Goal: Task Accomplishment & Management: Use online tool/utility

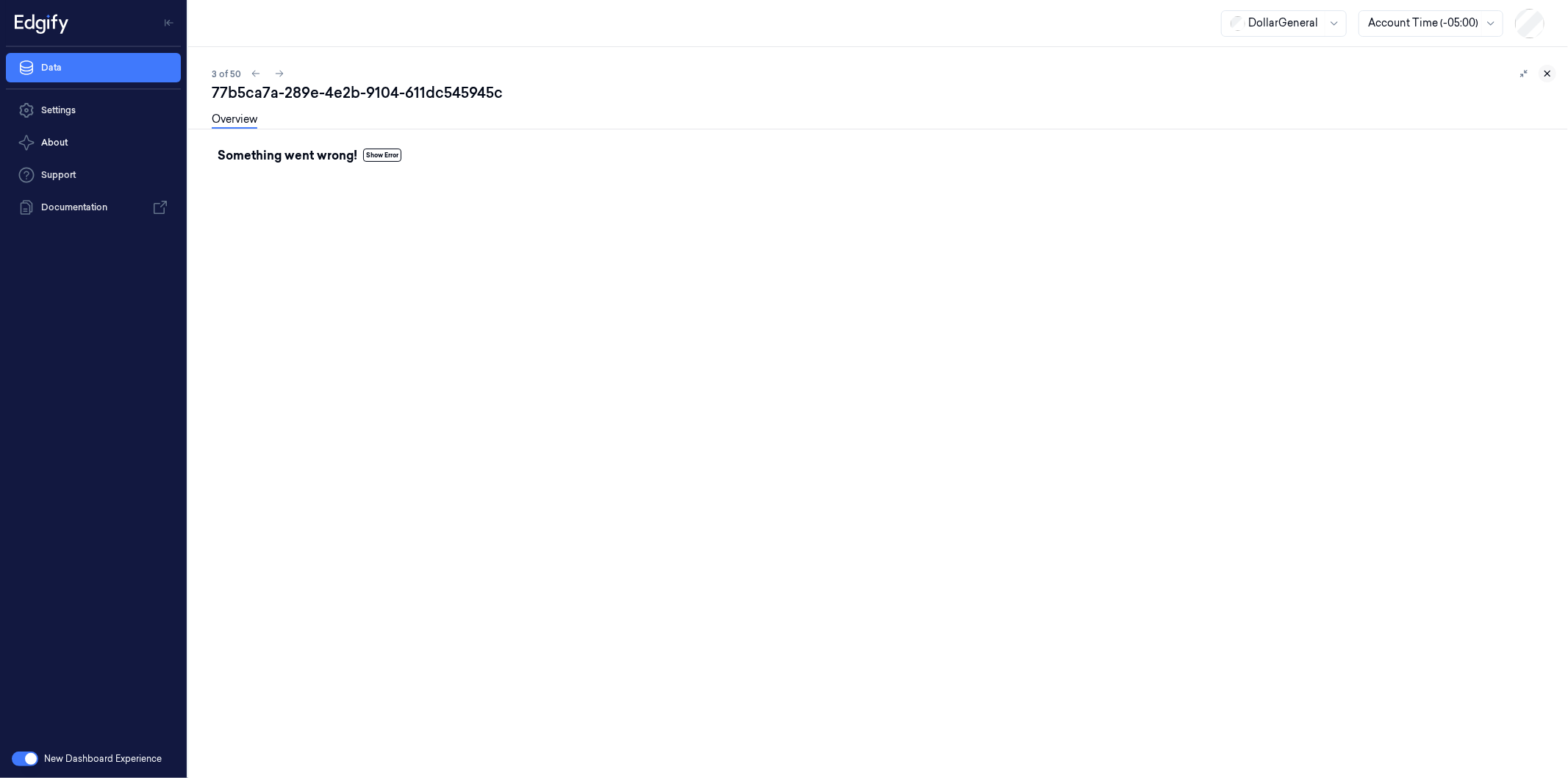
click at [1546, 74] on icon at bounding box center [1547, 73] width 10 height 10
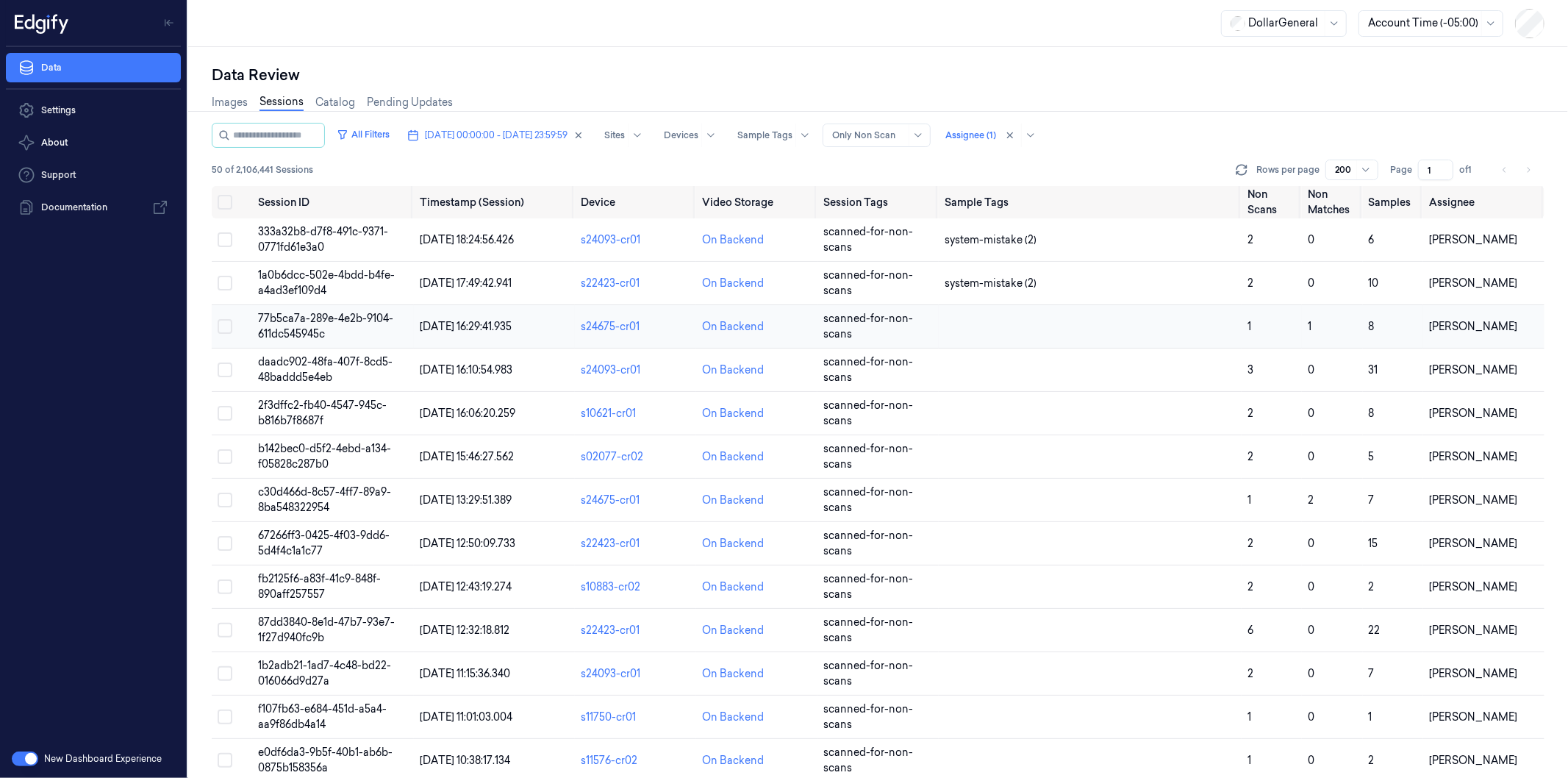
click at [290, 328] on span "77b5ca7a-289e-4e2b-9104-611dc545945c" at bounding box center [325, 325] width 135 height 29
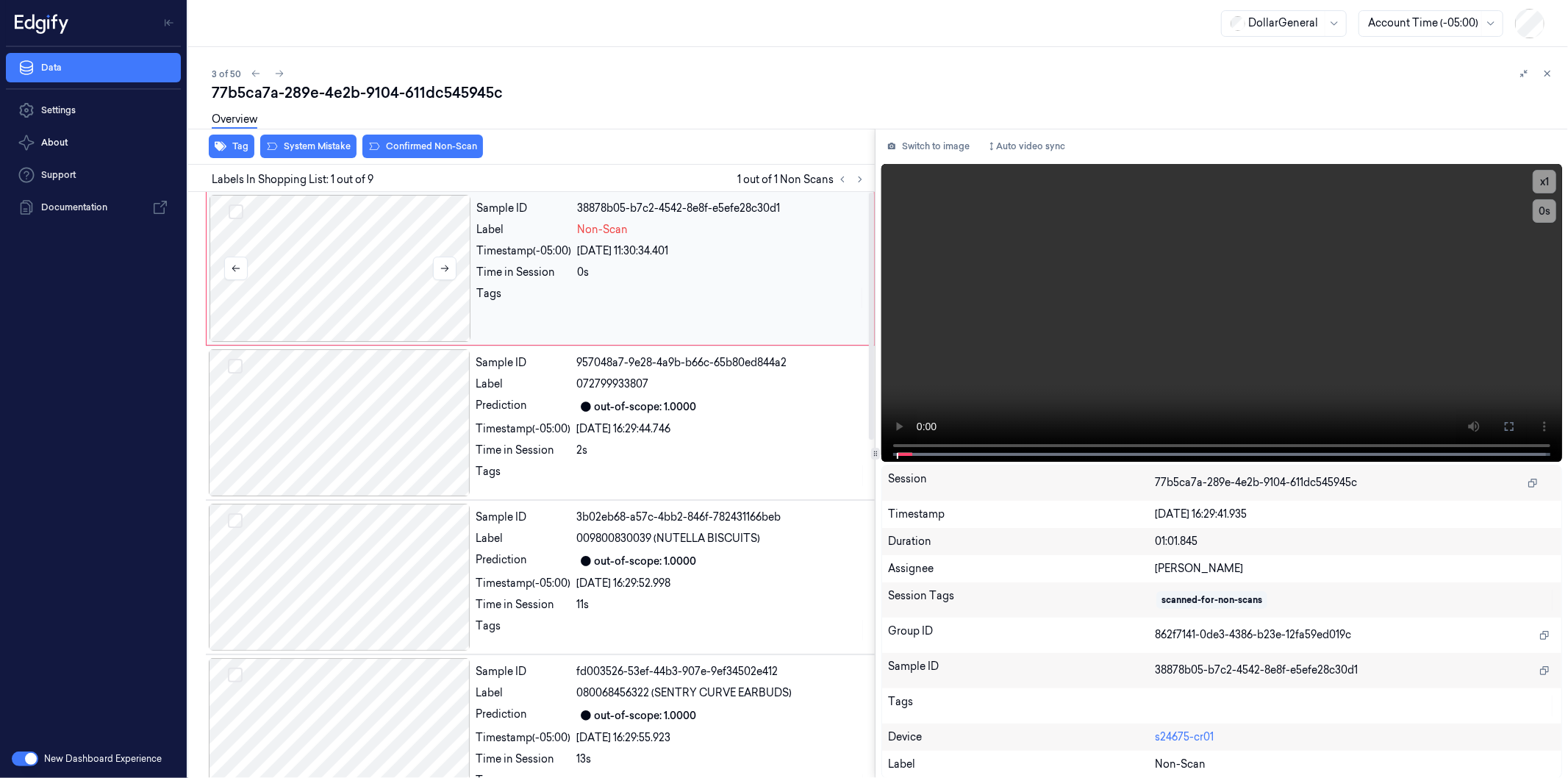
click at [337, 244] on div at bounding box center [341, 268] width 262 height 147
click at [443, 265] on icon at bounding box center [444, 268] width 10 height 10
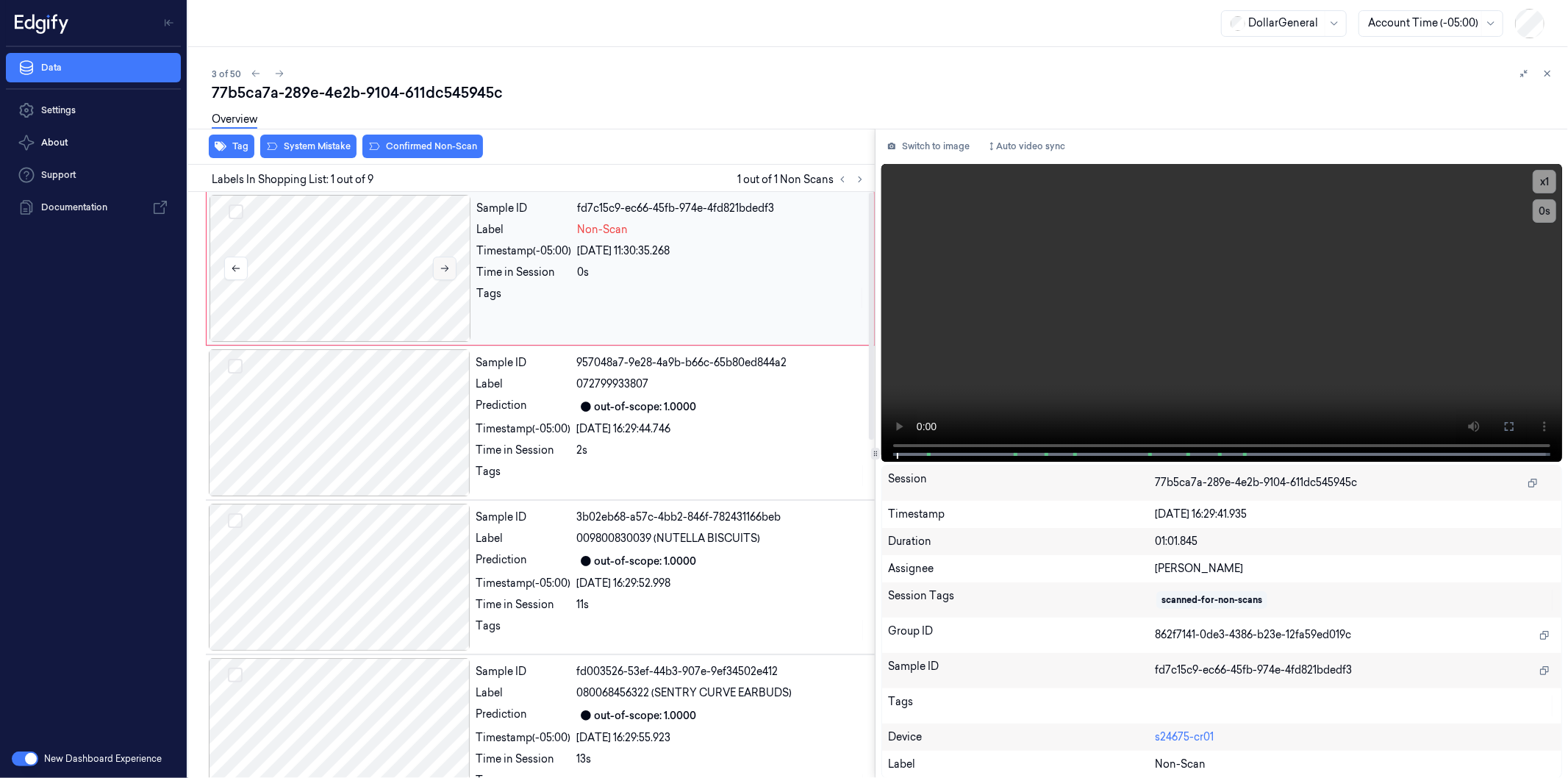
click at [443, 265] on icon at bounding box center [444, 268] width 10 height 10
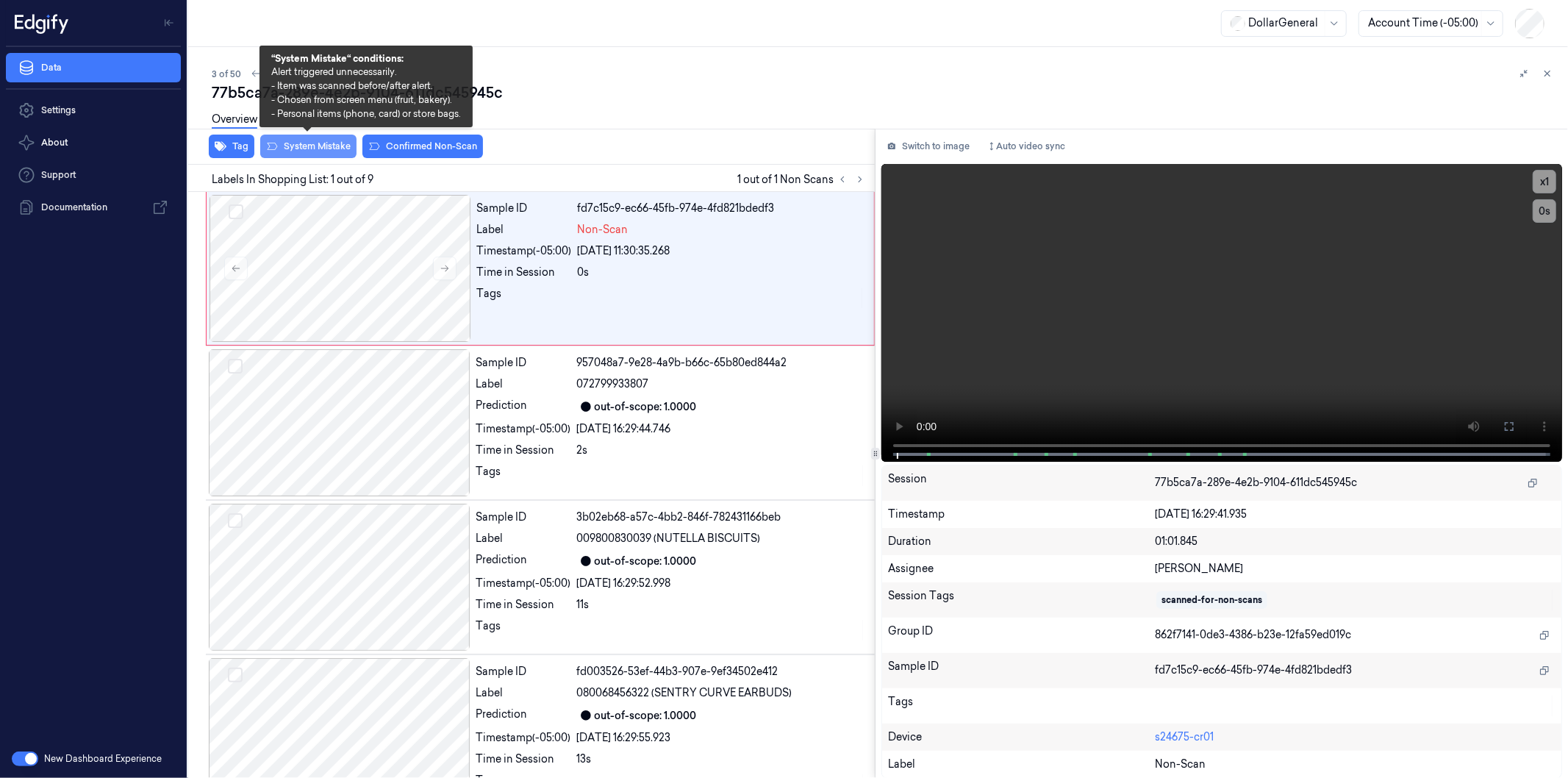
click at [317, 147] on button "System Mistake" at bounding box center [308, 147] width 97 height 24
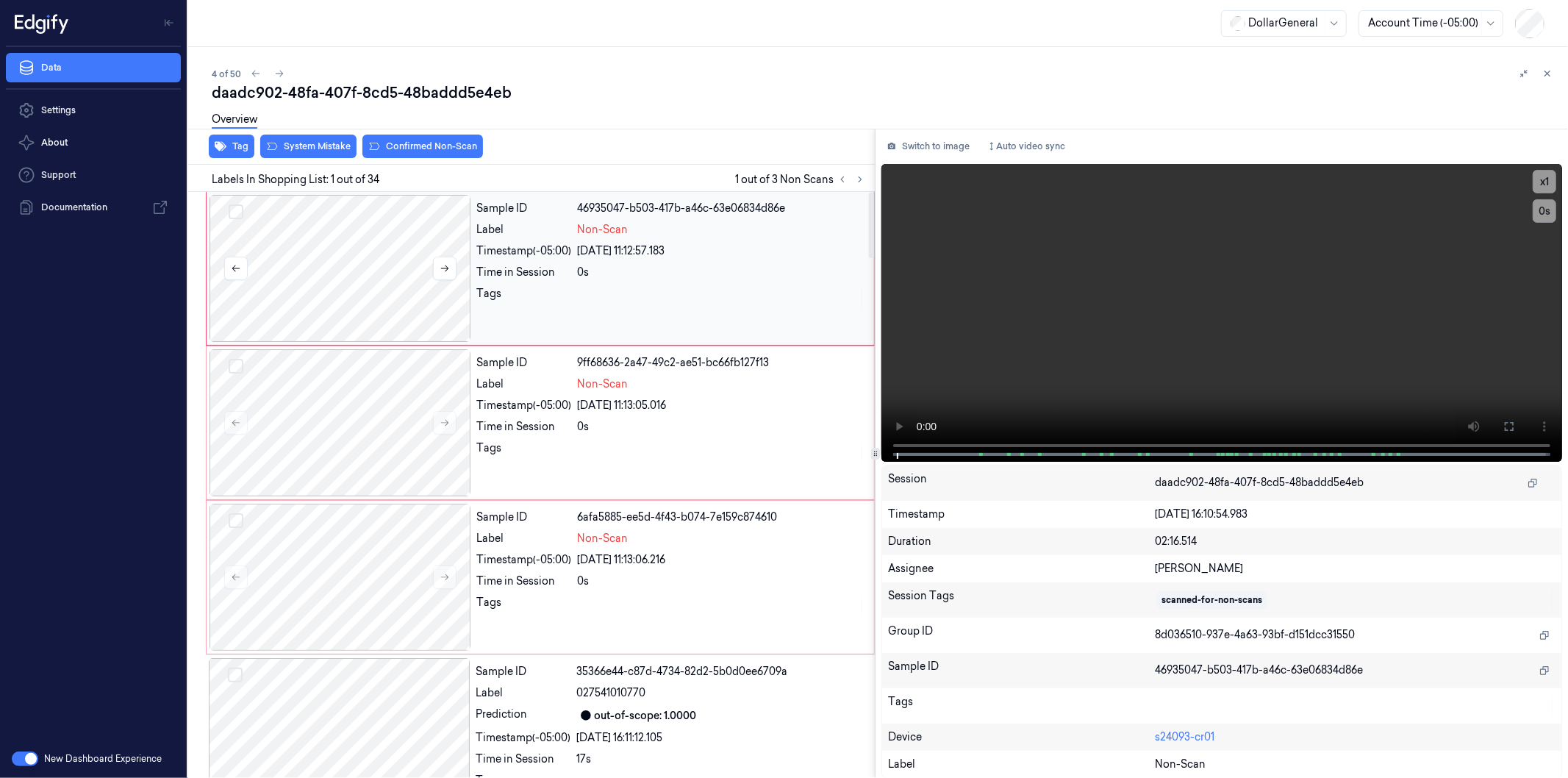
click at [355, 280] on div at bounding box center [341, 268] width 262 height 147
click at [447, 267] on icon at bounding box center [445, 268] width 8 height 7
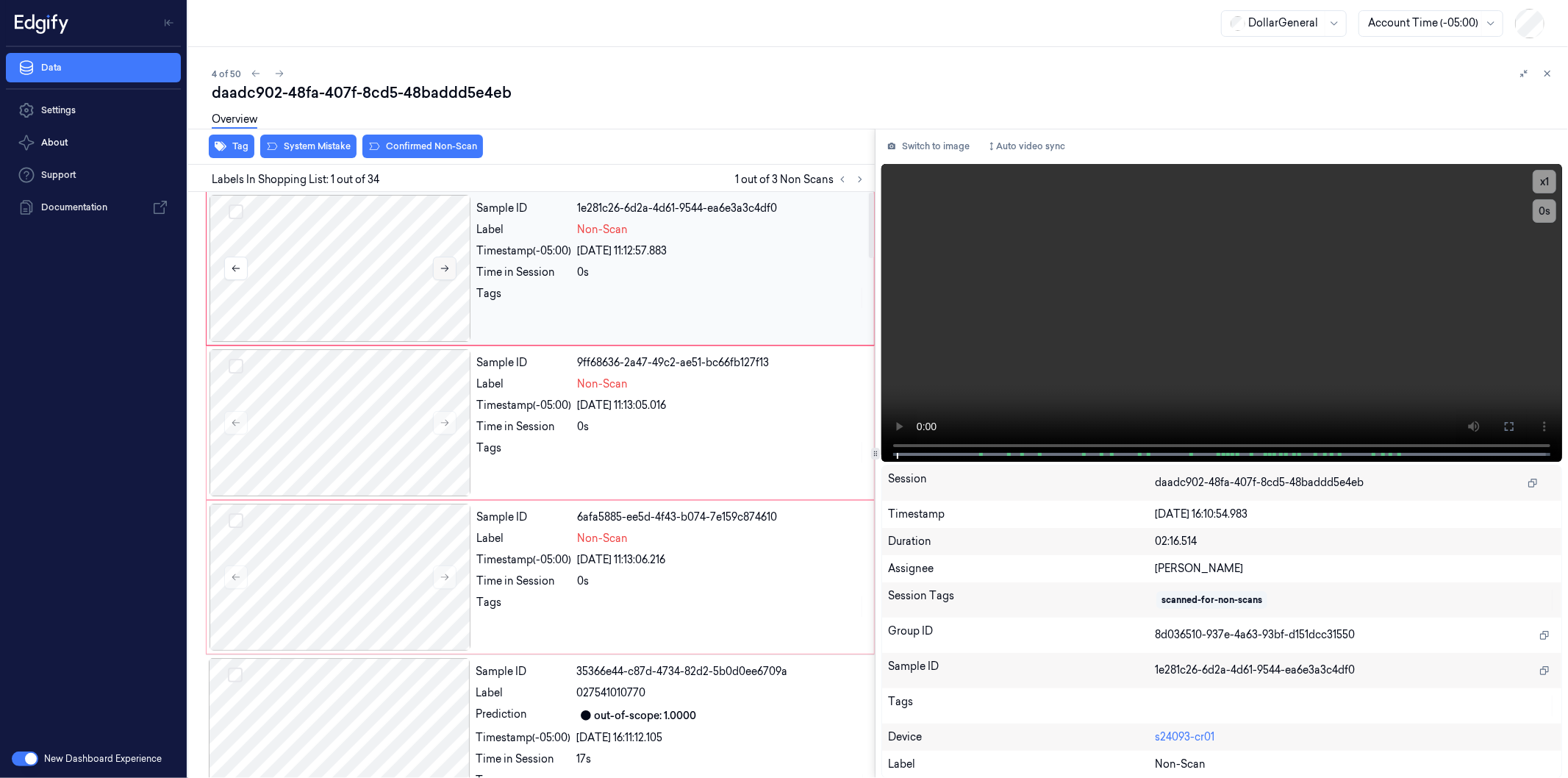
click at [447, 267] on icon at bounding box center [445, 268] width 8 height 7
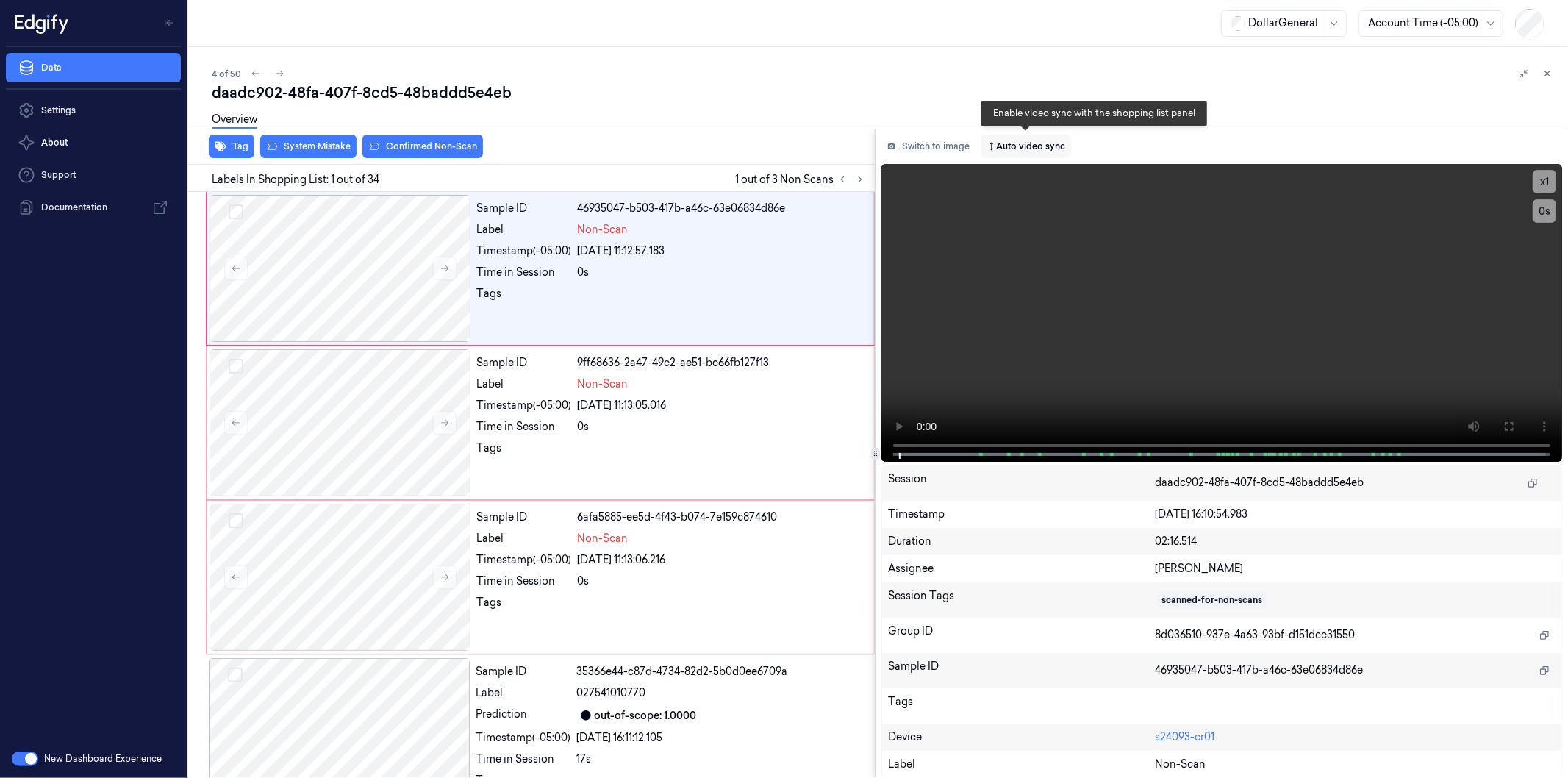
click at [1017, 140] on button "Auto video sync" at bounding box center [1025, 147] width 90 height 24
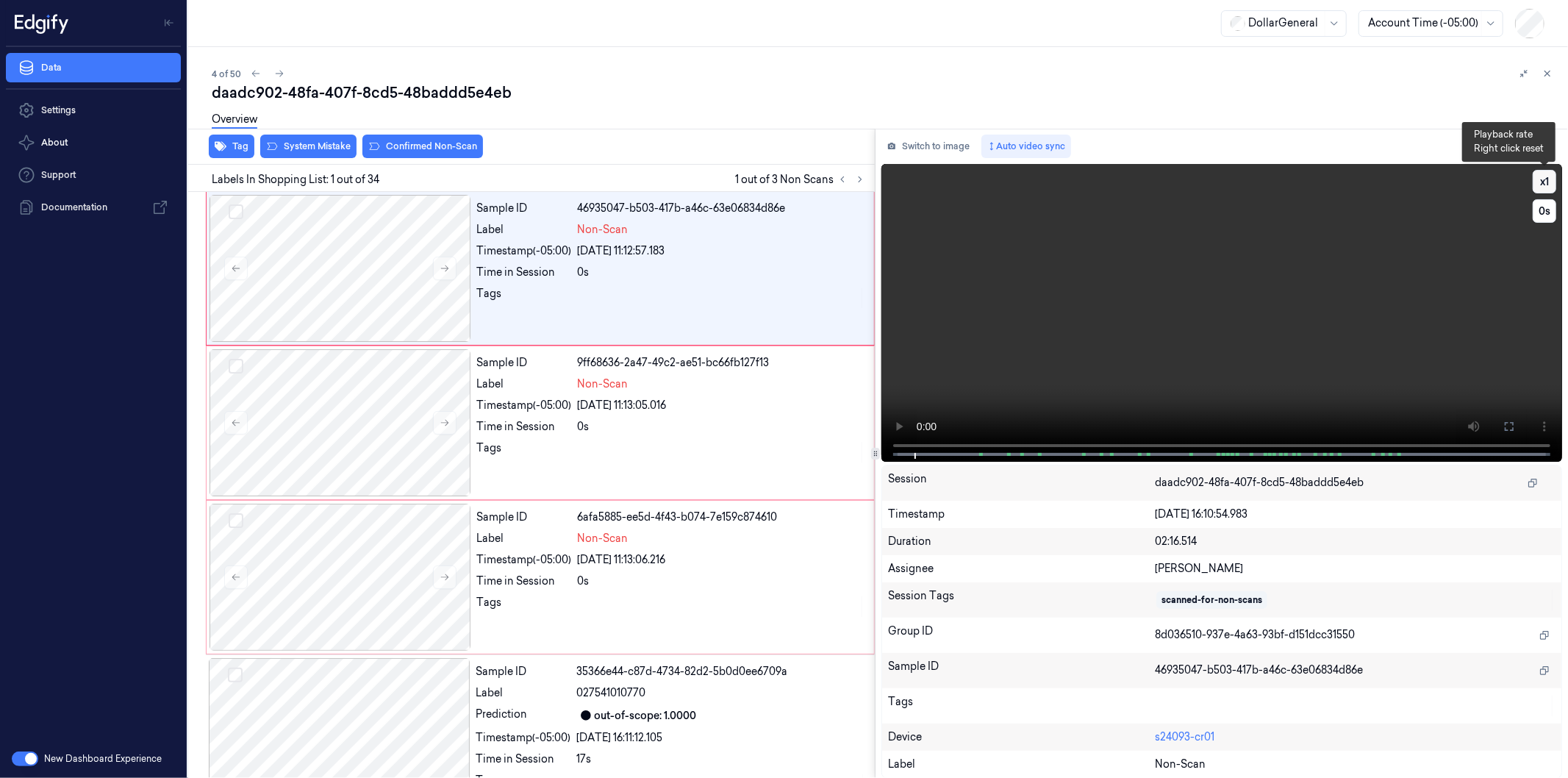
click at [1542, 175] on button "x 1" at bounding box center [1544, 181] width 24 height 24
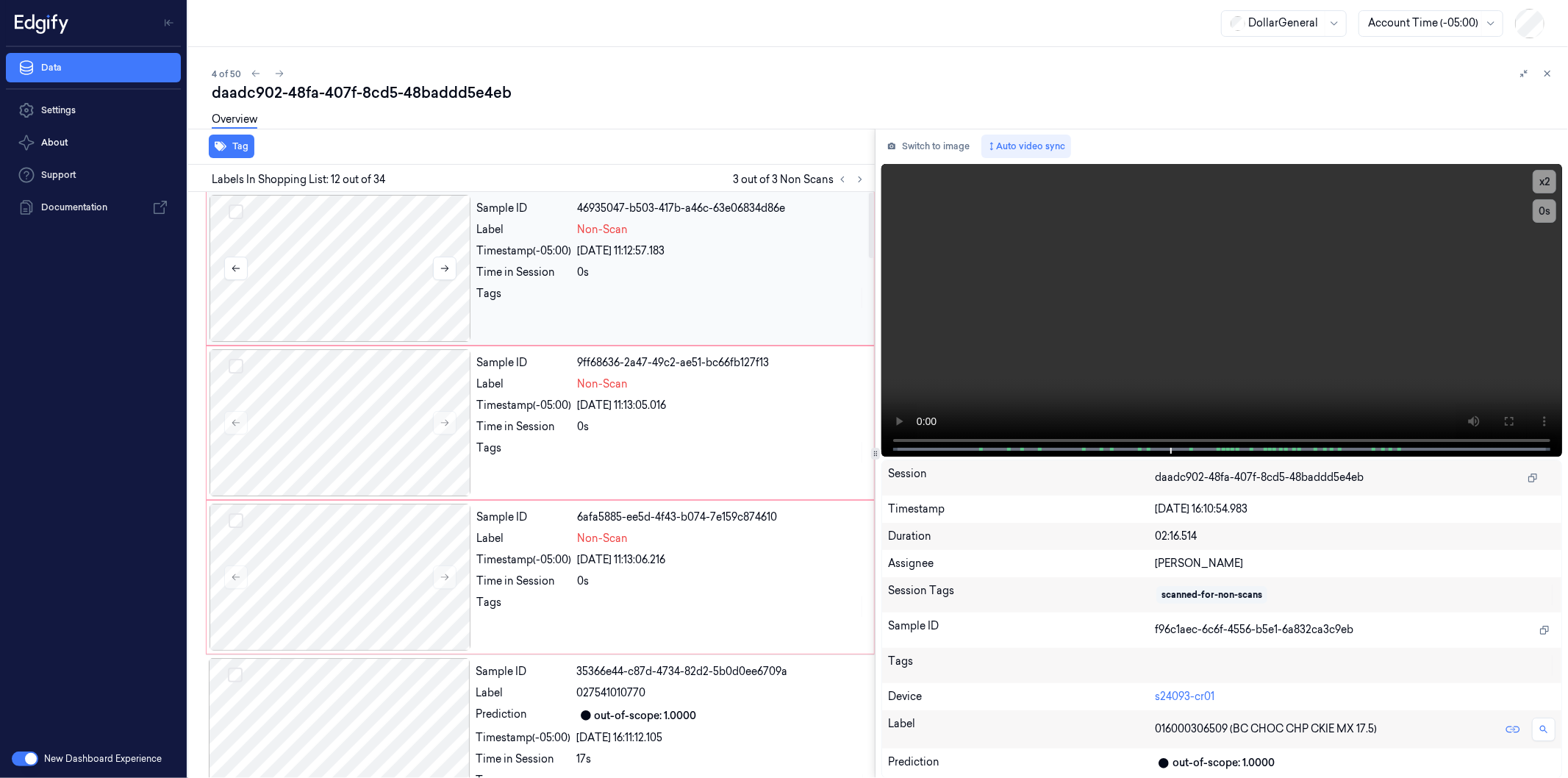
click at [236, 208] on button "Select row" at bounding box center [235, 212] width 15 height 15
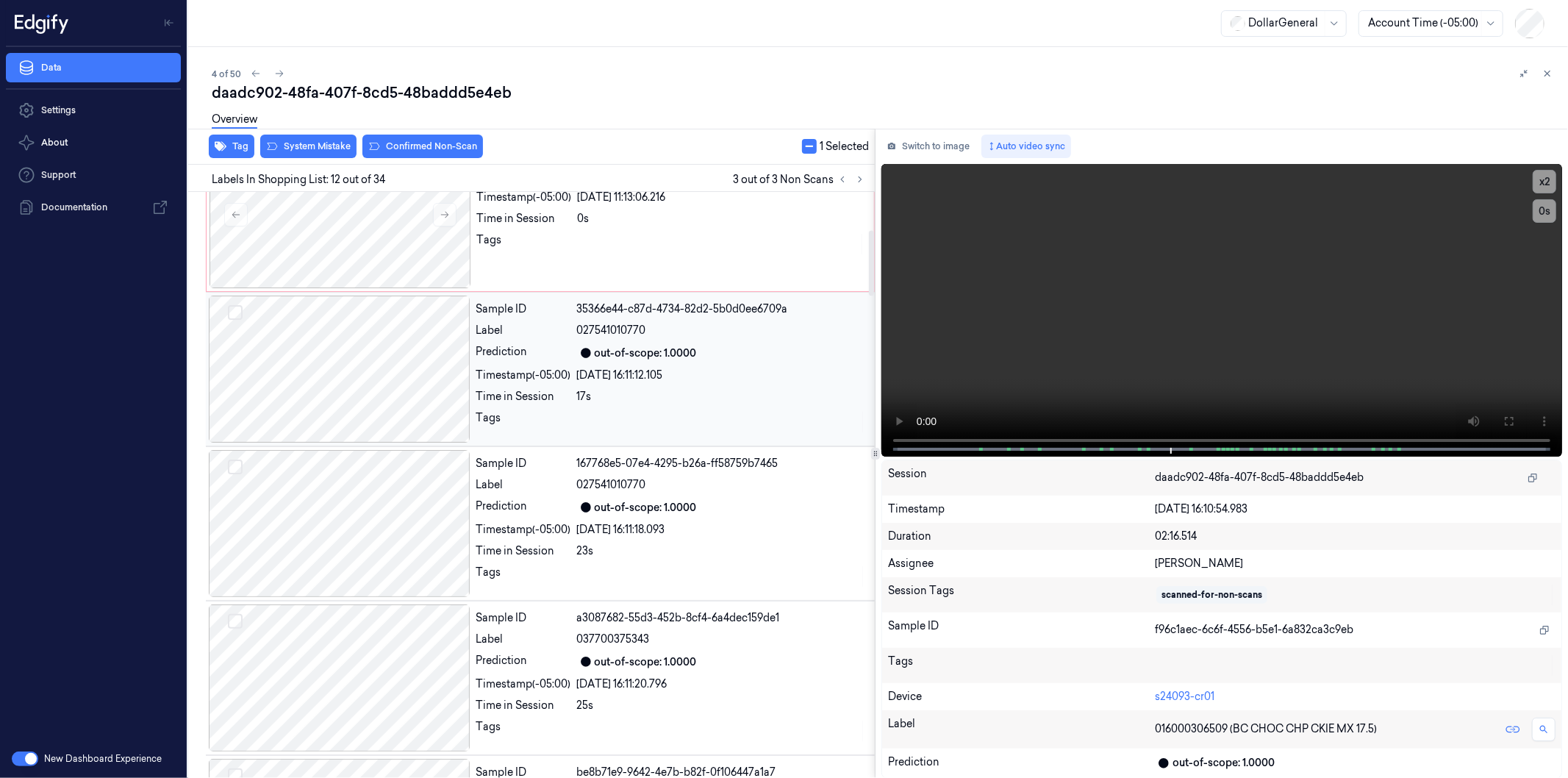
scroll to position [339, 0]
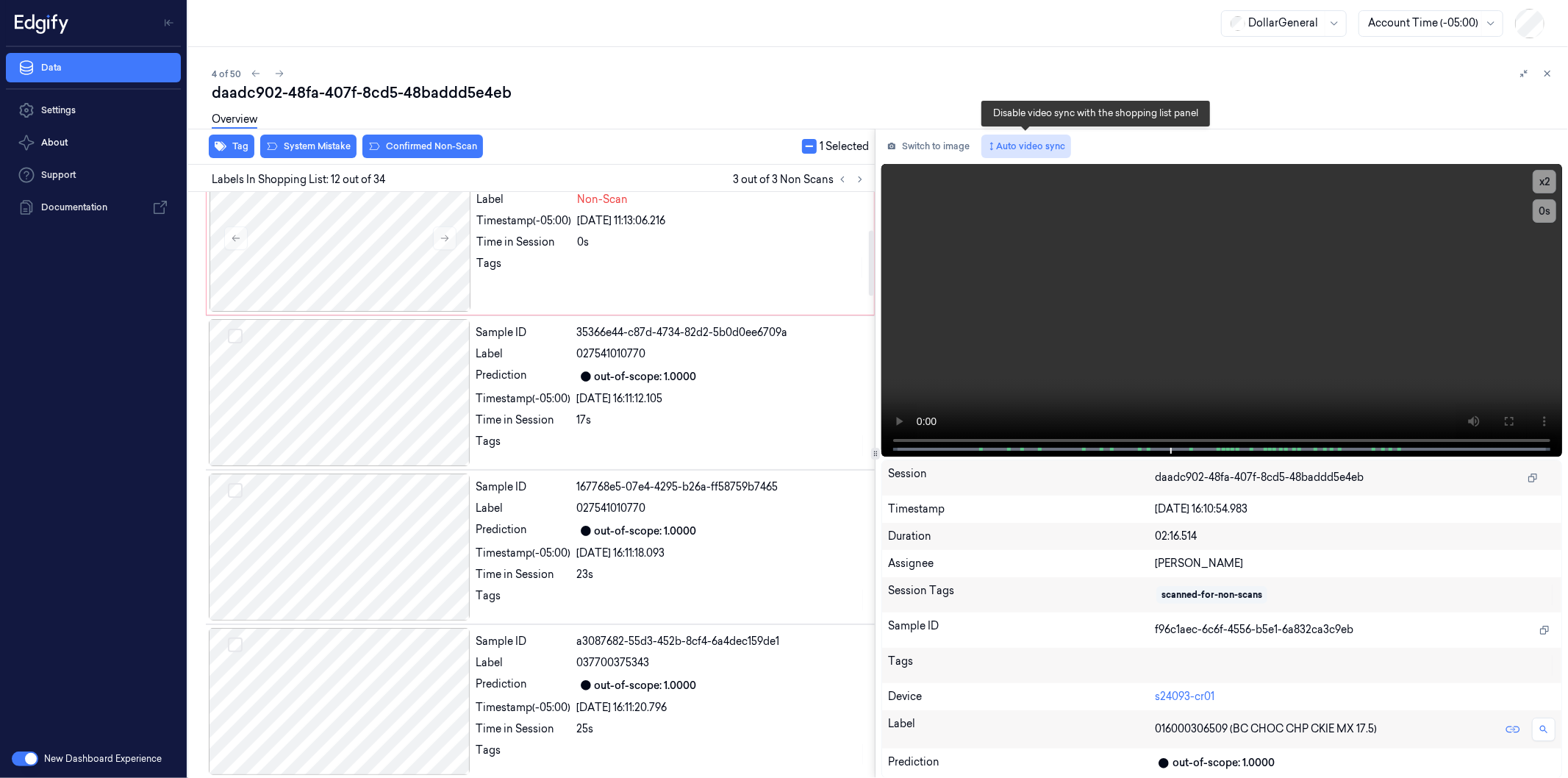
click at [1026, 138] on button "Auto video sync" at bounding box center [1025, 147] width 90 height 24
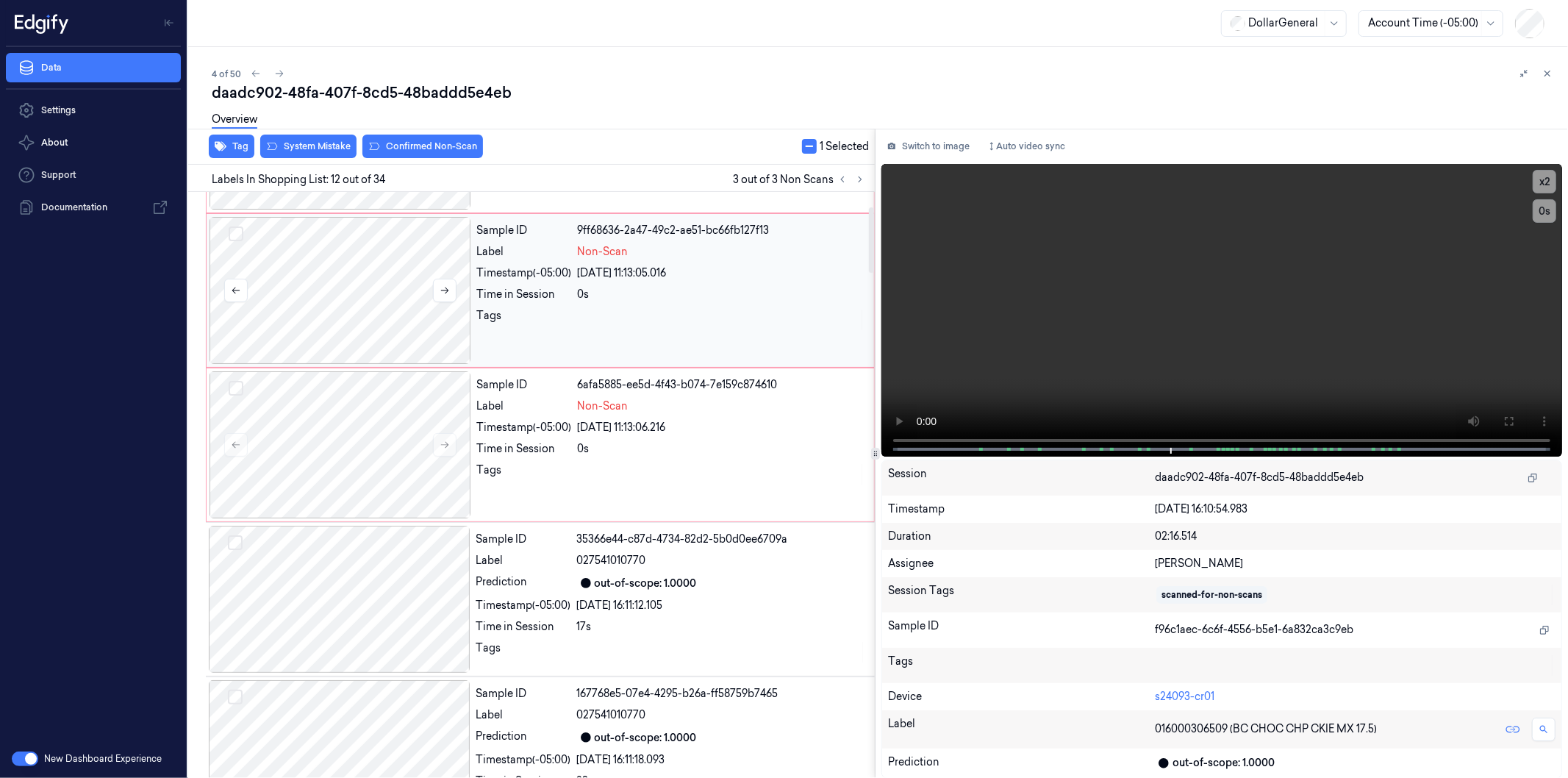
scroll to position [0, 0]
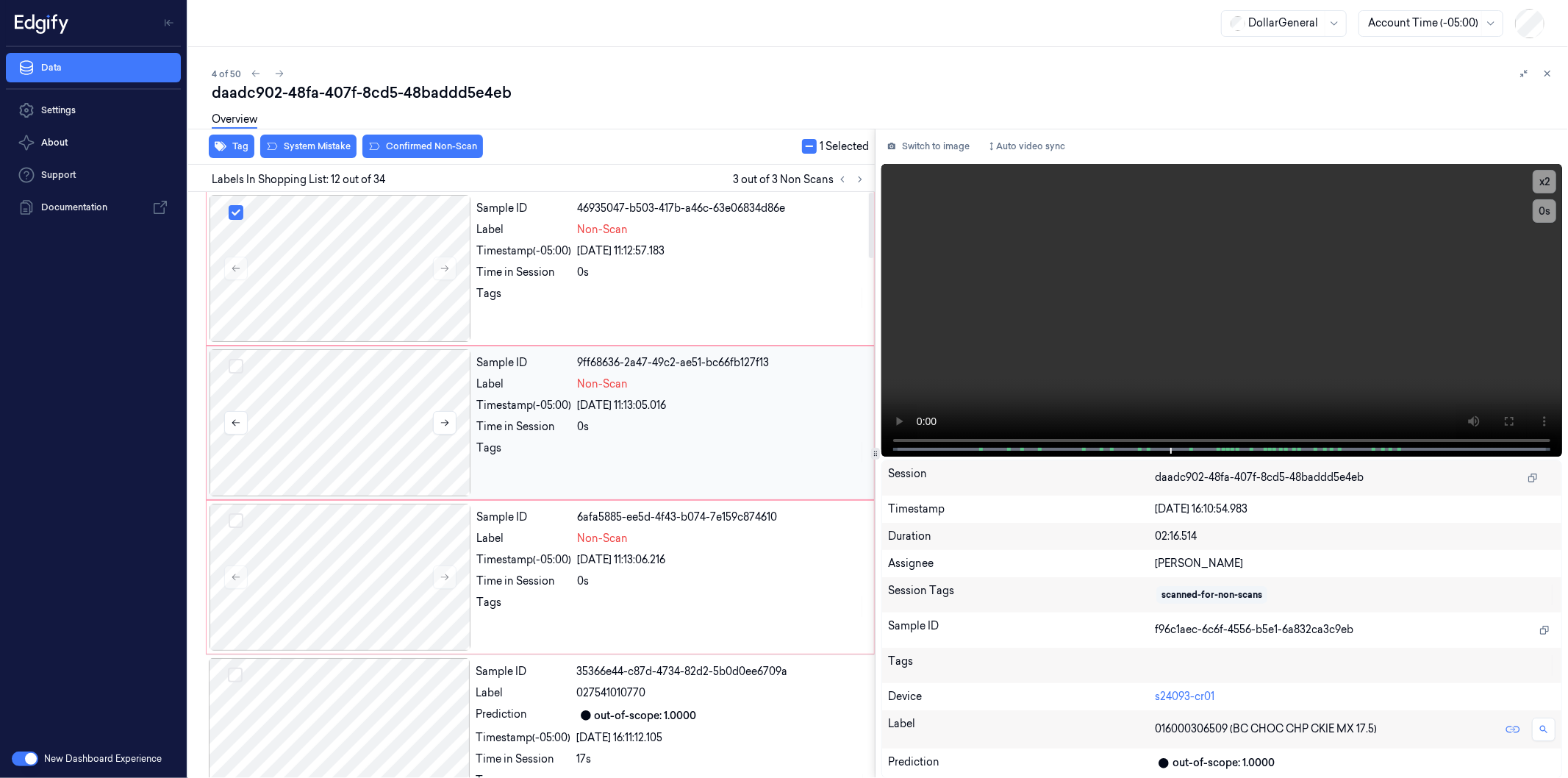
click at [233, 364] on button "Select row" at bounding box center [235, 365] width 15 height 15
click at [235, 517] on button "Select row" at bounding box center [235, 520] width 15 height 15
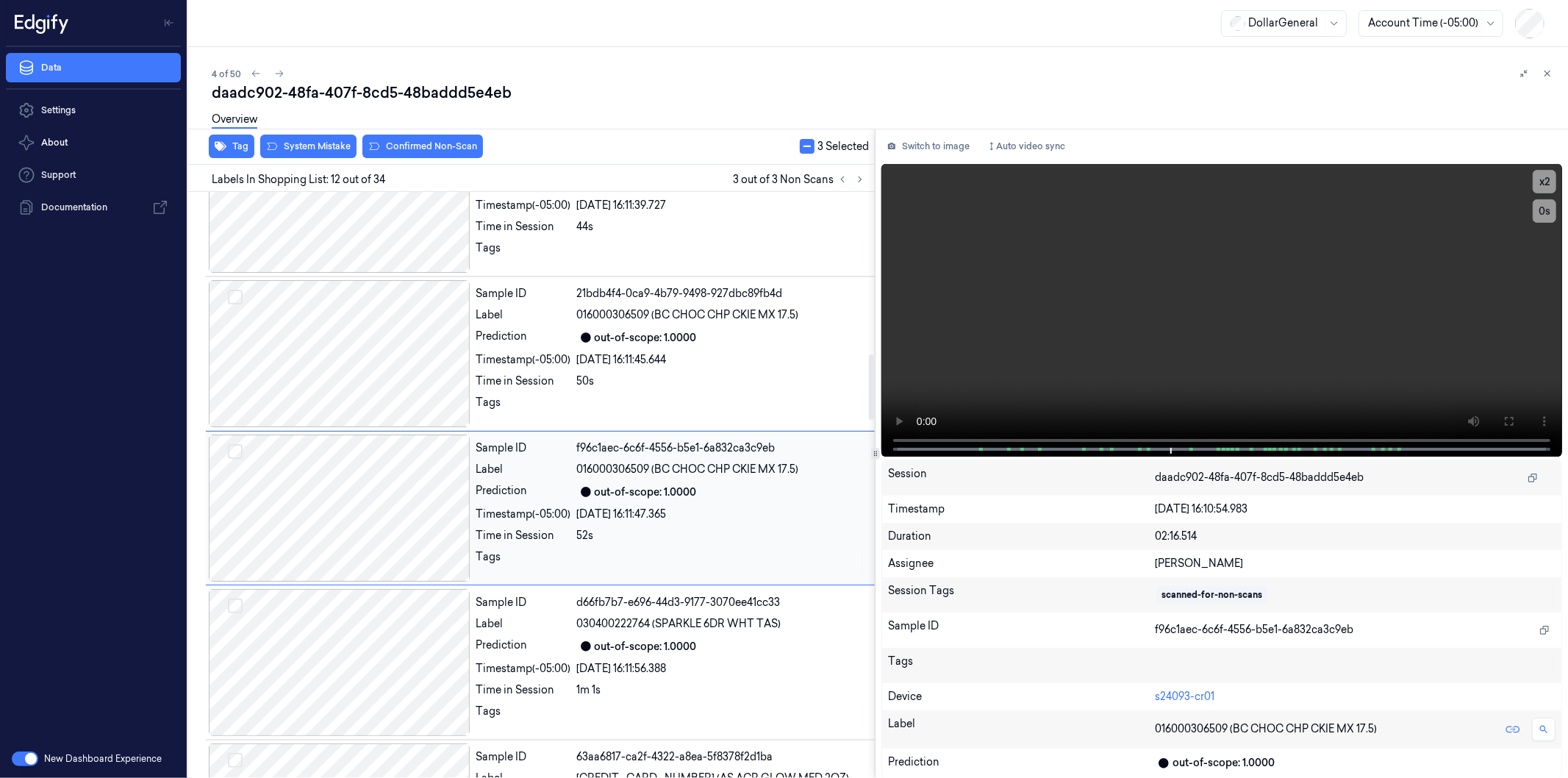
scroll to position [1482, 0]
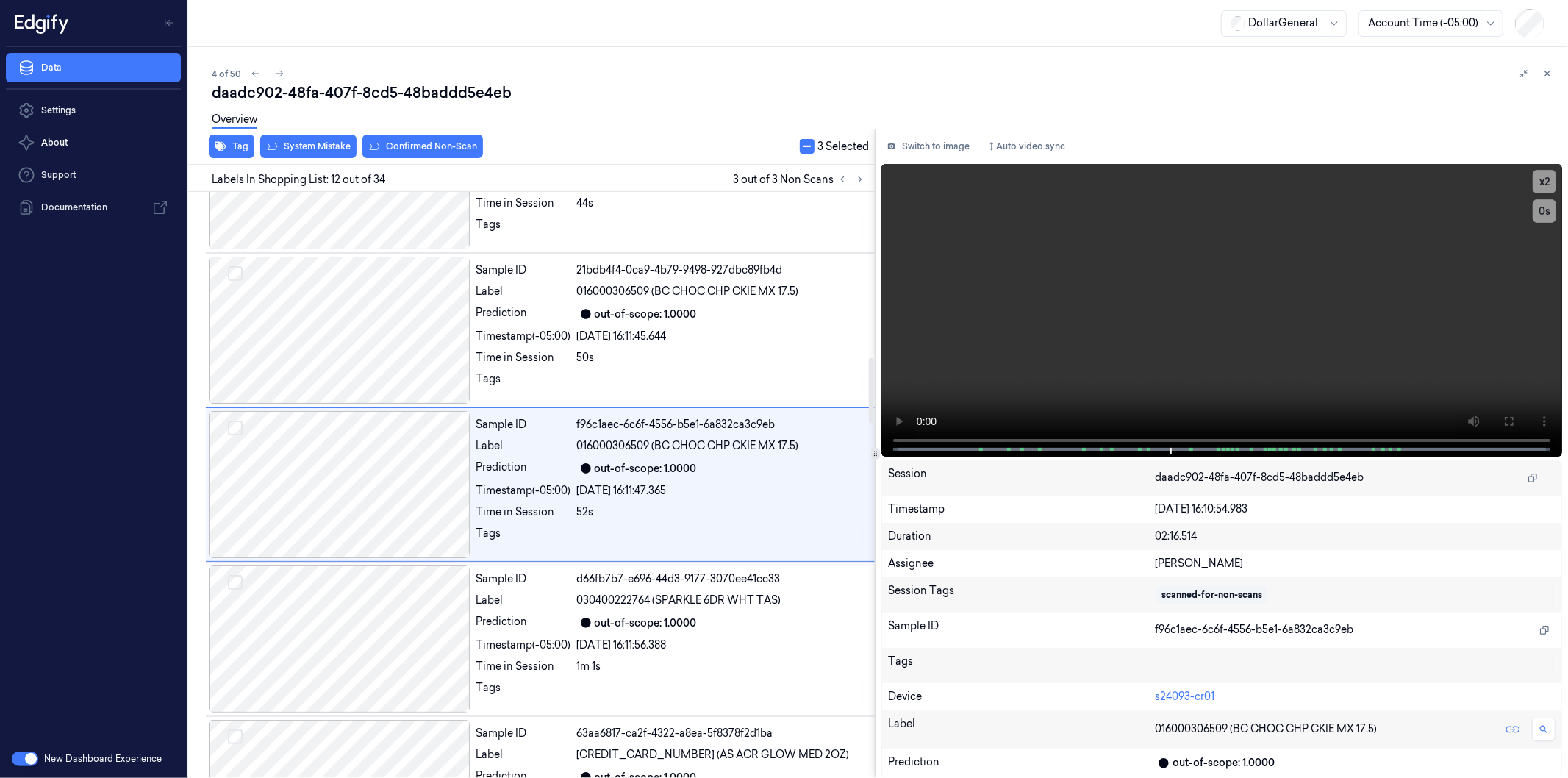
click at [326, 138] on div "Overview" at bounding box center [883, 121] width 1344 height 37
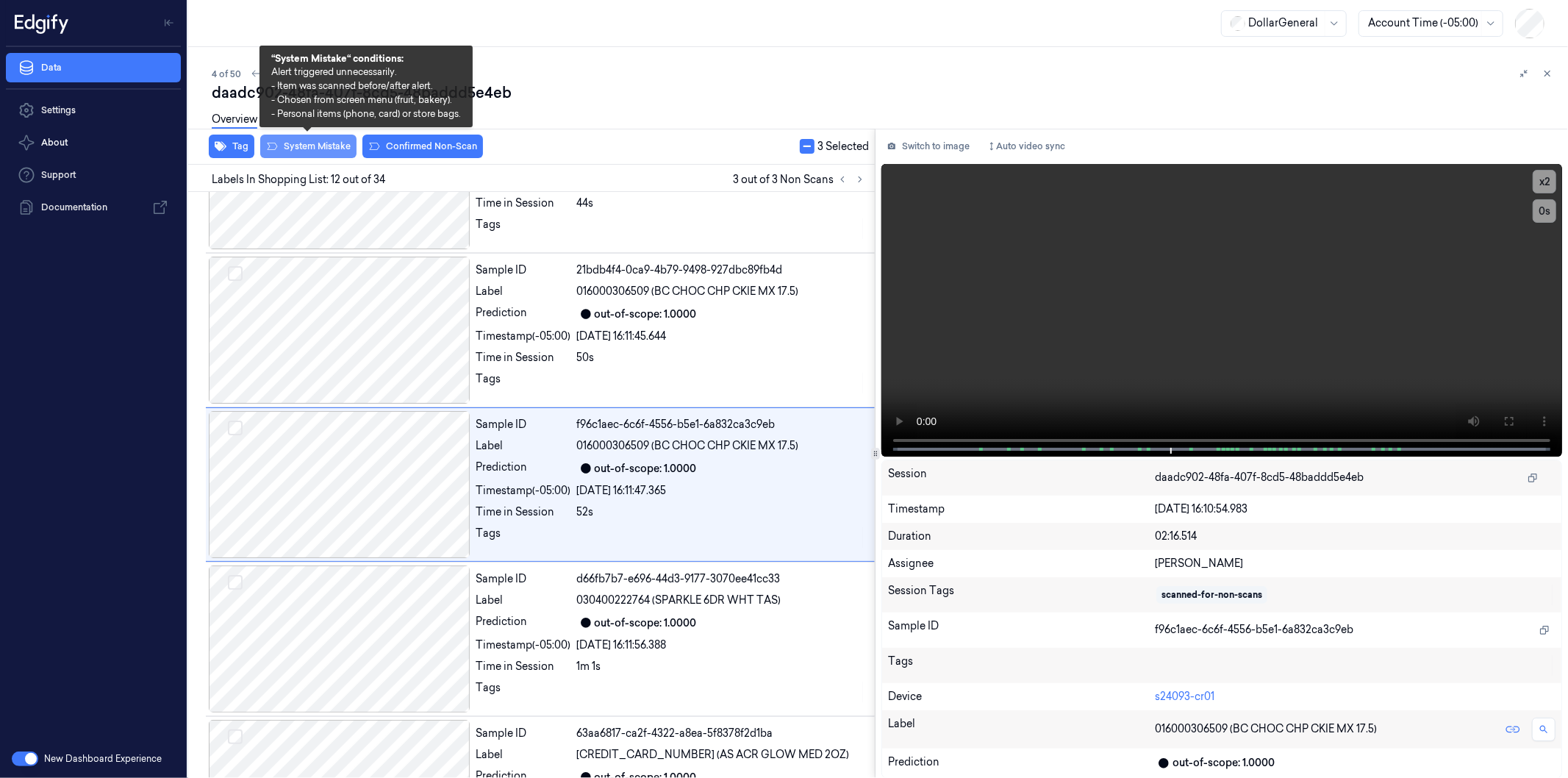
click at [323, 147] on button "System Mistake" at bounding box center [308, 147] width 97 height 24
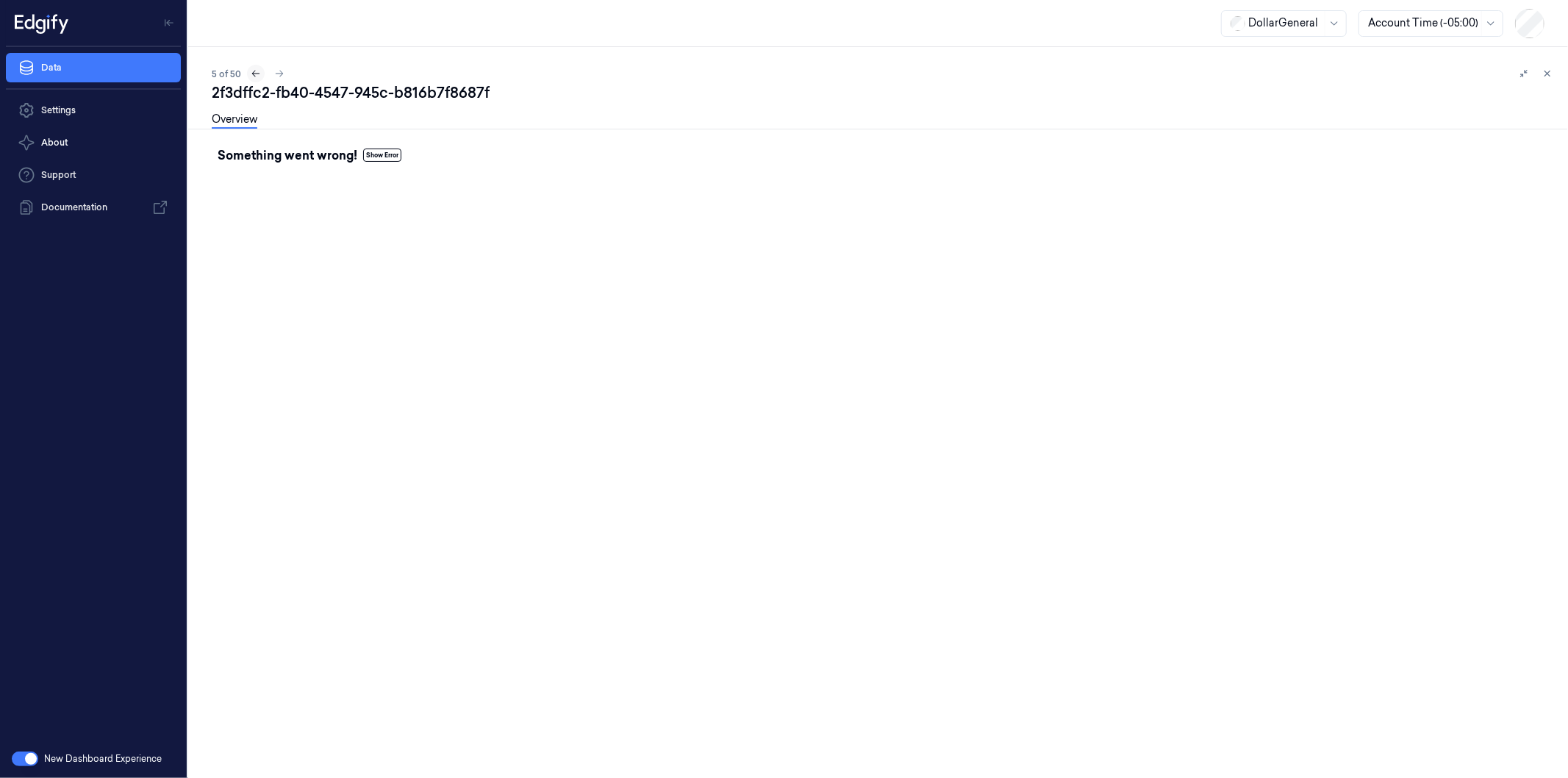
click at [254, 76] on icon at bounding box center [256, 73] width 10 height 10
click at [277, 74] on icon at bounding box center [280, 74] width 8 height 7
click at [274, 153] on strong "Something went wrong!" at bounding box center [288, 156] width 140 height 18
click at [378, 156] on button "Show Error" at bounding box center [382, 155] width 38 height 13
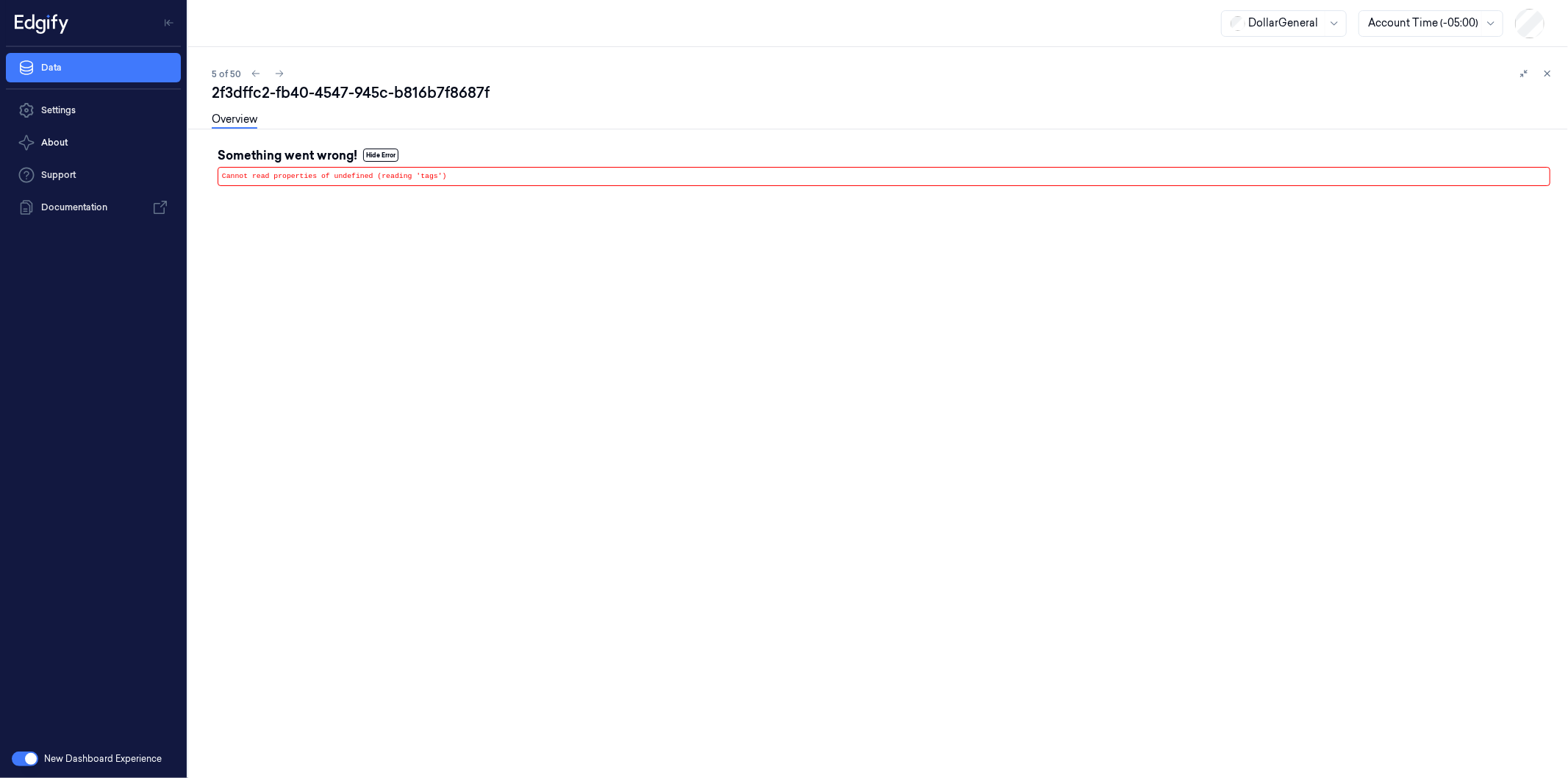
click at [378, 156] on button "Hide Error" at bounding box center [381, 155] width 35 height 13
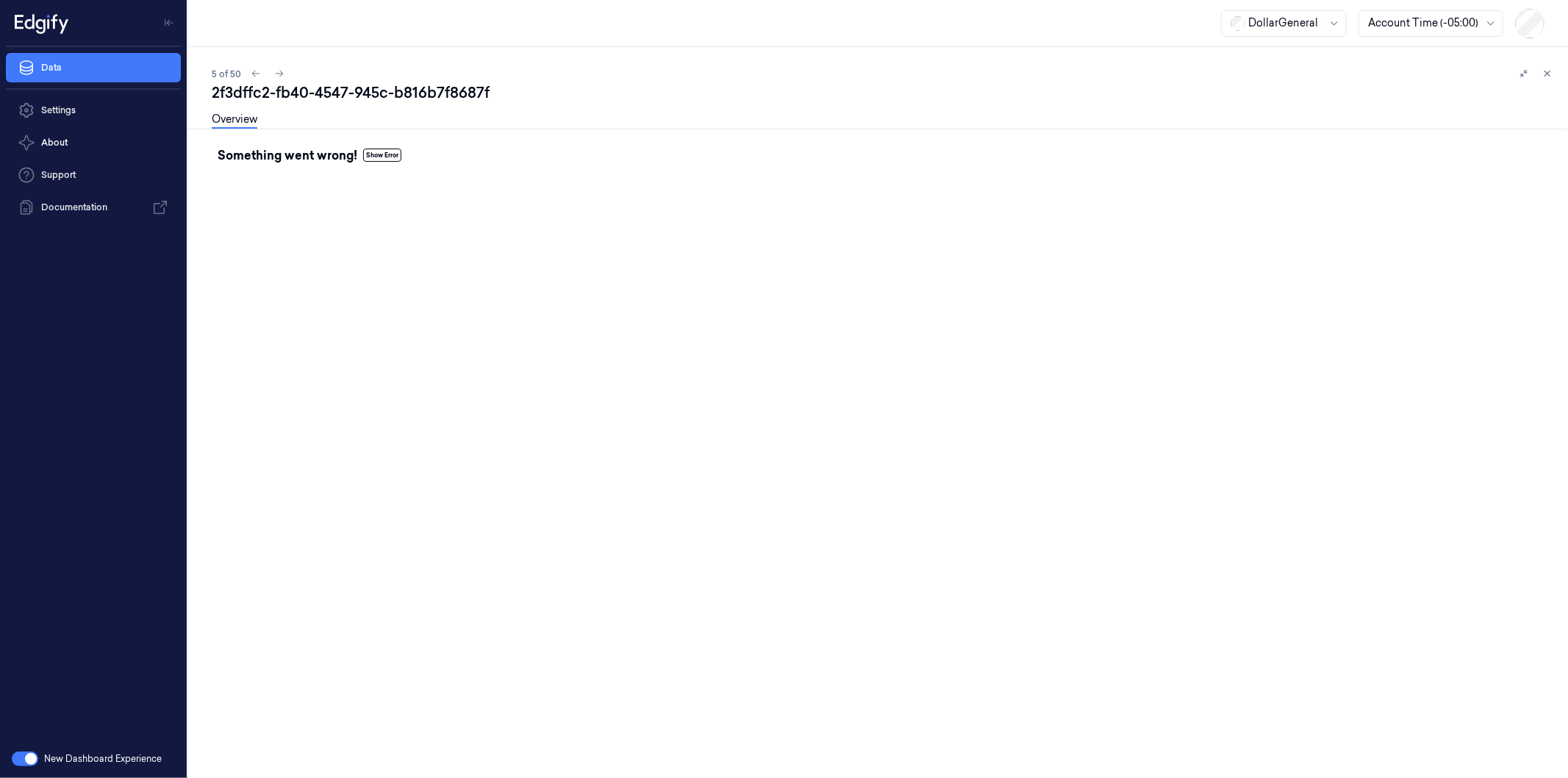
click at [295, 153] on strong "Something went wrong!" at bounding box center [288, 156] width 140 height 18
click at [1551, 68] on icon at bounding box center [1547, 73] width 10 height 10
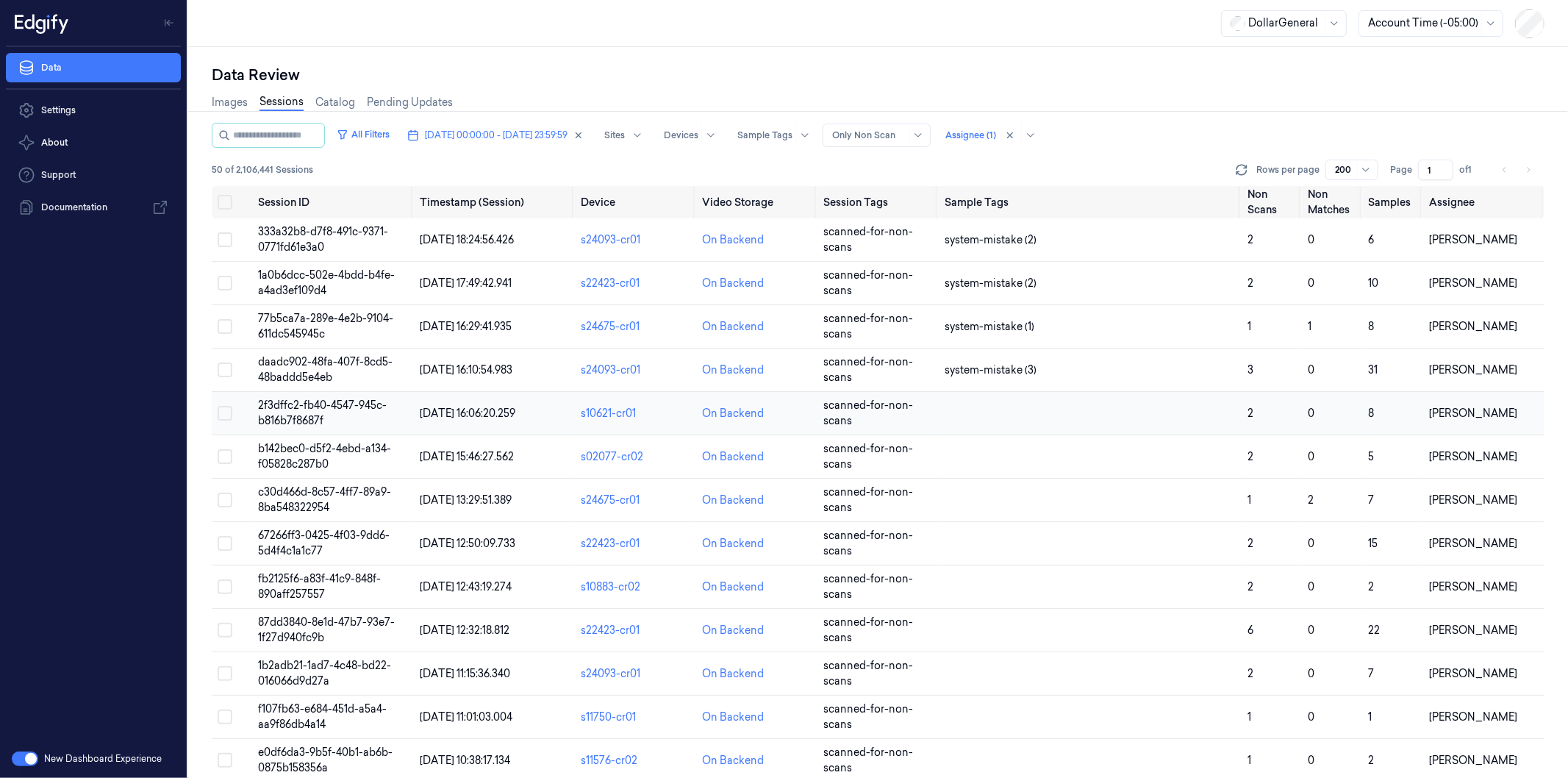
click at [284, 413] on span "2f3dffc2-fb40-4547-945c-b816b7f8687f" at bounding box center [322, 413] width 129 height 29
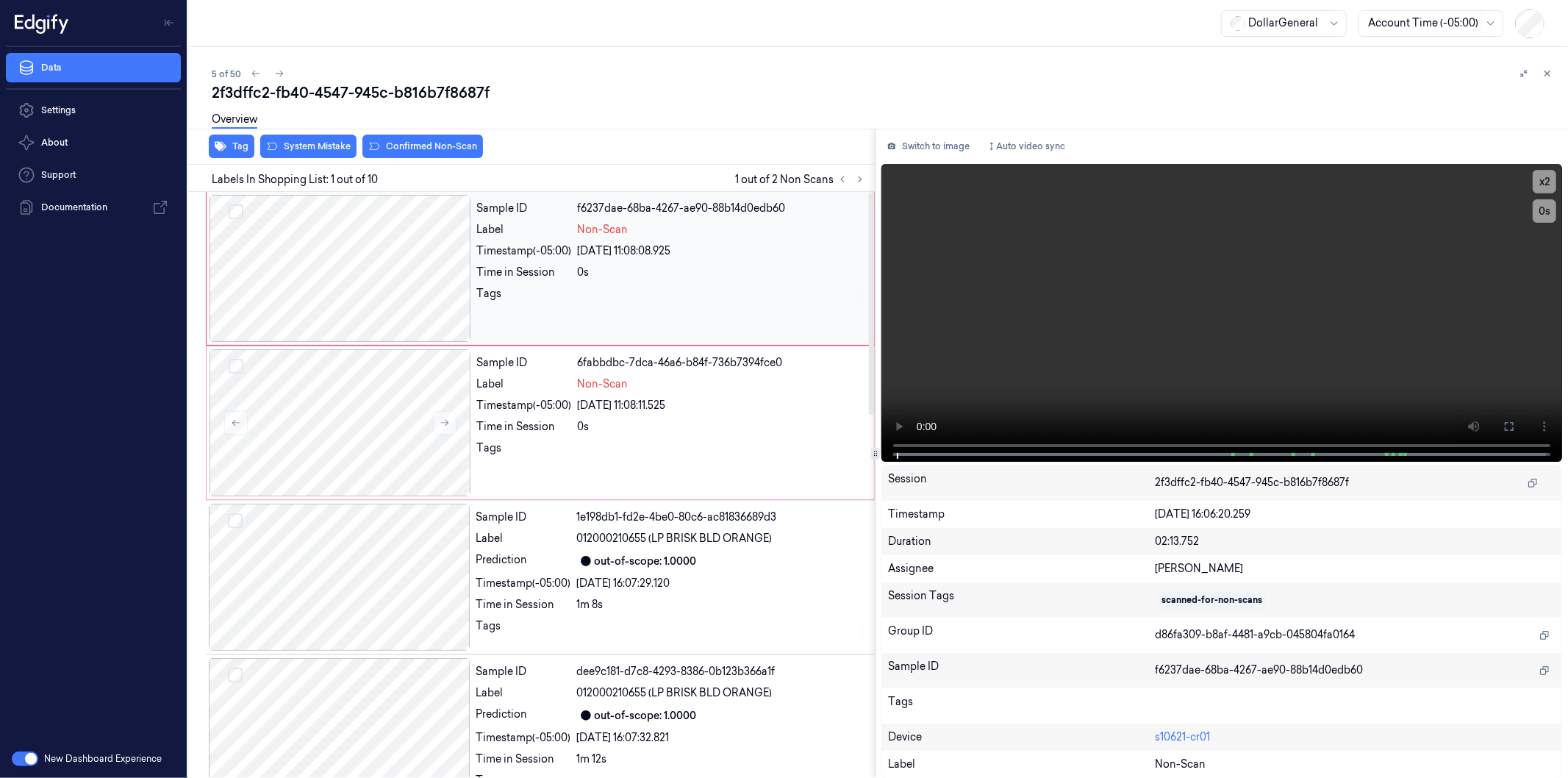
click at [365, 283] on div at bounding box center [341, 268] width 262 height 147
click at [1030, 144] on button "Auto video sync" at bounding box center [1025, 147] width 90 height 24
click at [943, 146] on button "Switch to image" at bounding box center [929, 147] width 95 height 24
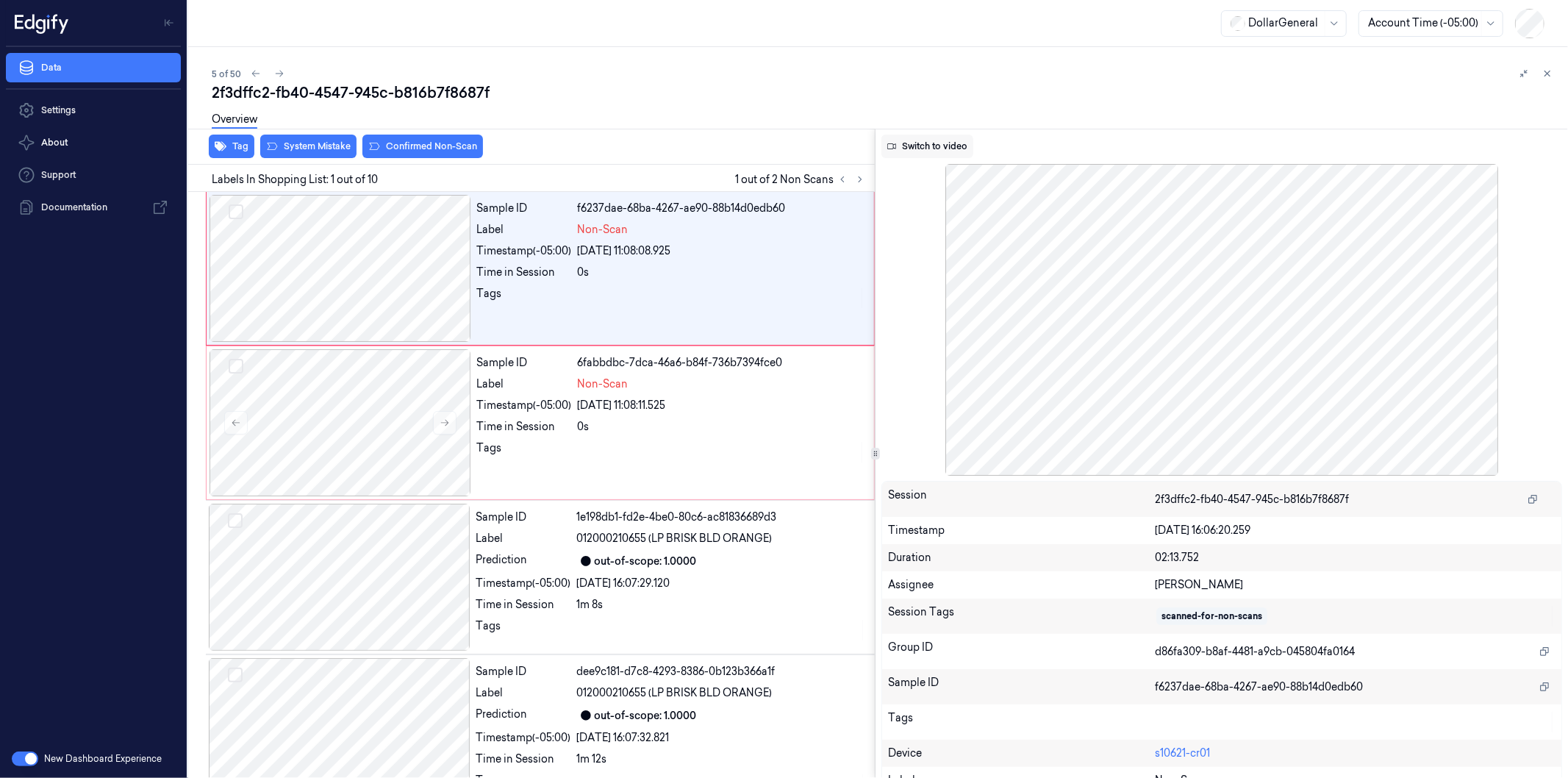
click at [939, 138] on button "Switch to video" at bounding box center [927, 147] width 92 height 24
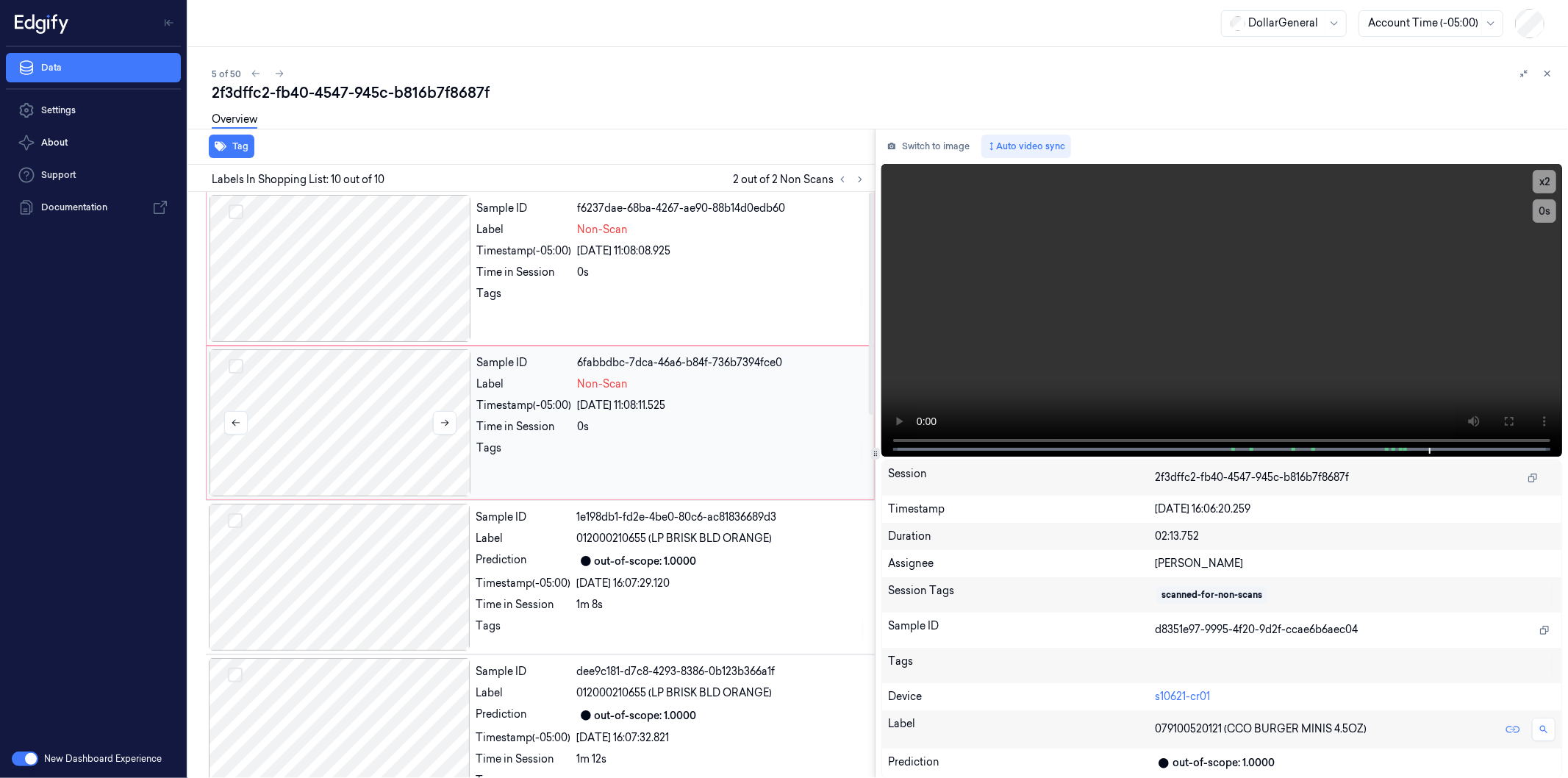
click at [236, 363] on button "Select row" at bounding box center [235, 365] width 15 height 15
click at [238, 208] on button "Select row" at bounding box center [235, 212] width 15 height 15
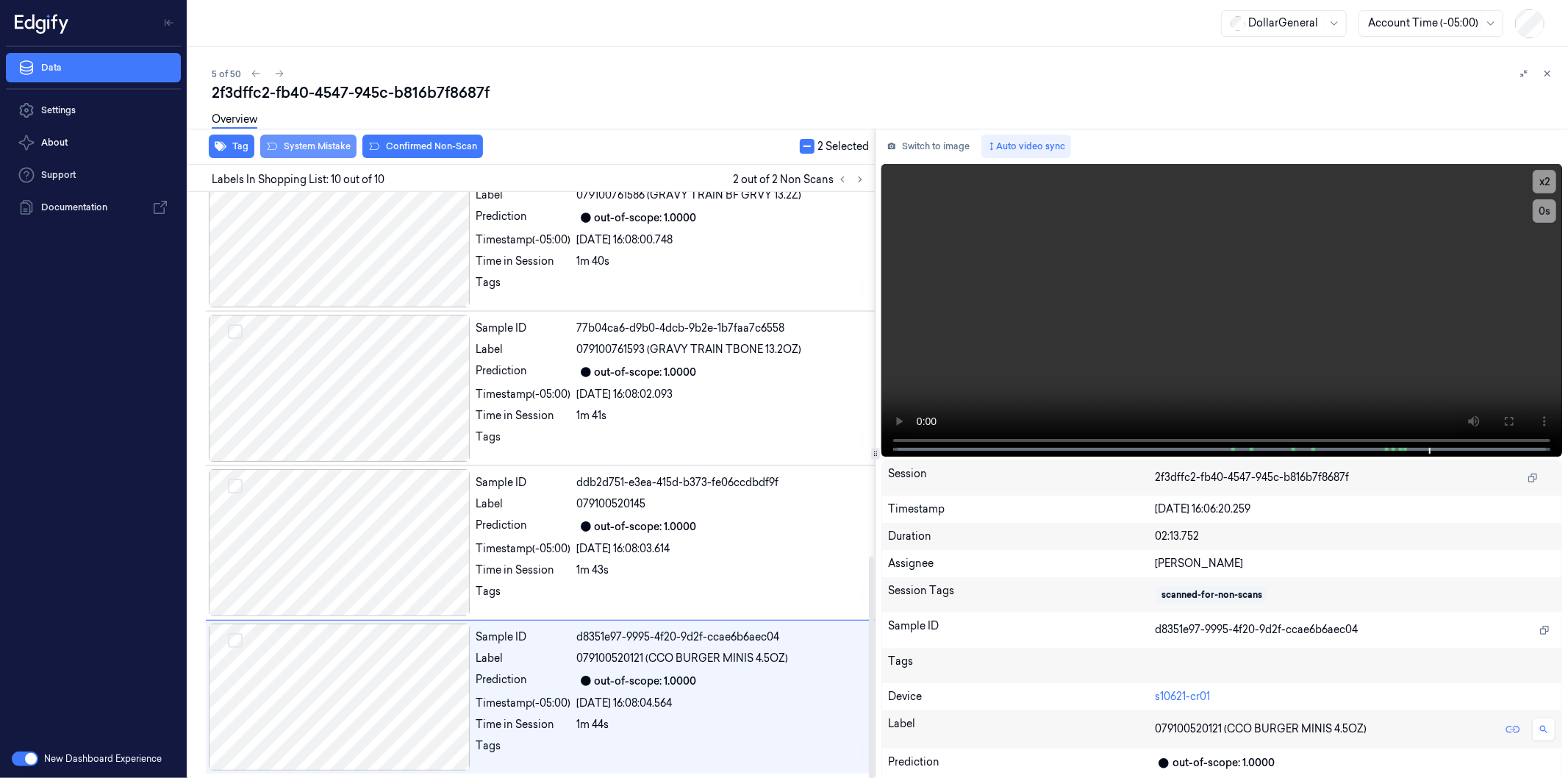
scroll to position [961, 0]
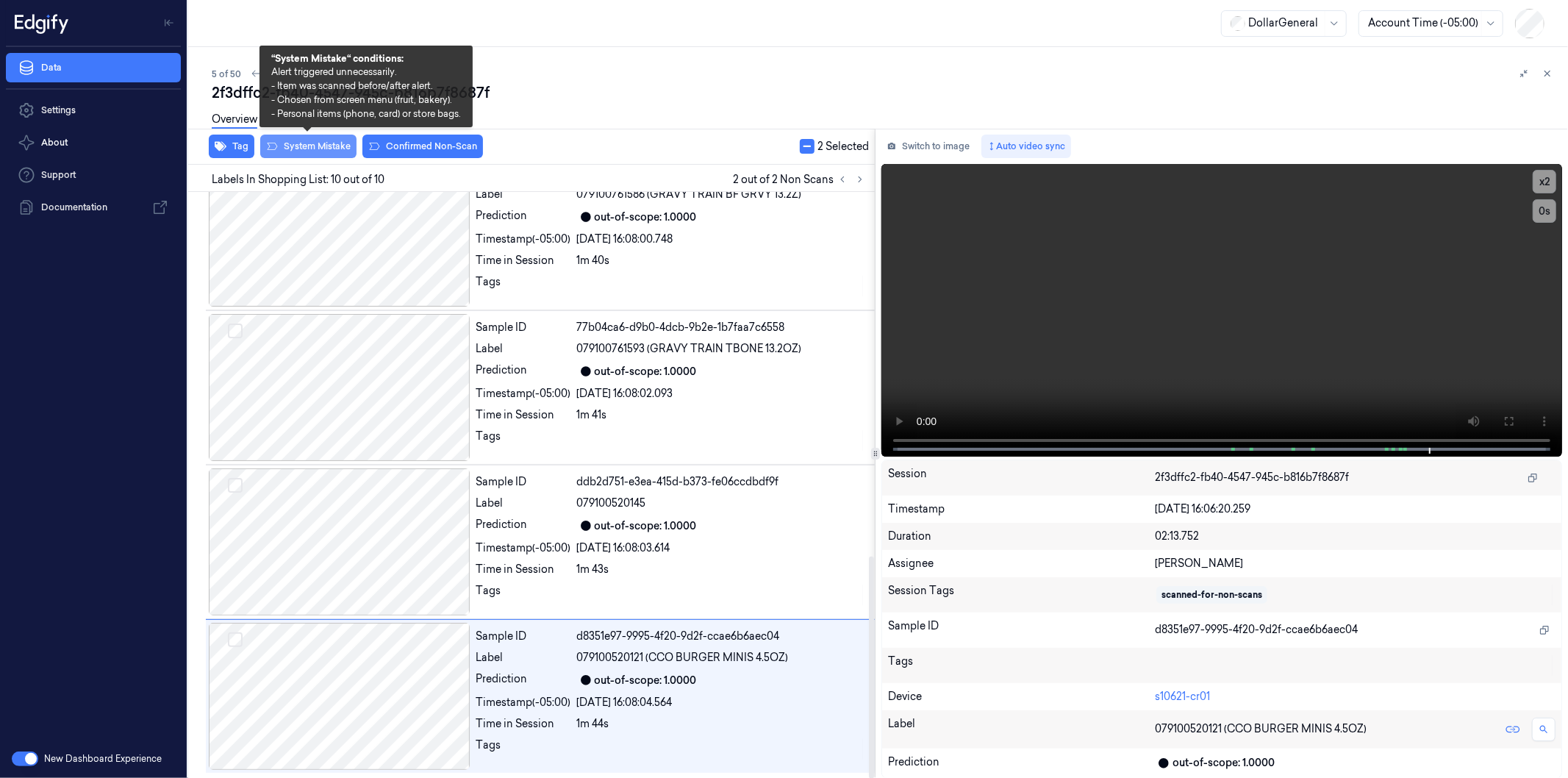
click at [310, 146] on button "System Mistake" at bounding box center [308, 147] width 97 height 24
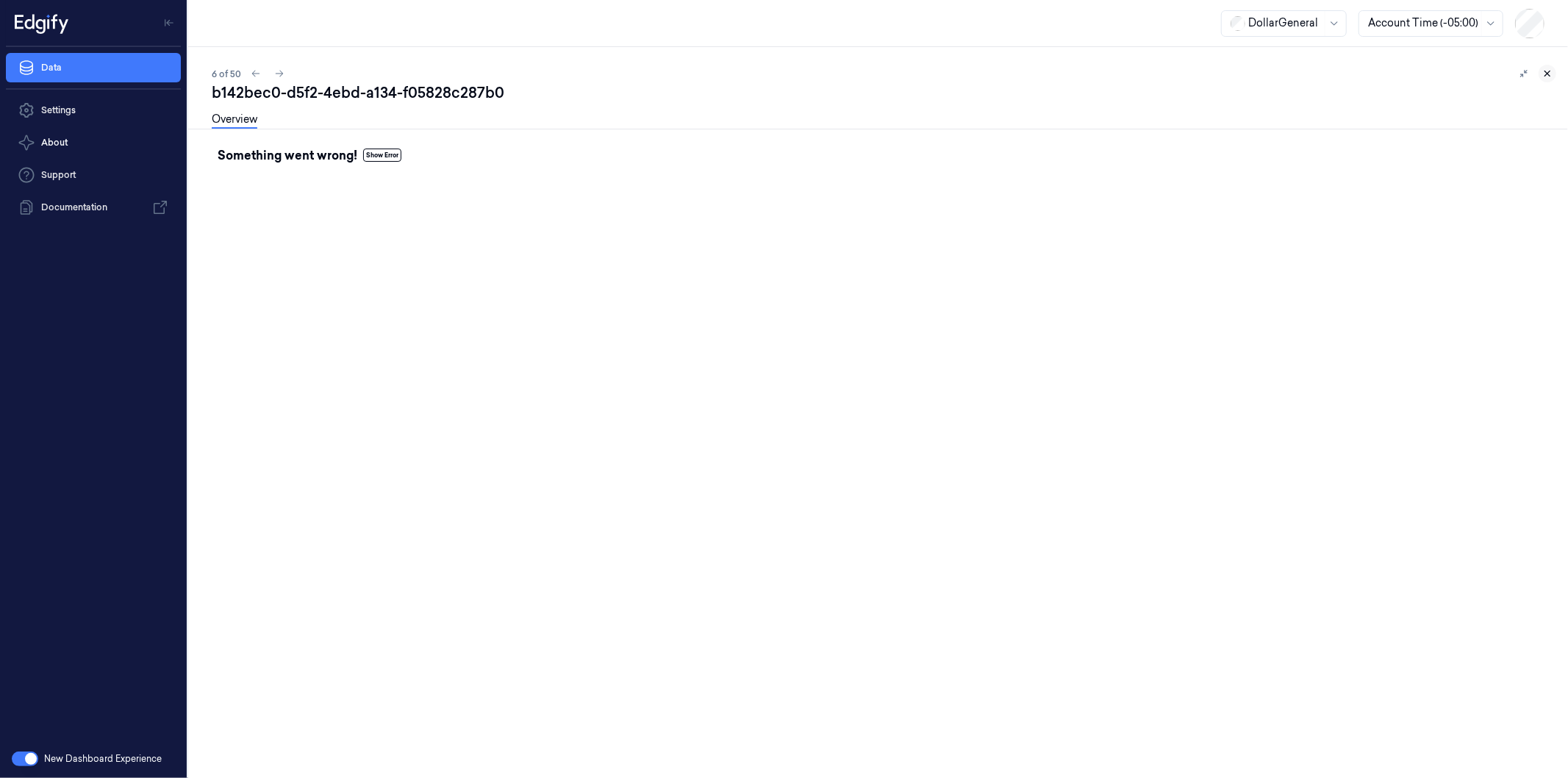
click at [1547, 77] on icon at bounding box center [1547, 73] width 10 height 10
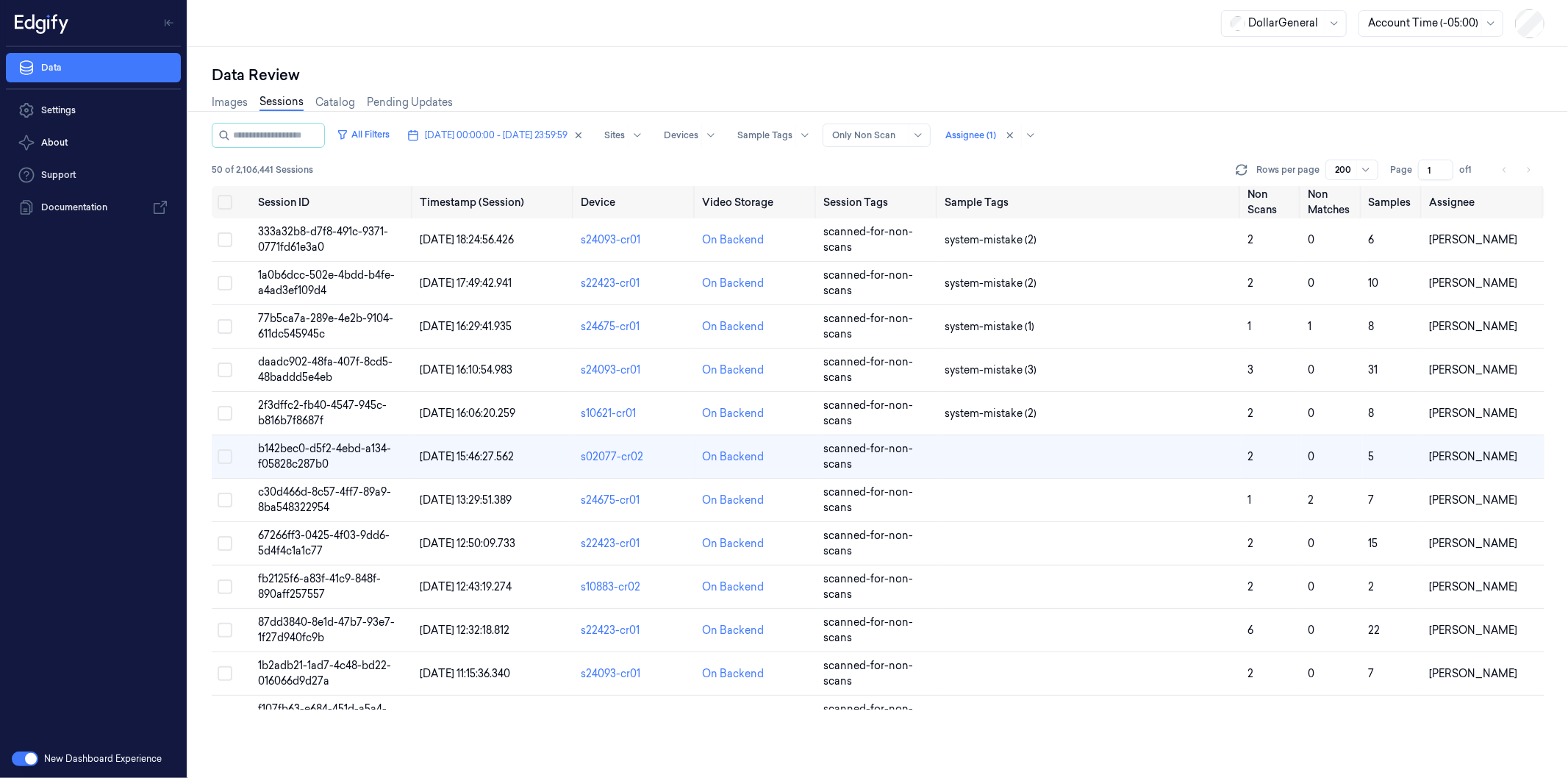
scroll to position [83, 0]
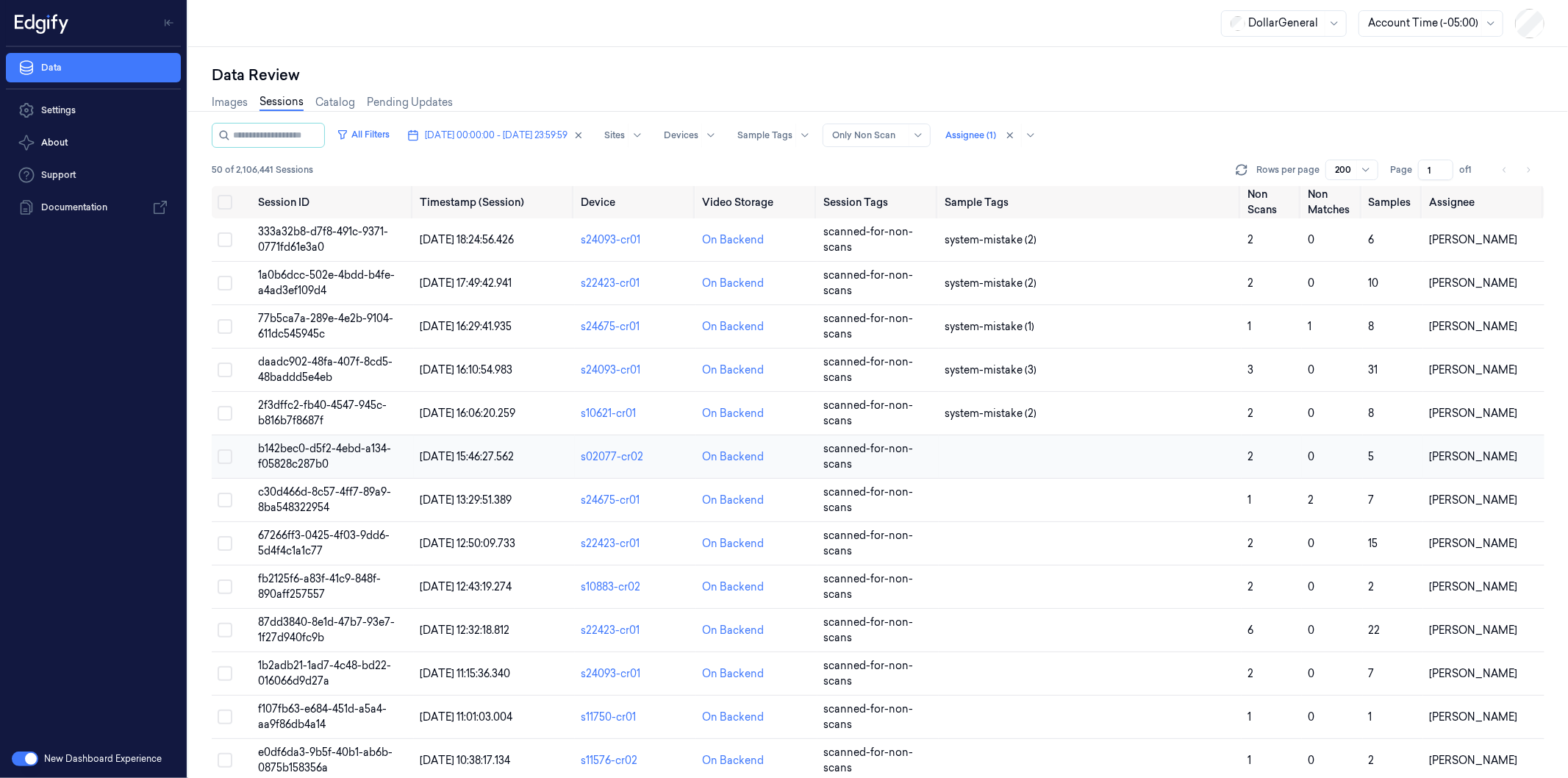
click at [292, 451] on span "b142bec0-d5f2-4ebd-a134-f05828c287b0" at bounding box center [324, 456] width 133 height 29
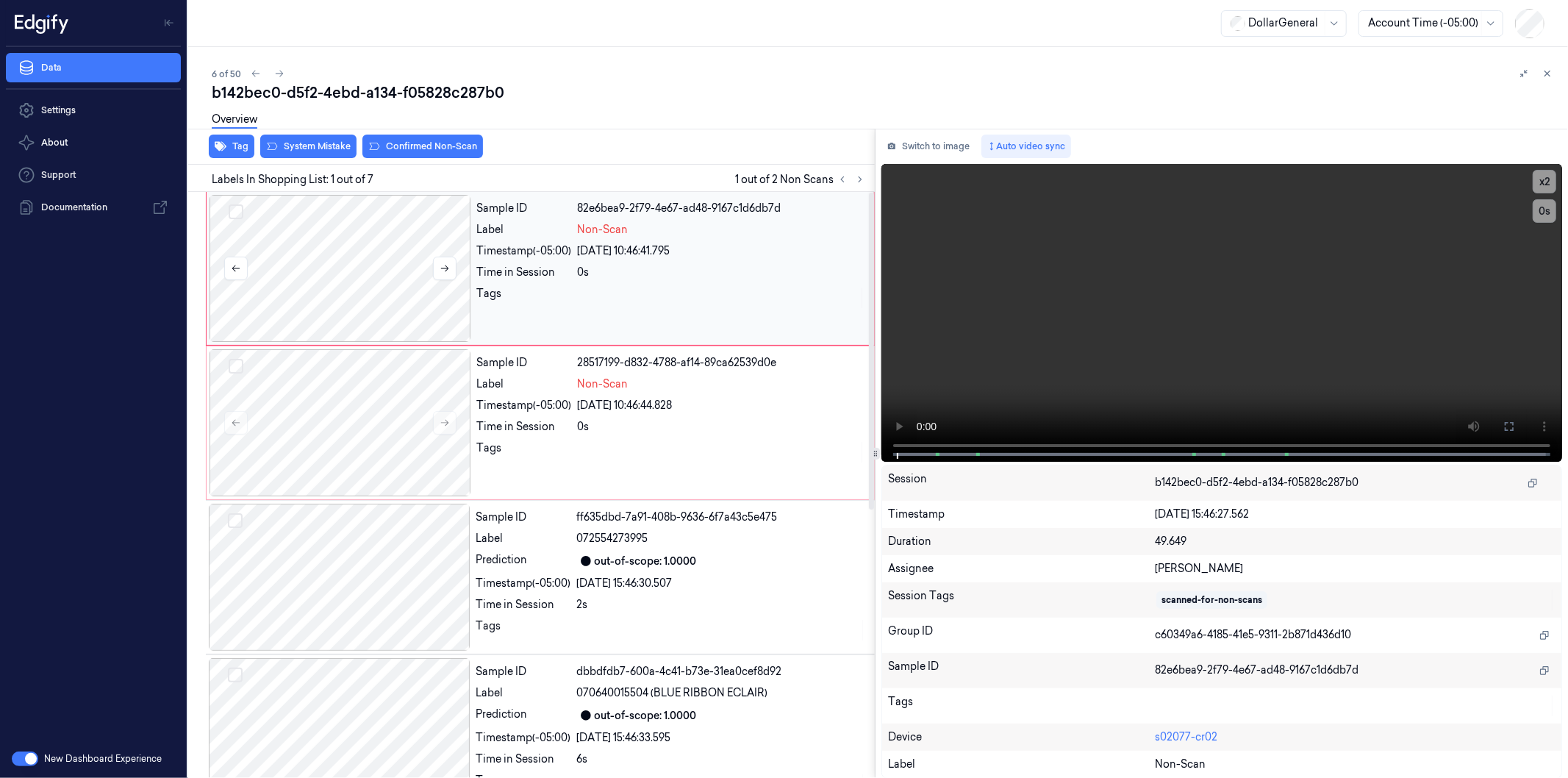
click at [312, 280] on div at bounding box center [341, 268] width 262 height 147
click at [443, 268] on icon at bounding box center [445, 268] width 8 height 7
click at [449, 268] on icon at bounding box center [444, 268] width 10 height 10
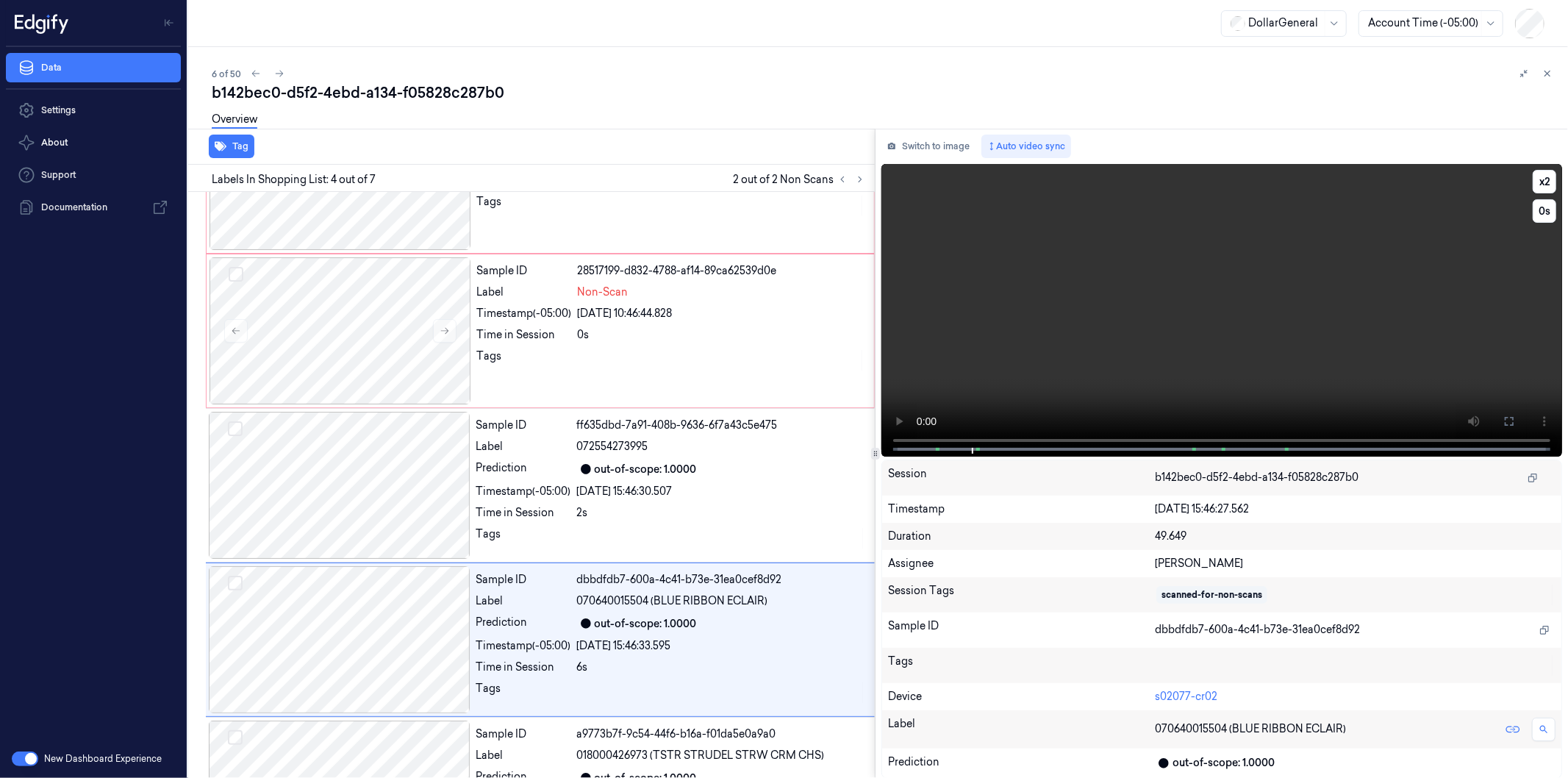
scroll to position [246, 0]
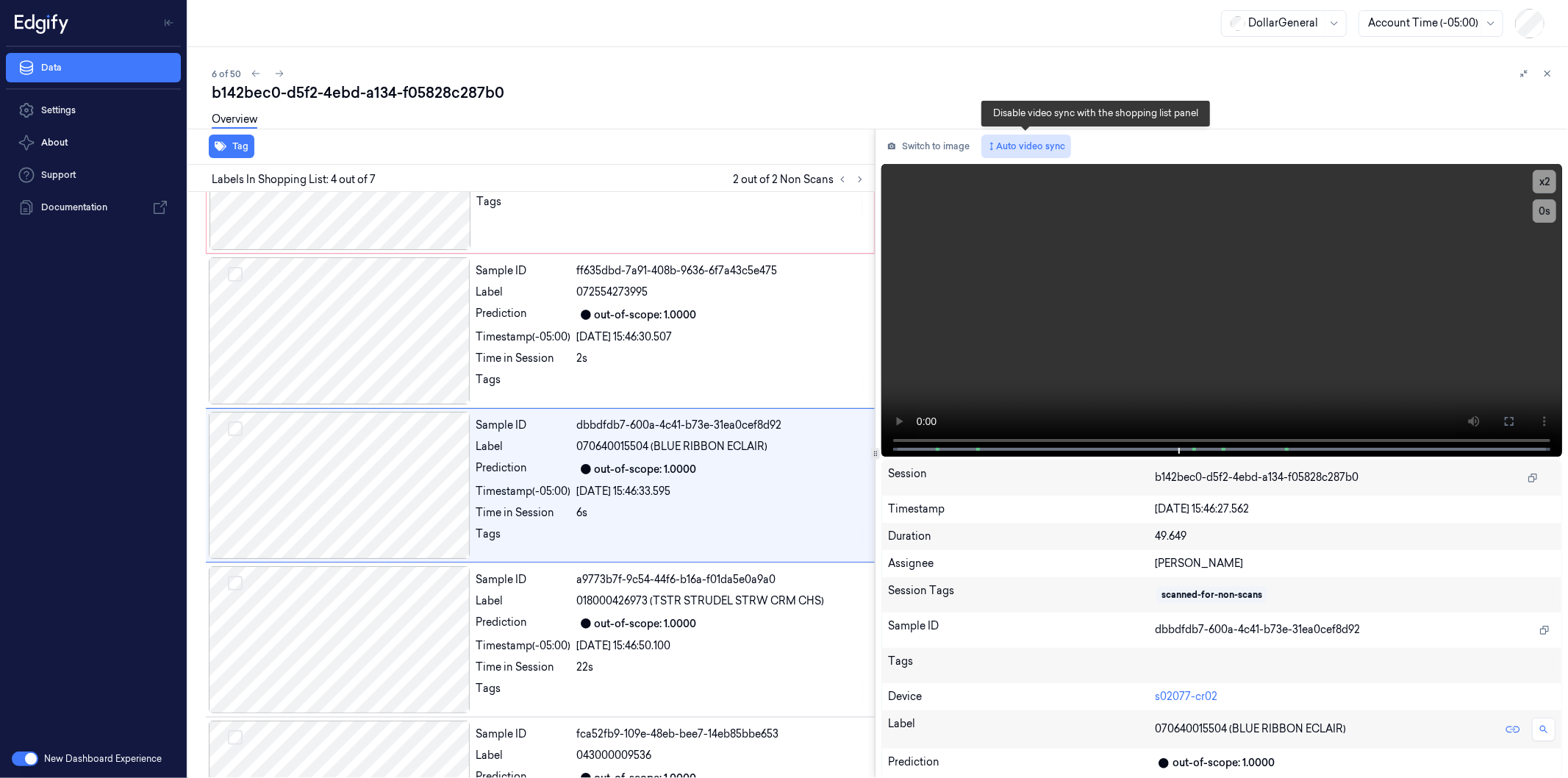
click at [1046, 141] on button "Auto video sync" at bounding box center [1025, 147] width 90 height 24
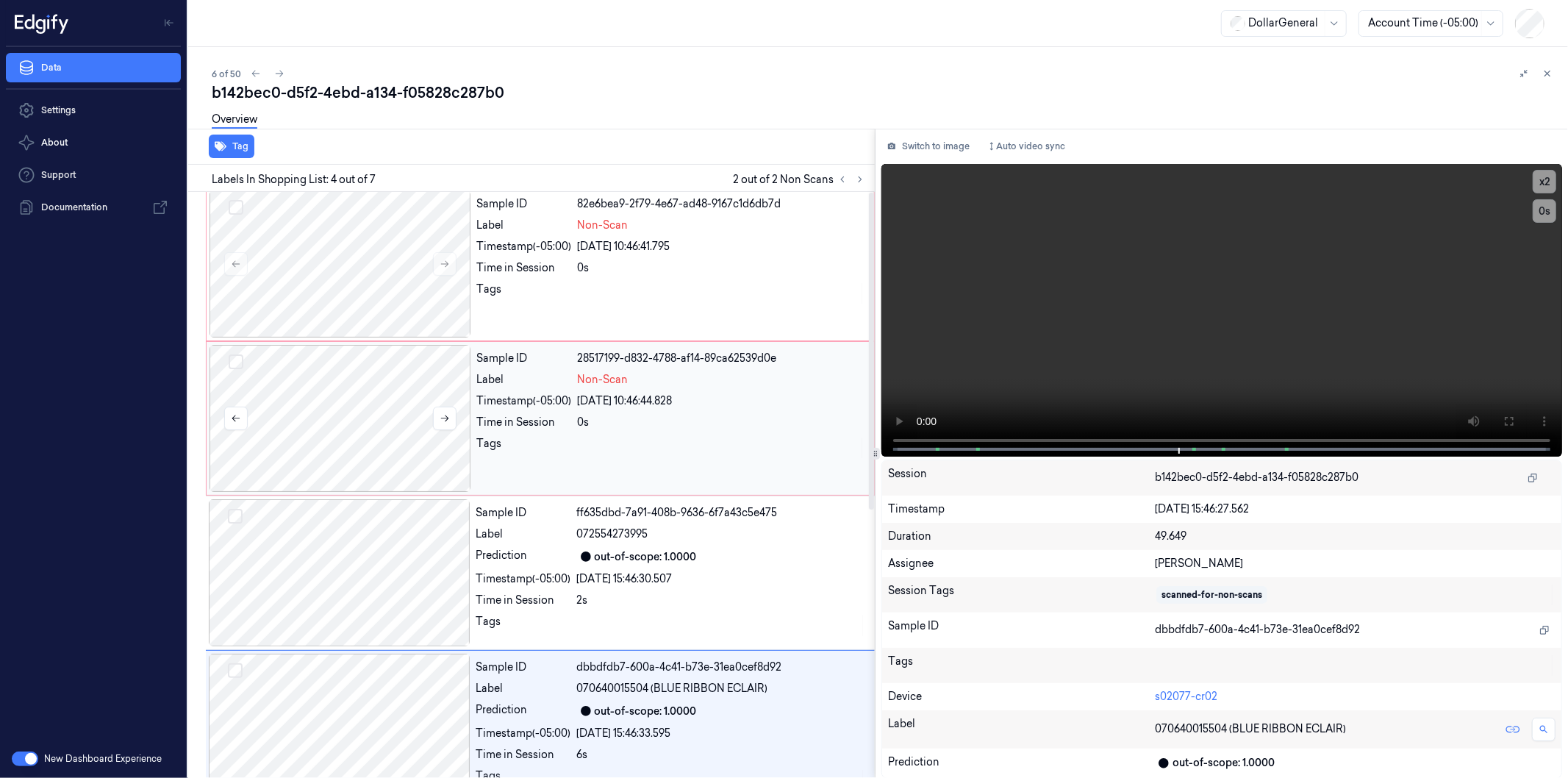
scroll to position [0, 0]
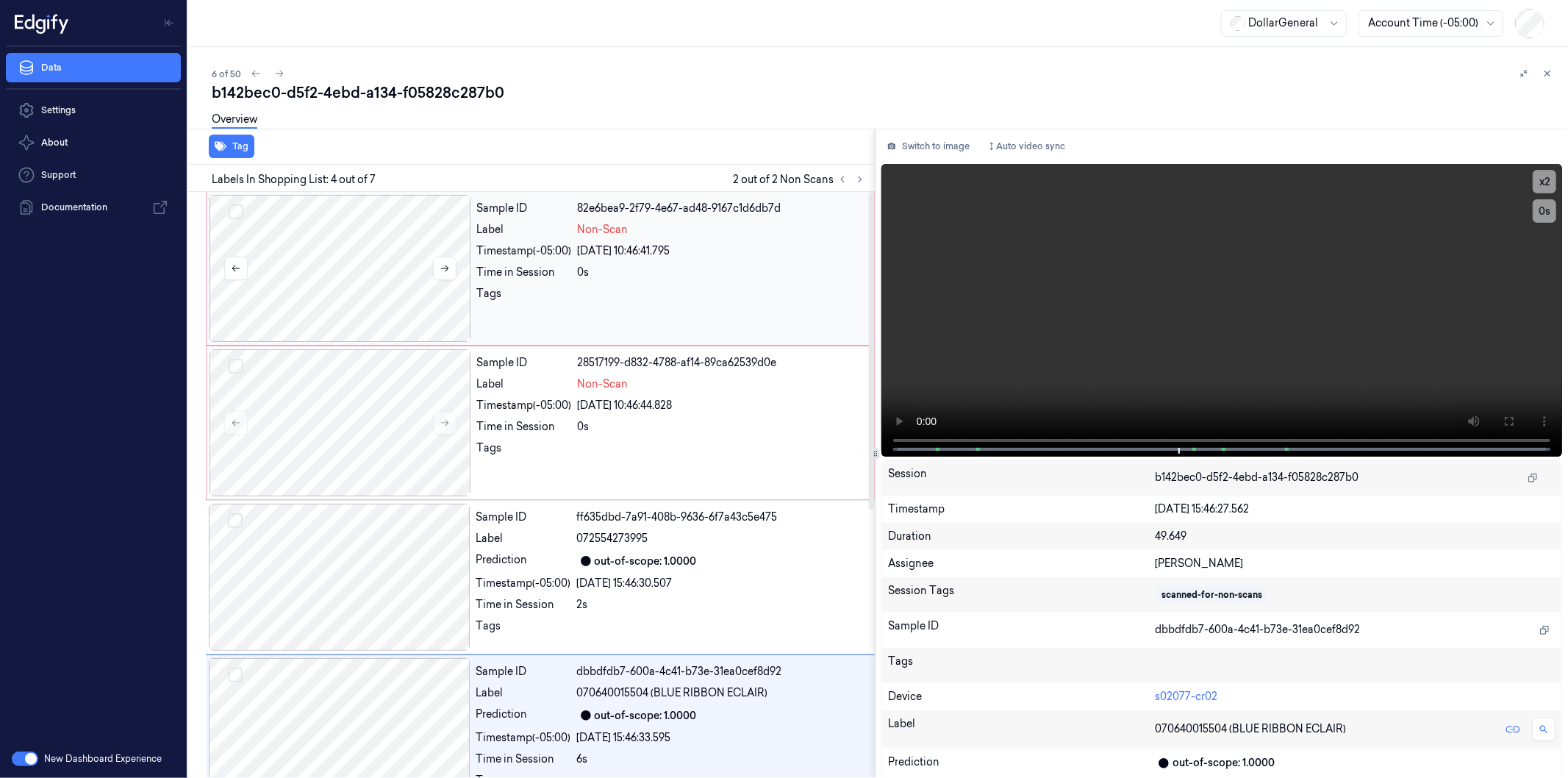
click at [236, 210] on button "Select row" at bounding box center [235, 212] width 15 height 15
click at [235, 371] on button "Select row" at bounding box center [235, 365] width 15 height 15
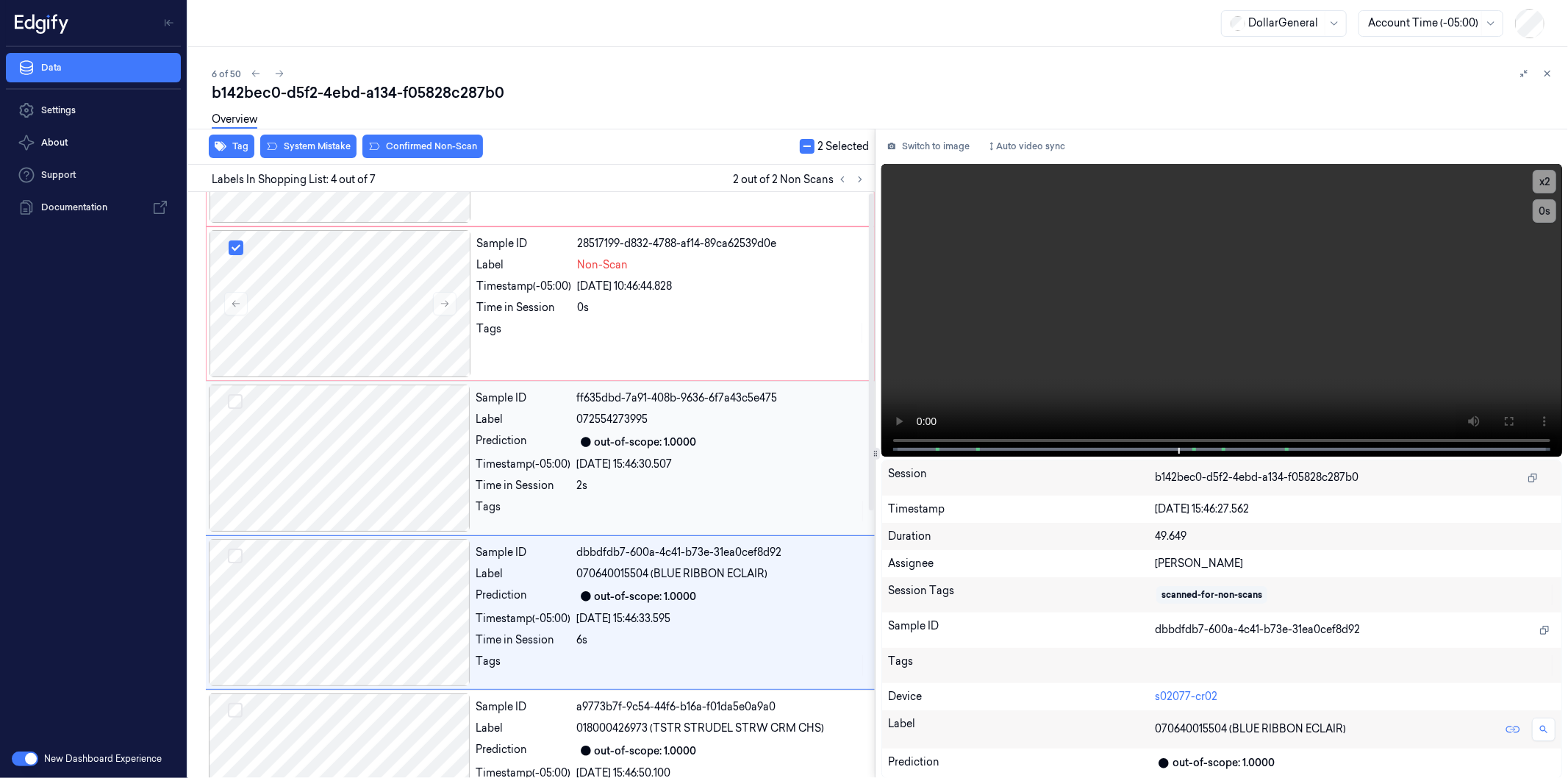
scroll to position [1, 0]
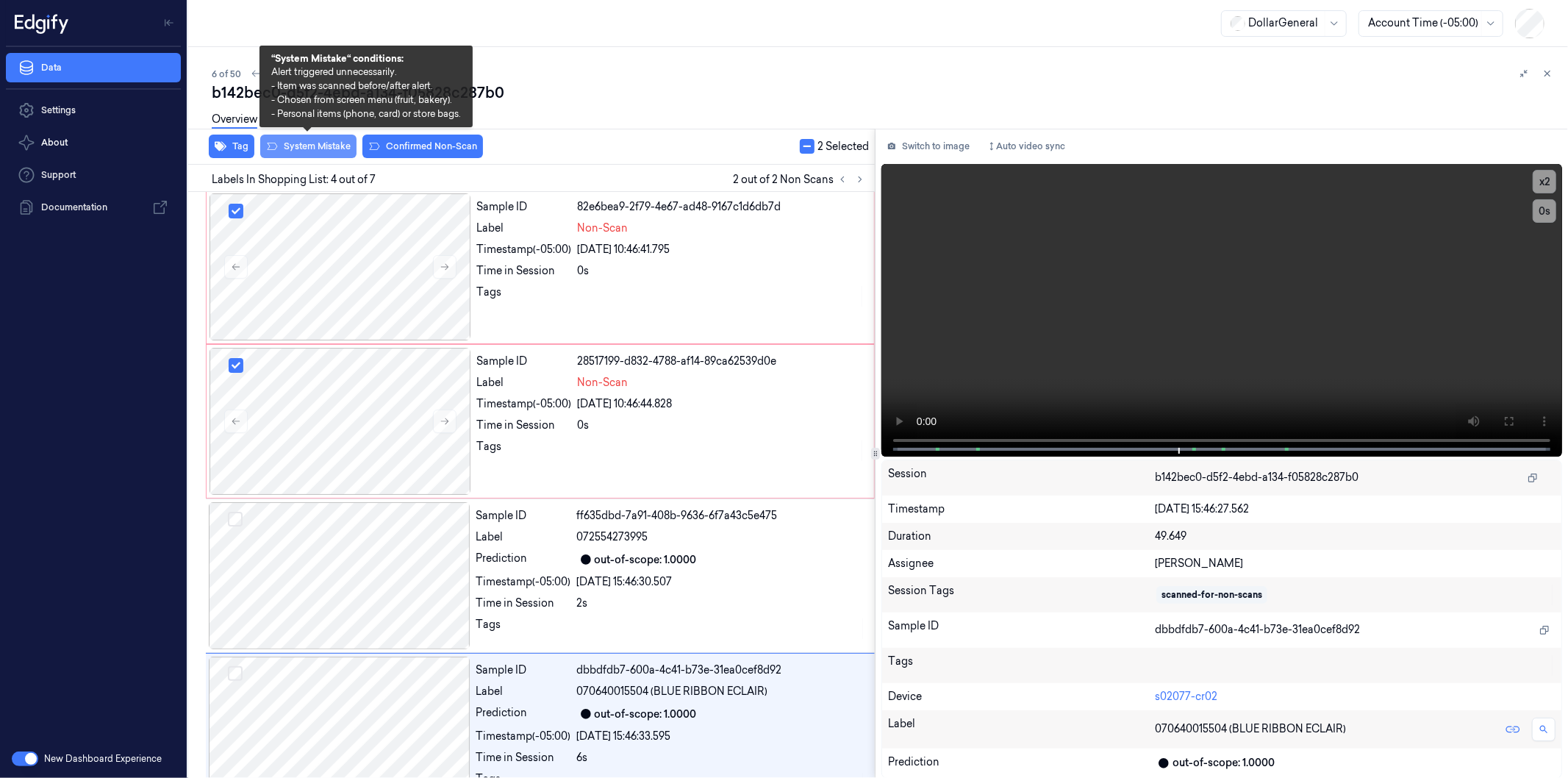
click at [311, 145] on button "System Mistake" at bounding box center [308, 147] width 97 height 24
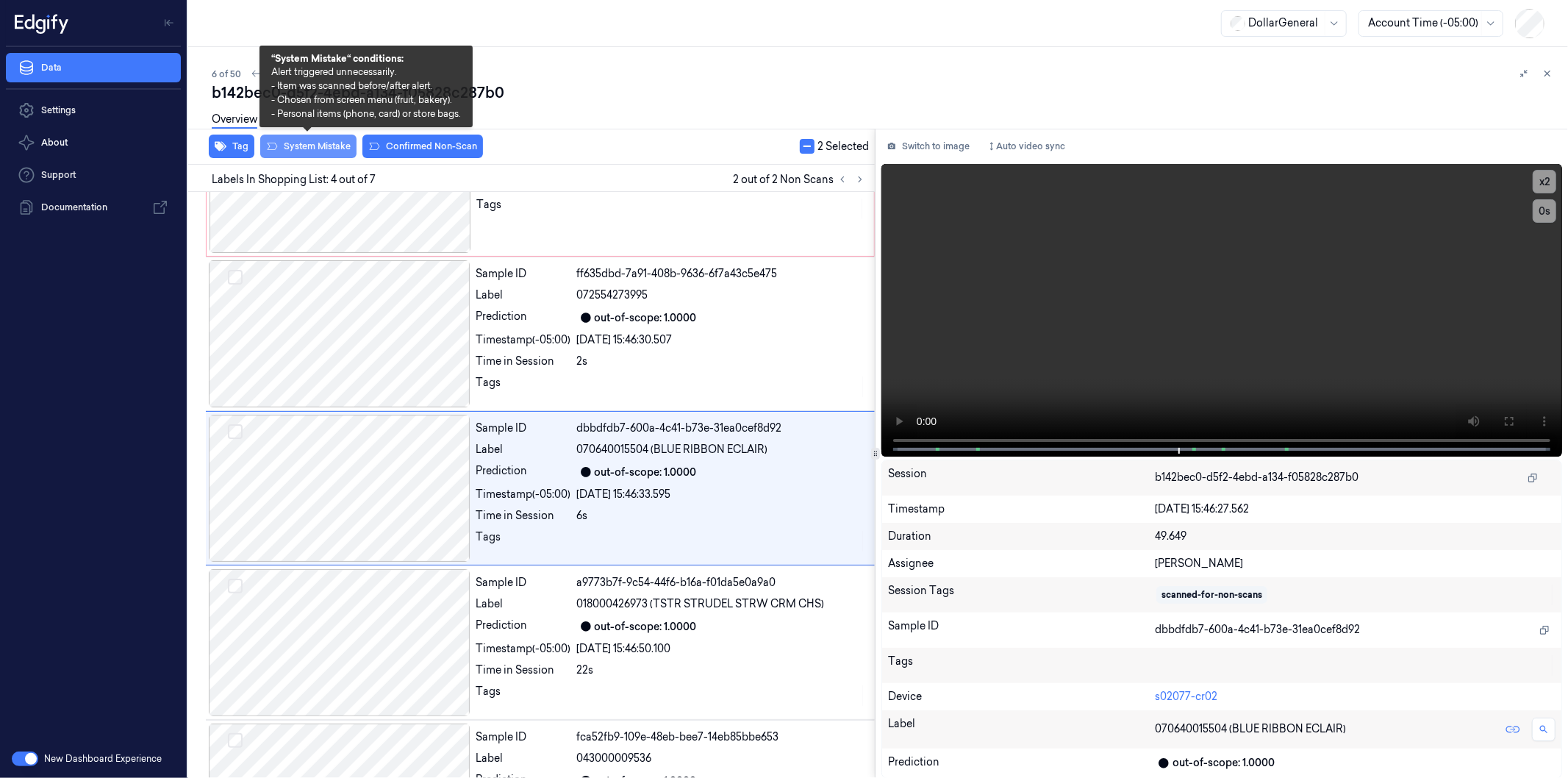
scroll to position [246, 0]
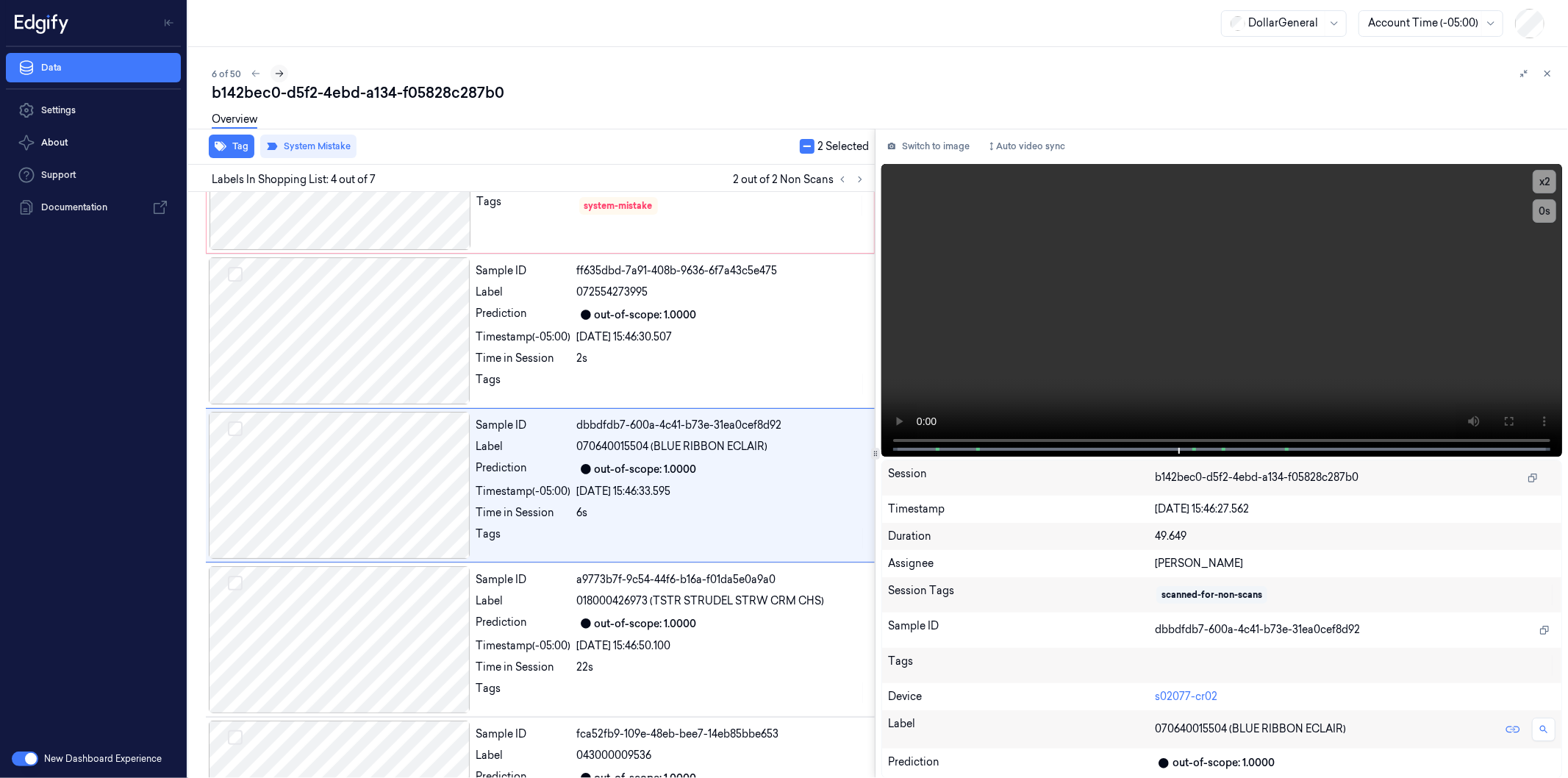
click at [276, 75] on icon at bounding box center [279, 73] width 10 height 10
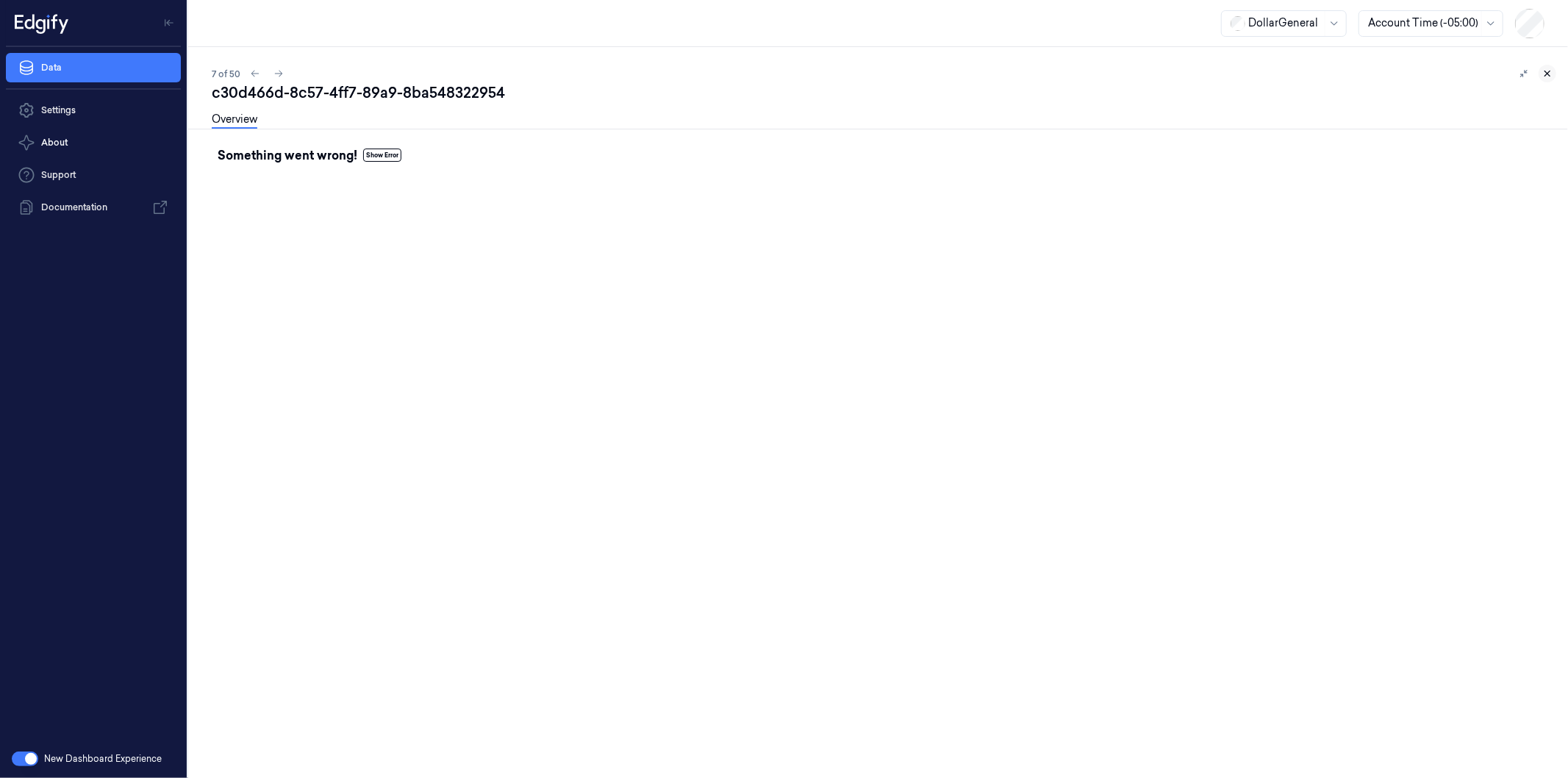
click at [1554, 74] on button at bounding box center [1547, 74] width 18 height 18
click at [1554, 74] on div "7 of 50 c30d466d-8c57-4ff7-89a9-8ba548322954 Overview Something went wrong! Sho…" at bounding box center [878, 413] width 1380 height 731
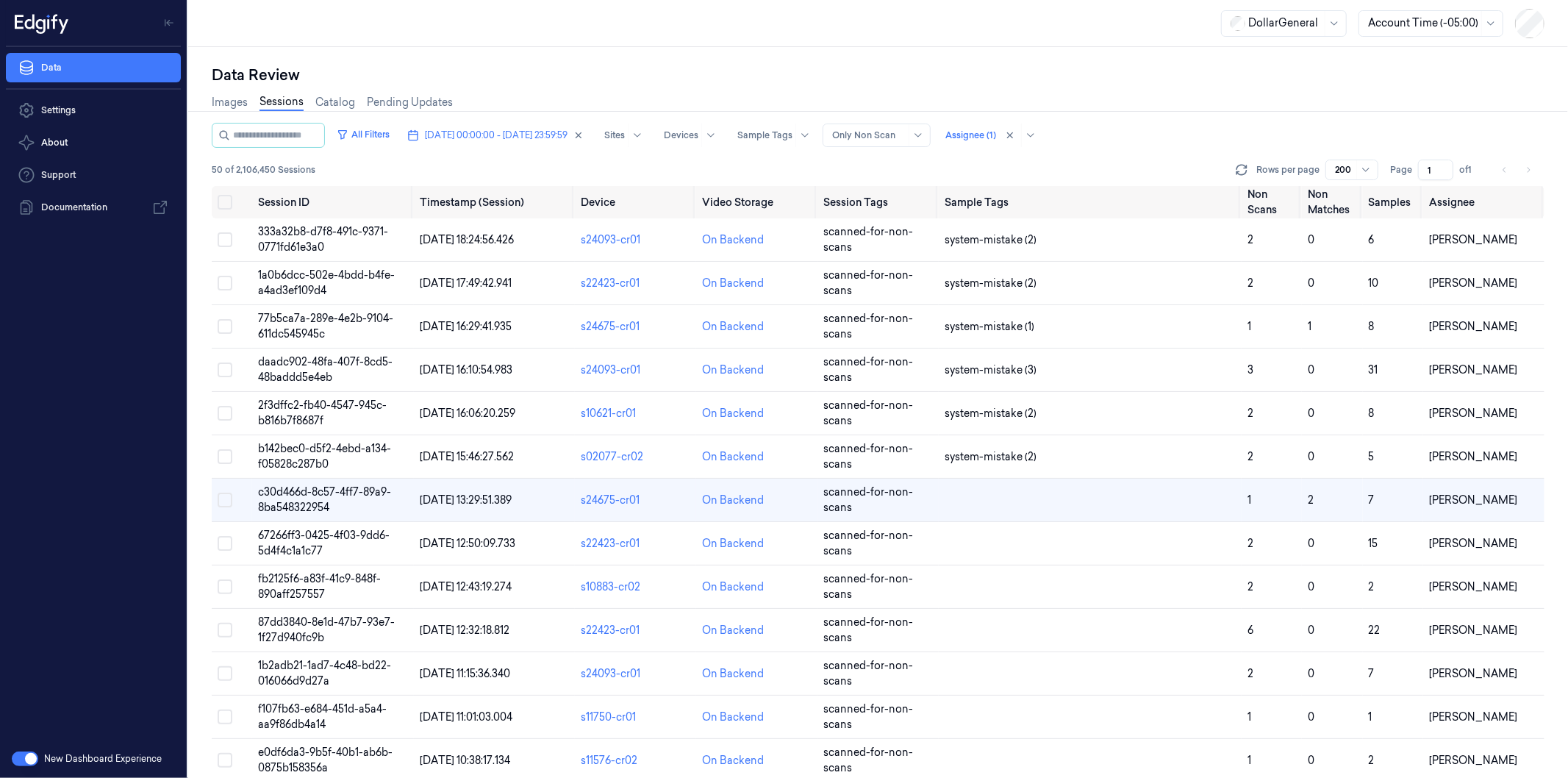
scroll to position [18, 0]
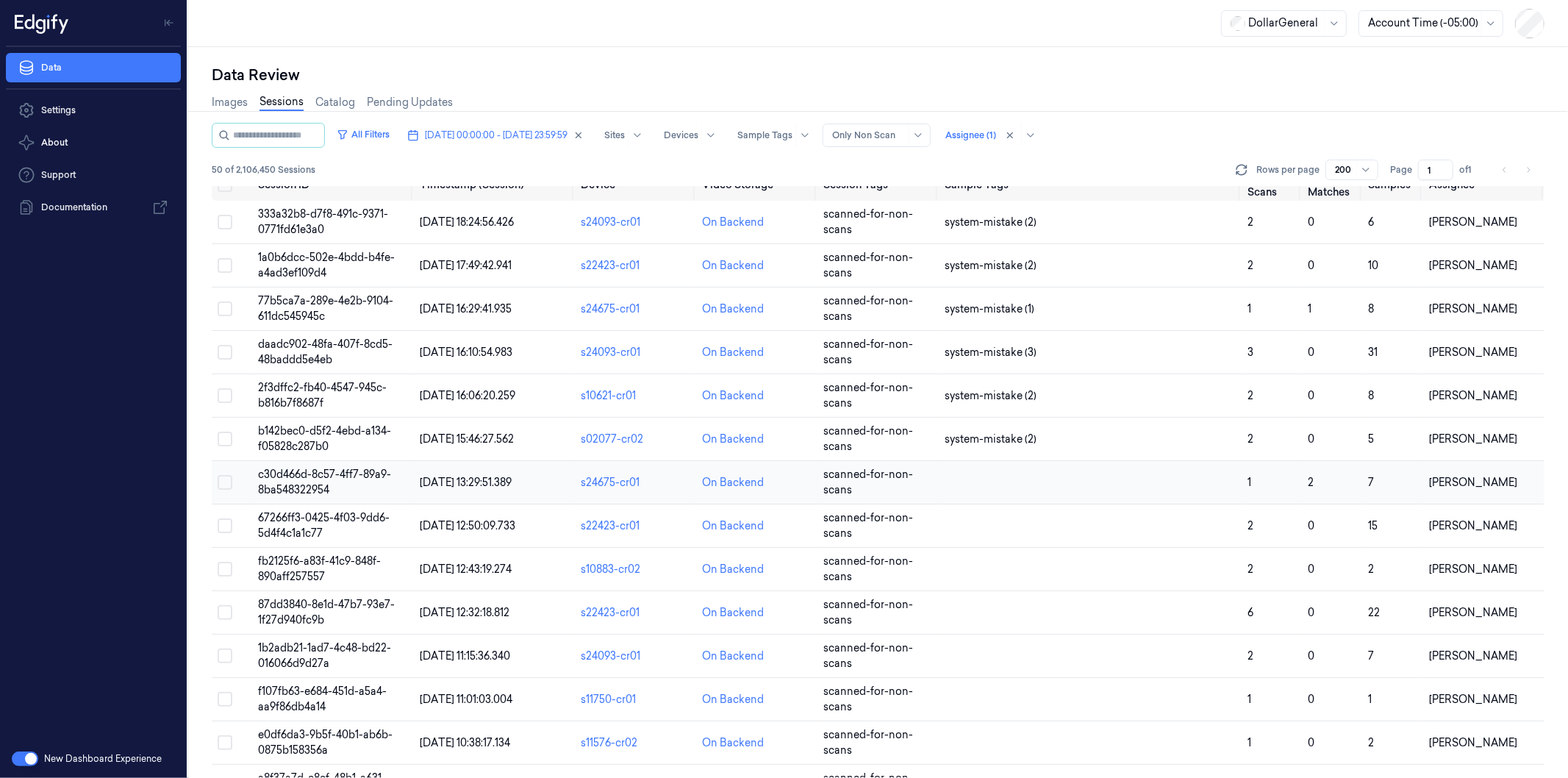
click at [309, 479] on span "c30d466d-8c57-4ff7-89a9-8ba548322954" at bounding box center [324, 482] width 133 height 29
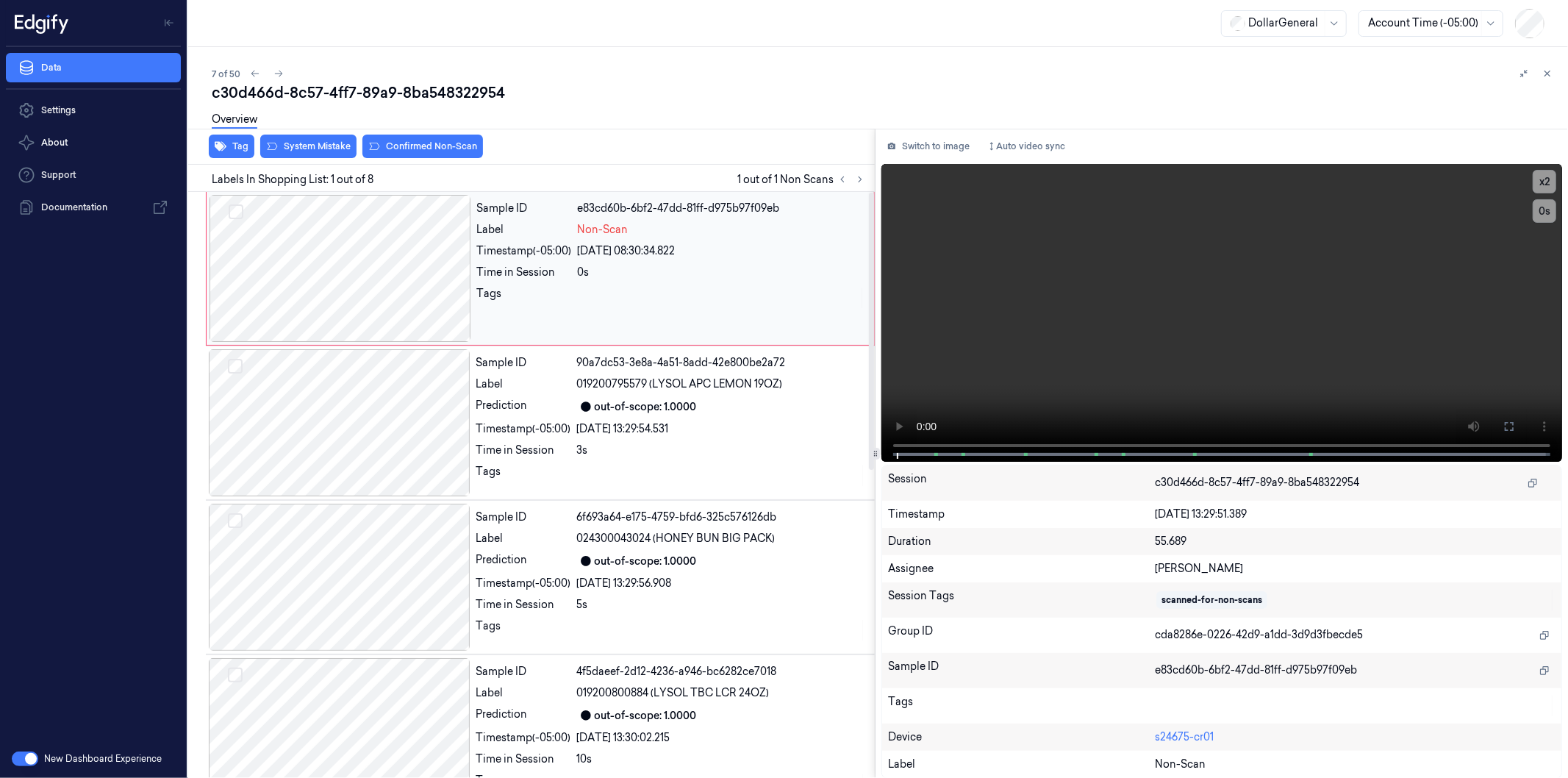
click at [359, 265] on div at bounding box center [341, 268] width 262 height 147
click at [448, 280] on div at bounding box center [341, 268] width 262 height 147
click at [1540, 181] on button "x 2" at bounding box center [1544, 181] width 24 height 24
click at [1540, 181] on button "x 4" at bounding box center [1544, 181] width 24 height 24
click at [1486, 95] on div "c30d466d-8c57-4ff7-89a9-8ba548322954" at bounding box center [883, 93] width 1344 height 21
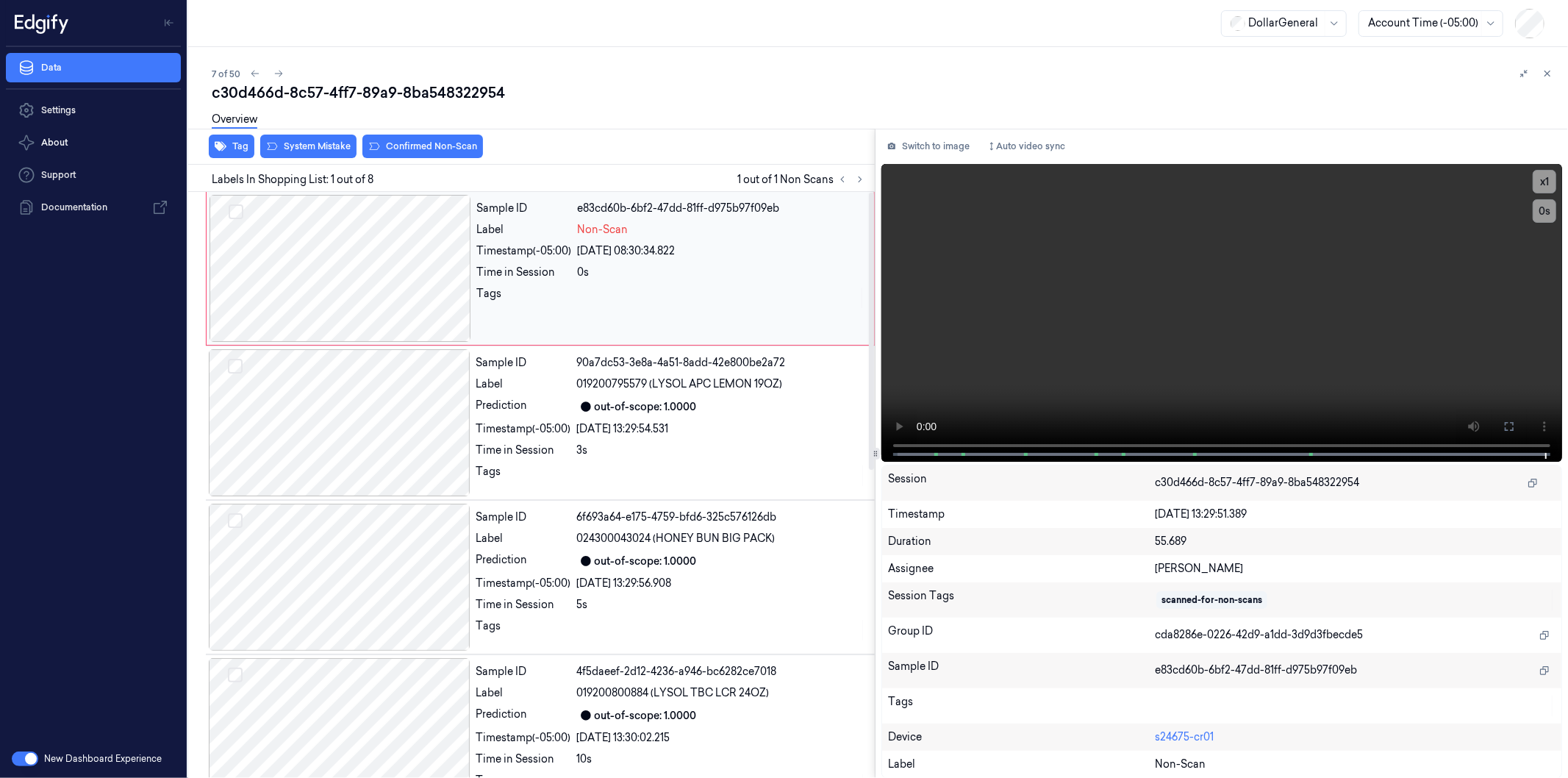
click at [387, 243] on div at bounding box center [341, 268] width 262 height 147
click at [439, 272] on div at bounding box center [341, 268] width 262 height 147
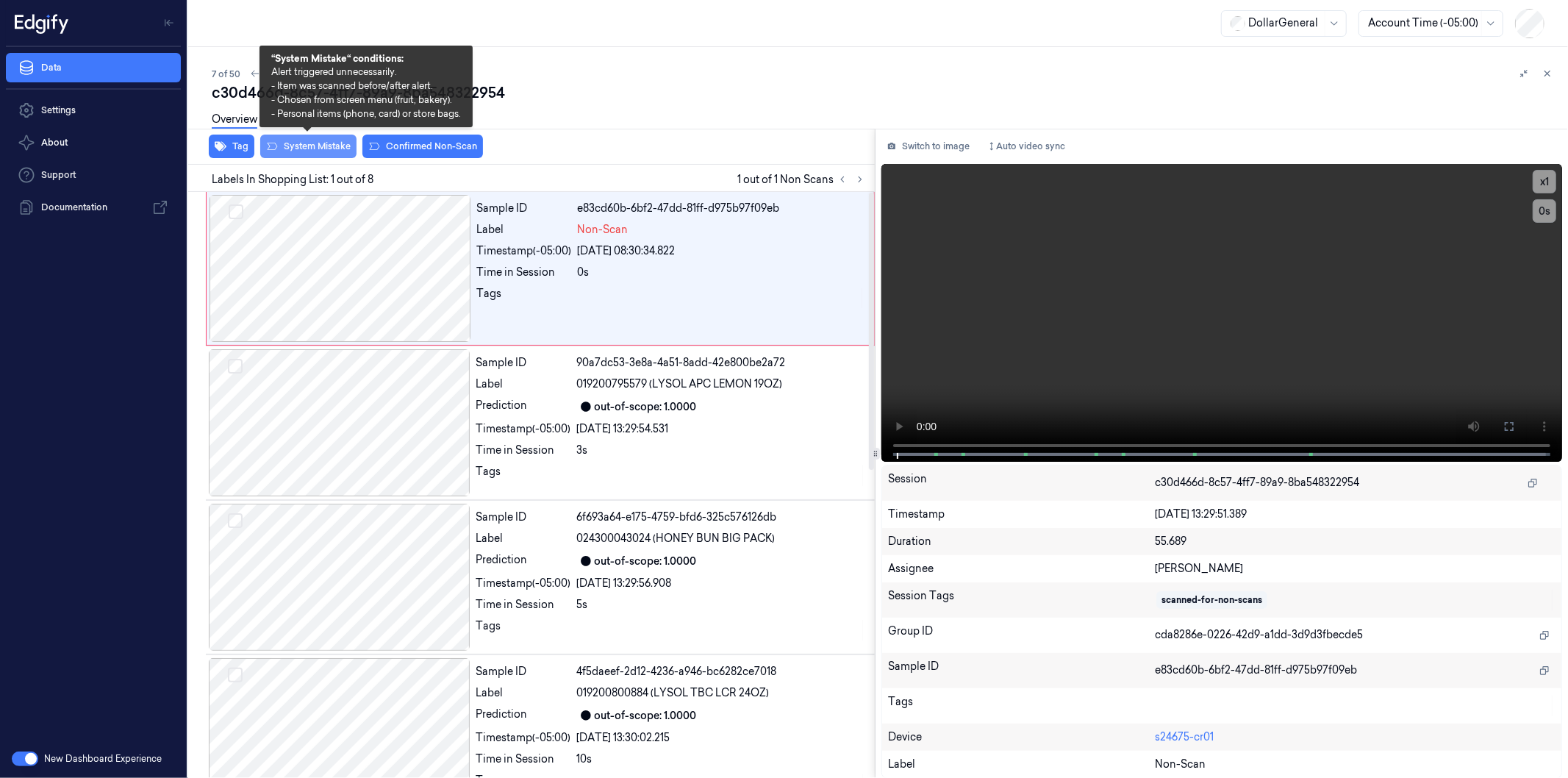
click at [317, 147] on button "System Mistake" at bounding box center [308, 147] width 97 height 24
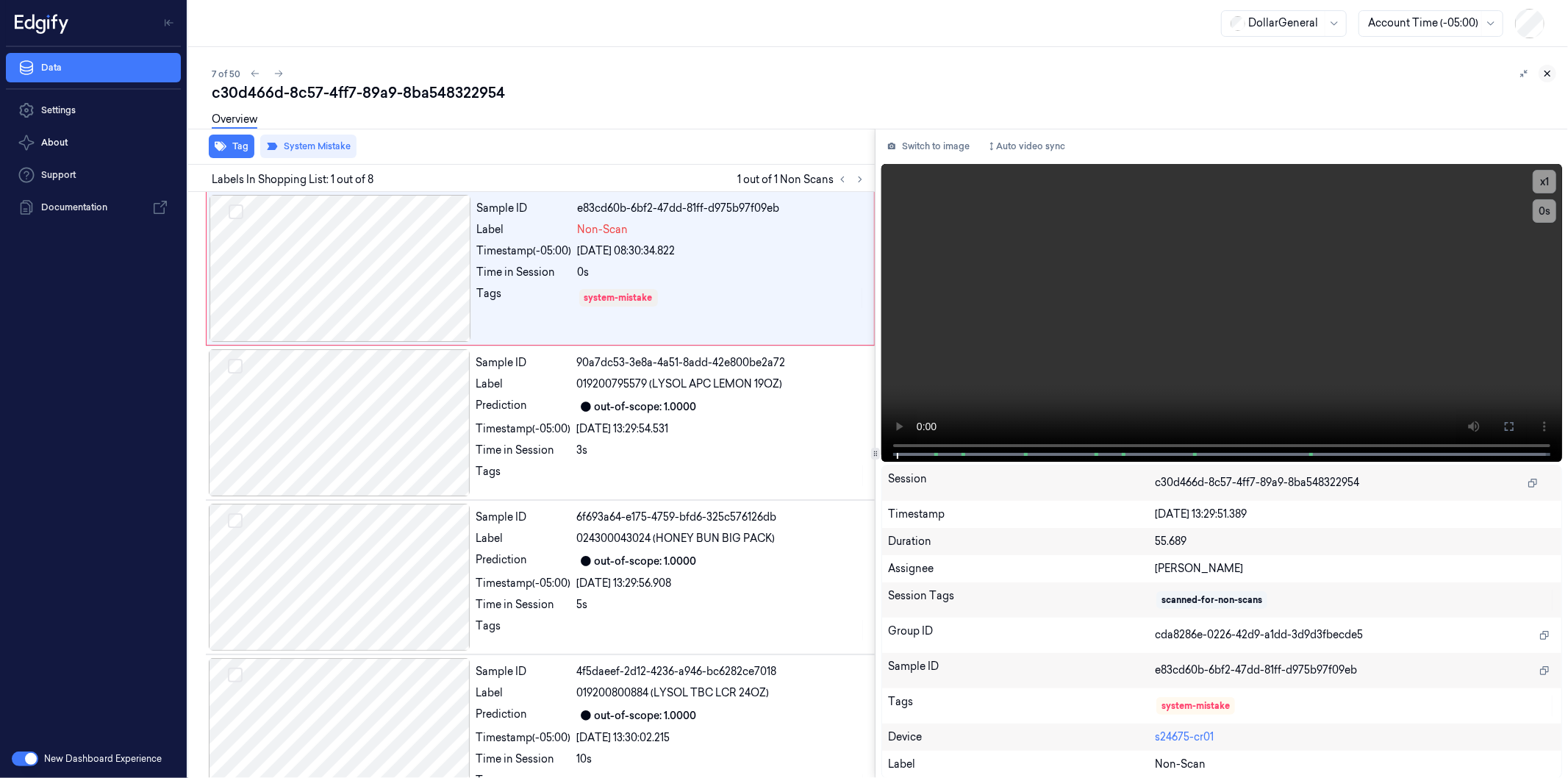
click at [1545, 74] on icon at bounding box center [1547, 73] width 10 height 10
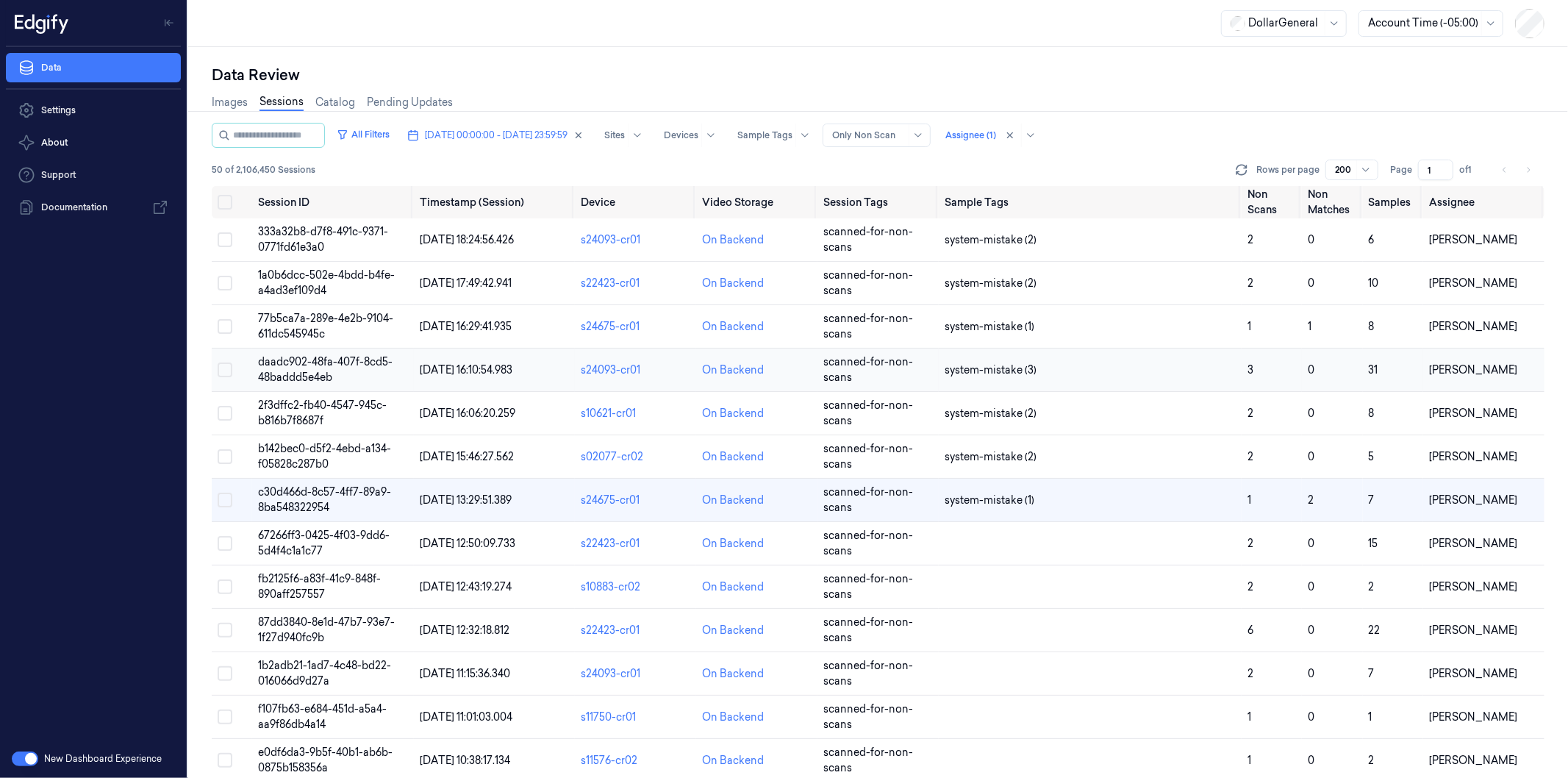
scroll to position [63, 0]
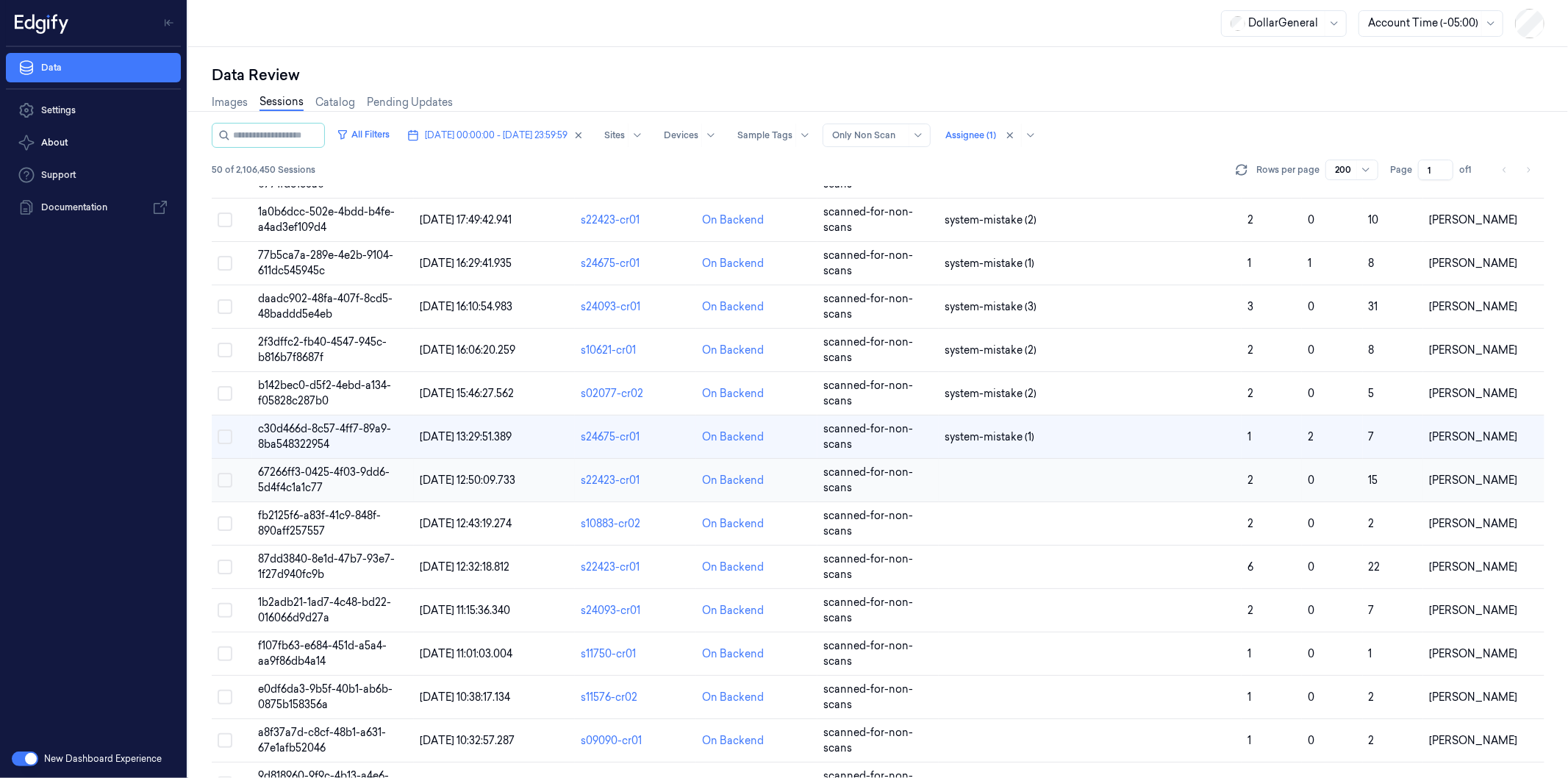
click at [276, 473] on span "67266ff3-0425-4f03-9dd6-5d4f4c1a1c77" at bounding box center [324, 479] width 132 height 29
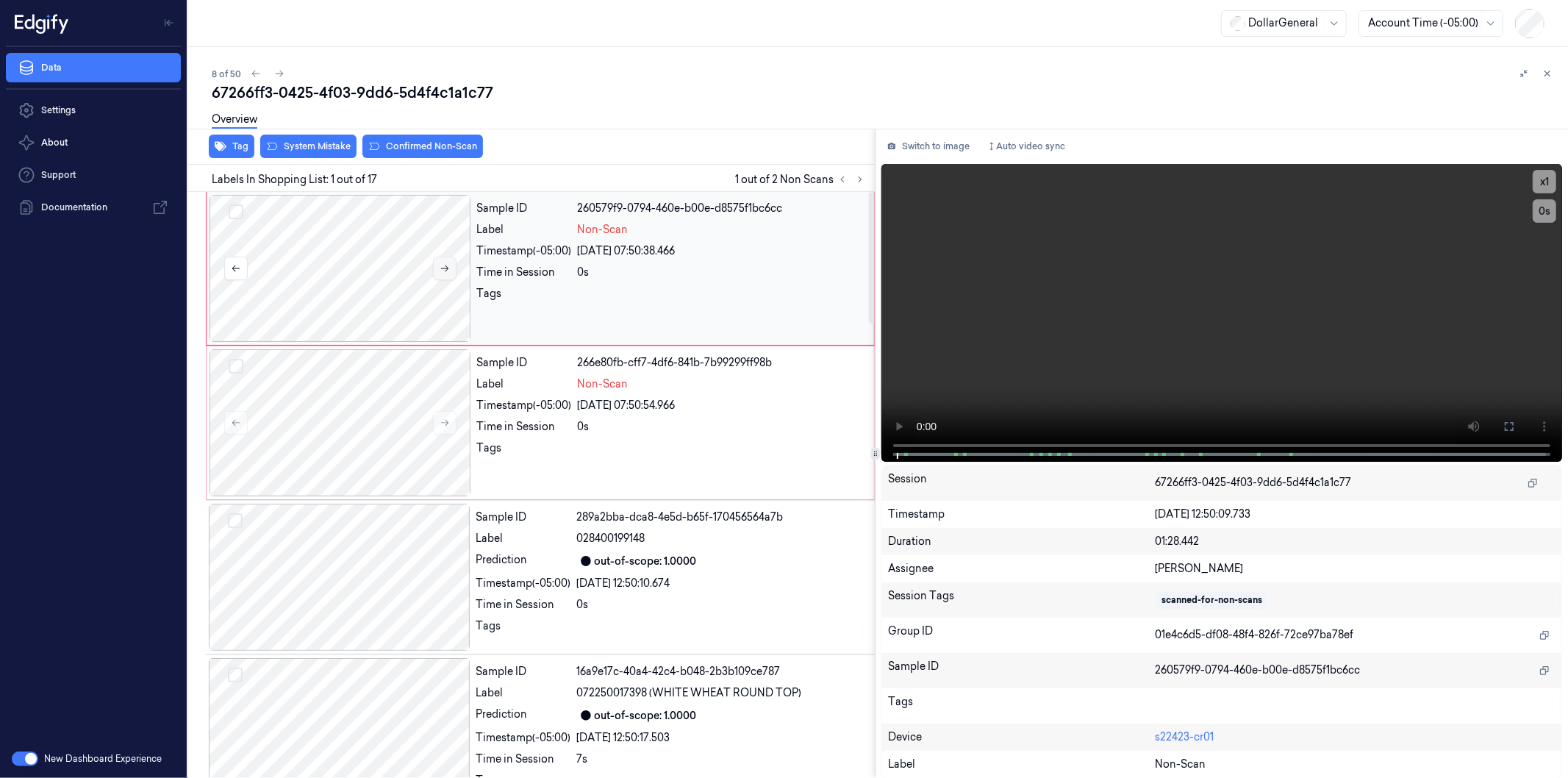
click at [445, 263] on icon at bounding box center [444, 268] width 10 height 10
click at [363, 426] on div at bounding box center [341, 422] width 262 height 147
click at [436, 421] on button at bounding box center [445, 422] width 24 height 24
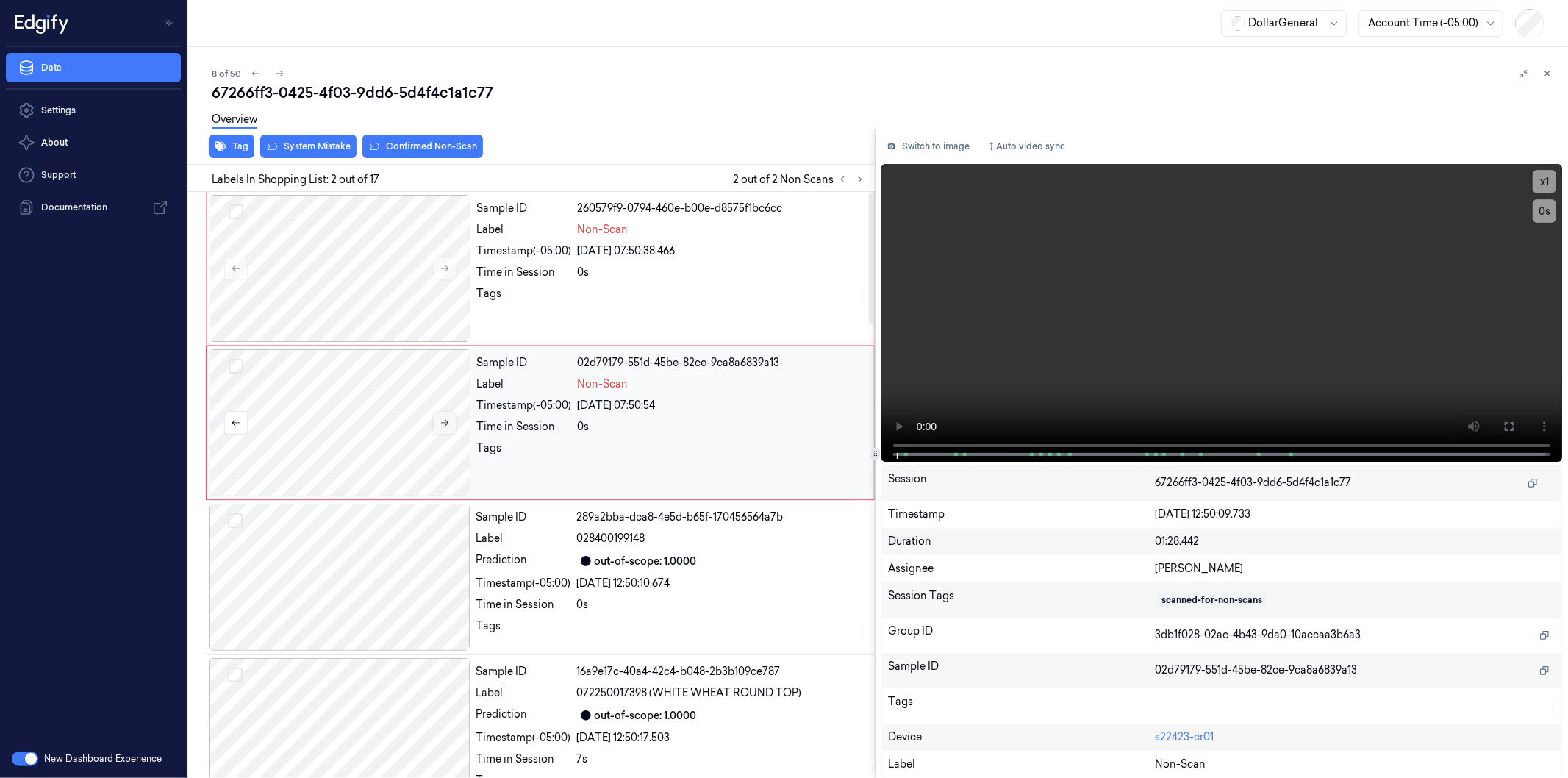
click at [436, 421] on button at bounding box center [445, 422] width 24 height 24
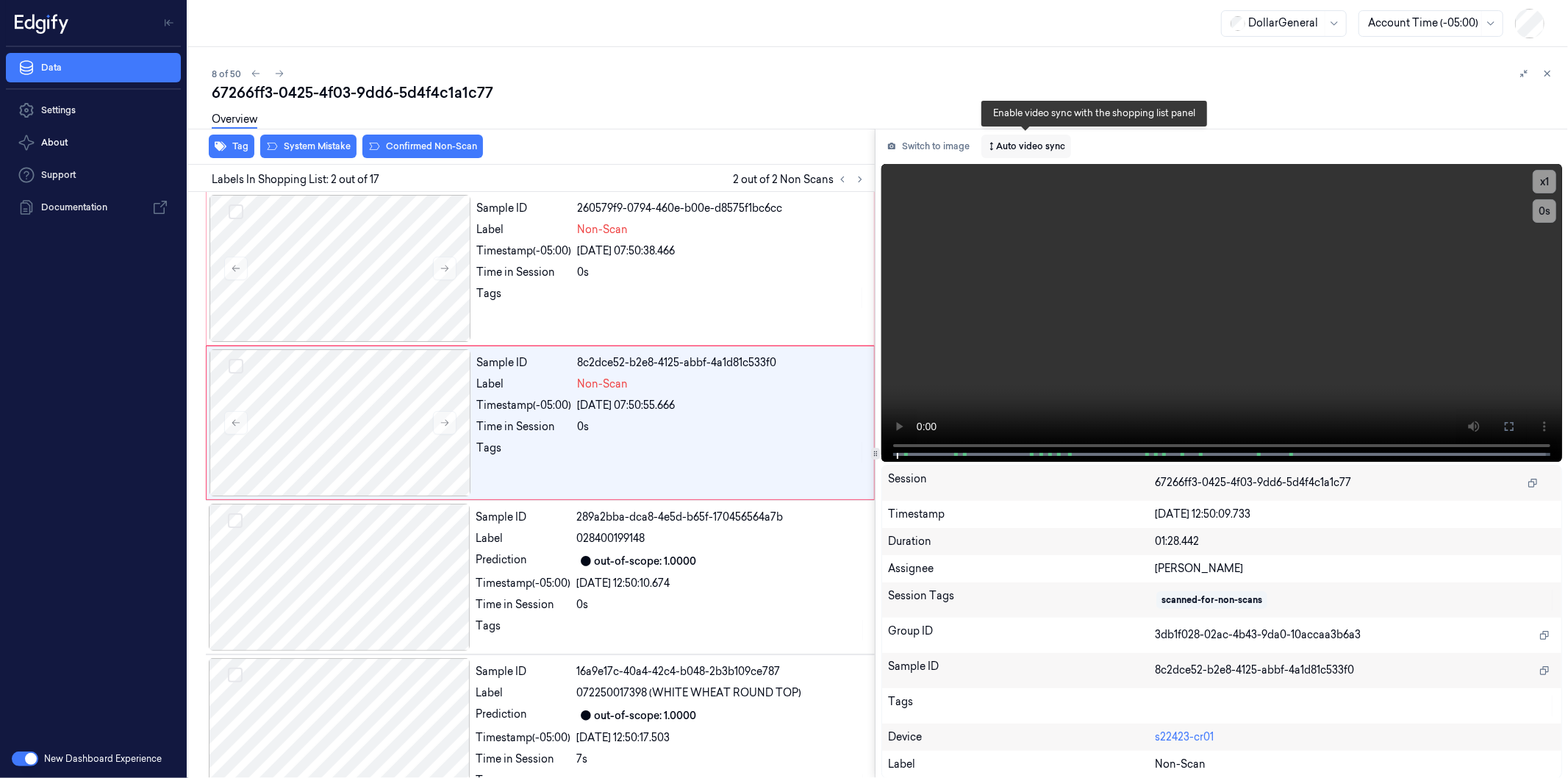
click at [1029, 150] on button "Auto video sync" at bounding box center [1025, 147] width 90 height 24
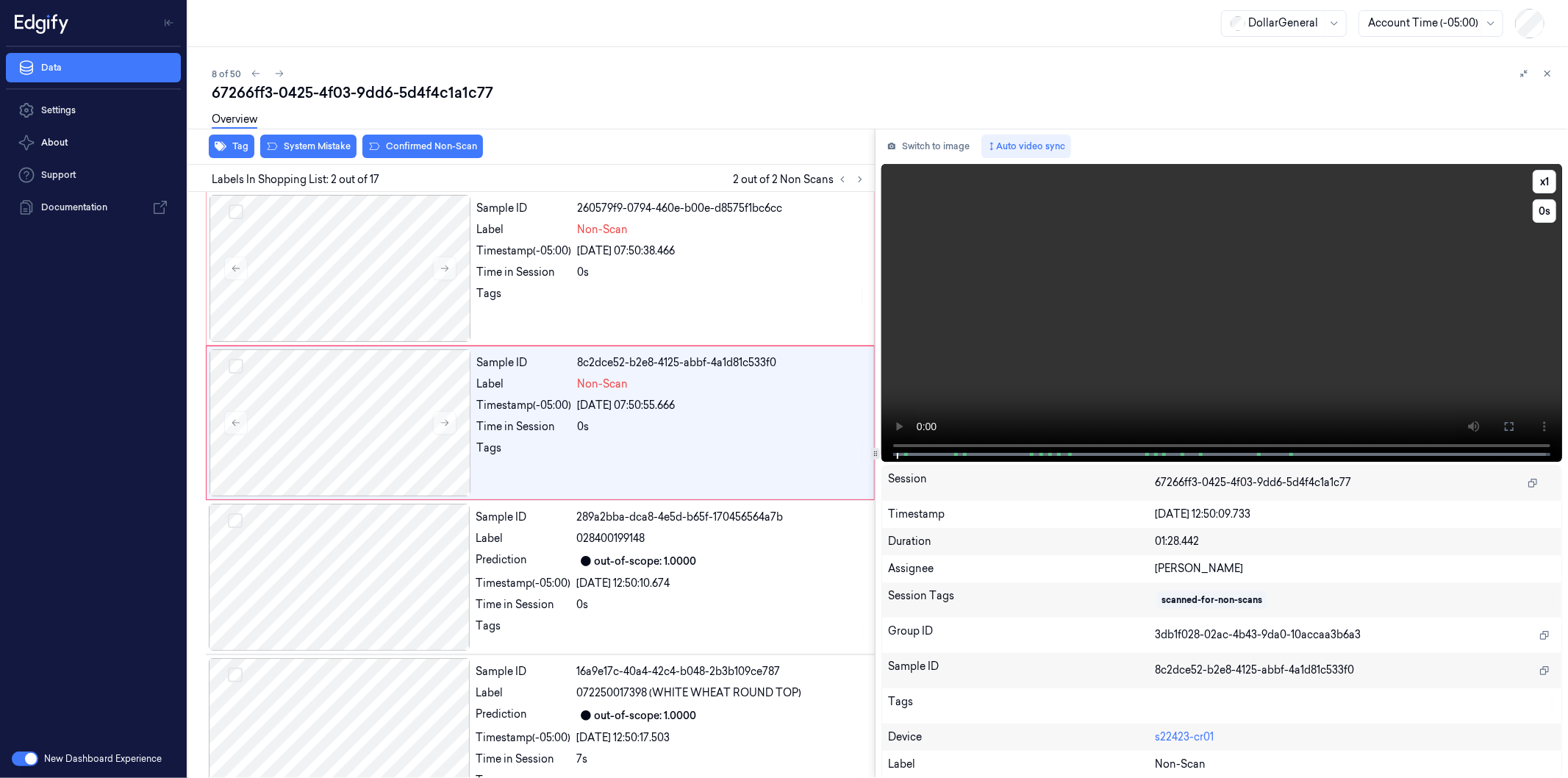
click at [1004, 305] on video at bounding box center [1221, 312] width 681 height 297
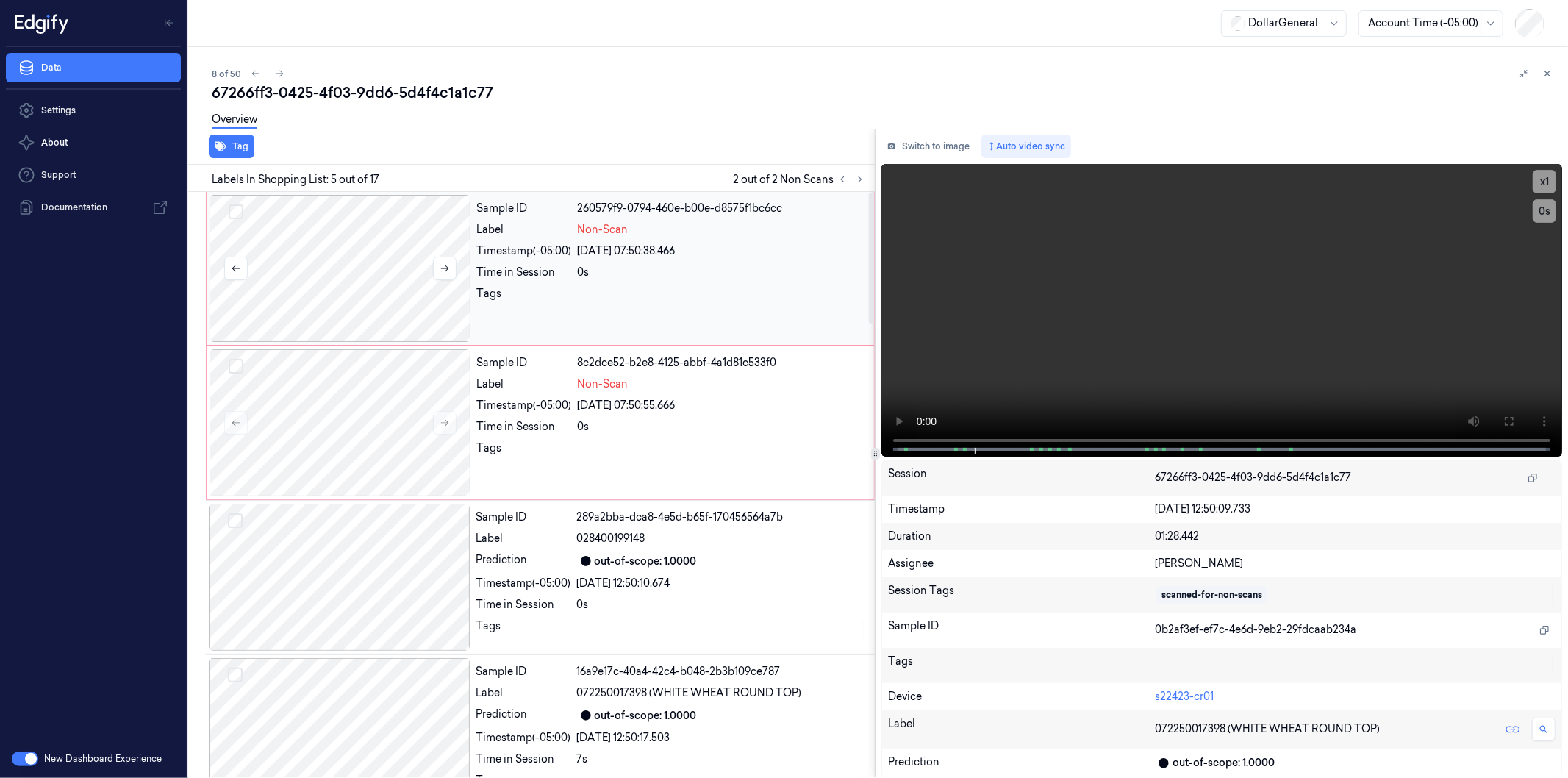
click at [390, 251] on div at bounding box center [341, 268] width 262 height 147
click at [318, 259] on div at bounding box center [341, 268] width 262 height 147
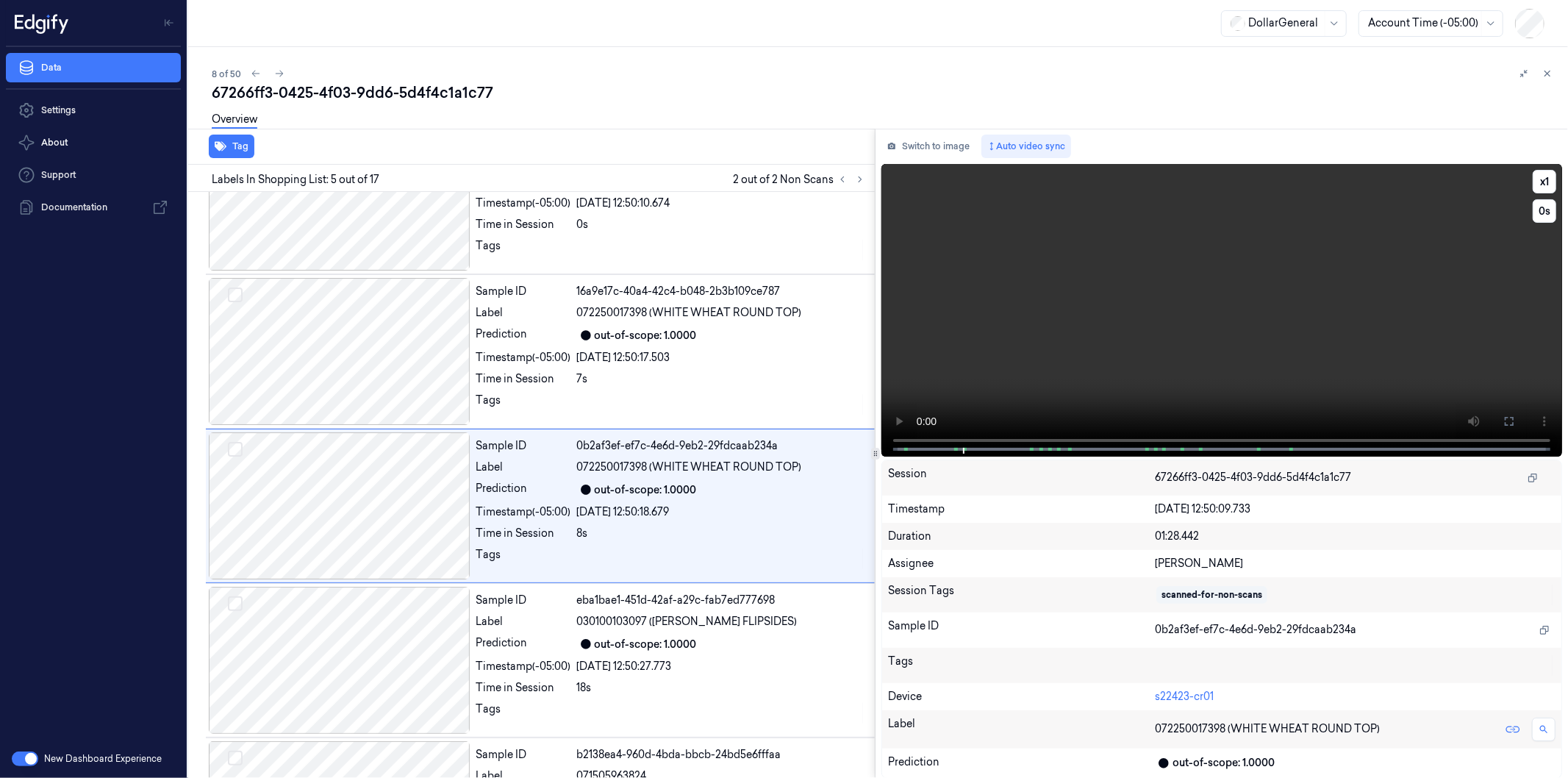
scroll to position [401, 0]
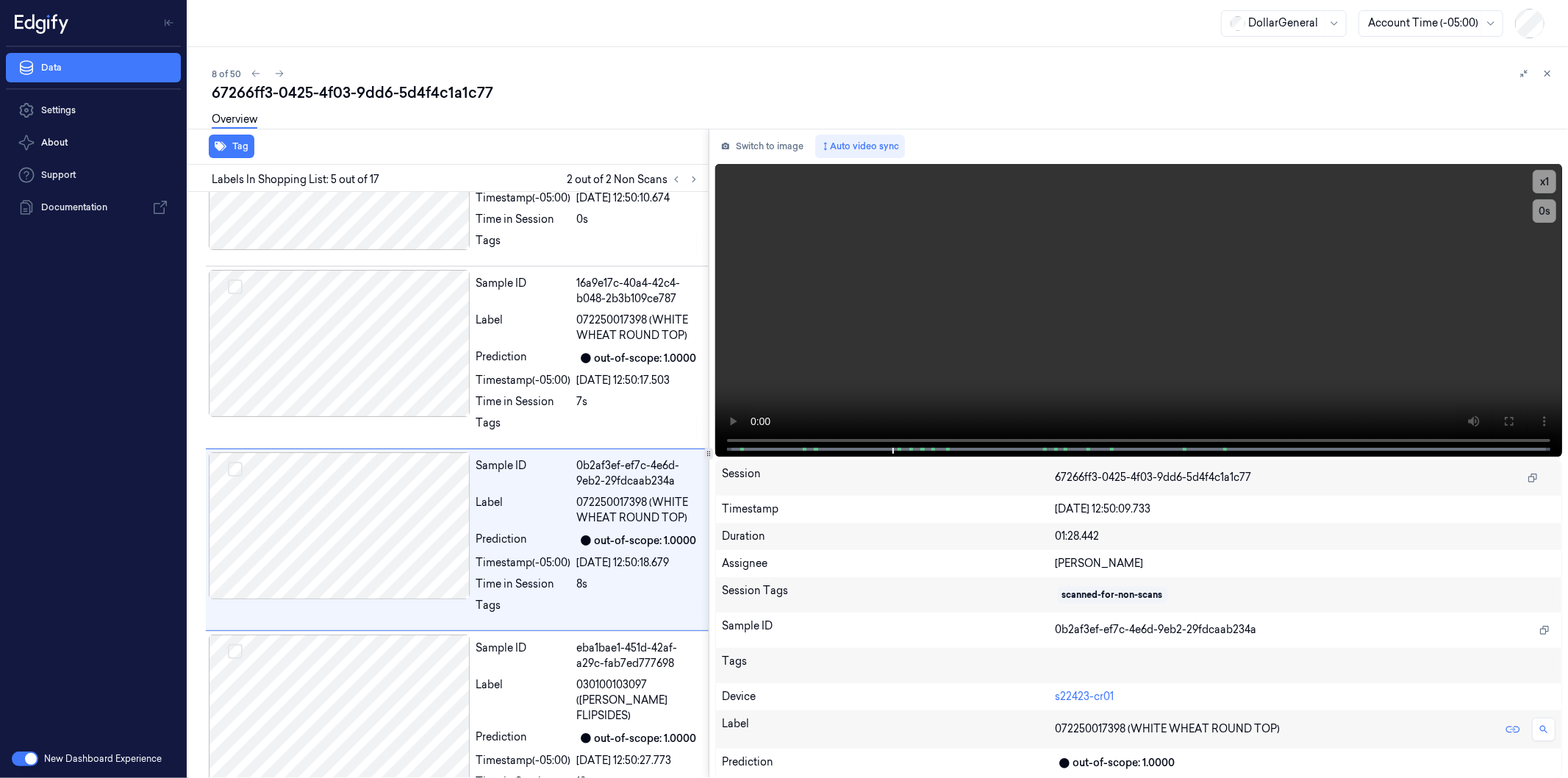
click at [706, 466] on div "Tag Labels In Shopping List: 5 out of 17 2 out of 2 Non Scans Sample ID 260579f…" at bounding box center [875, 454] width 1386 height 650
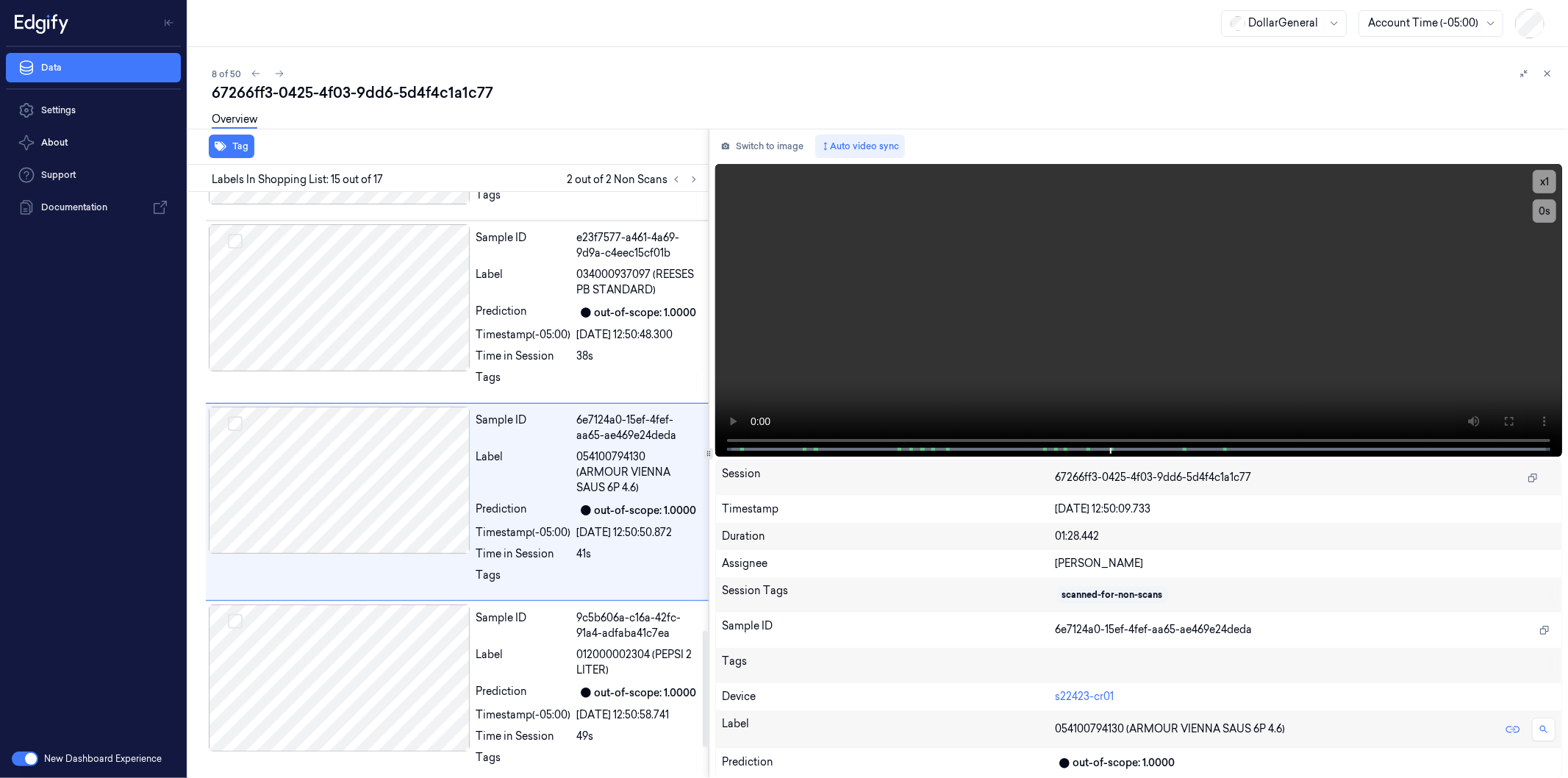
scroll to position [2224, 0]
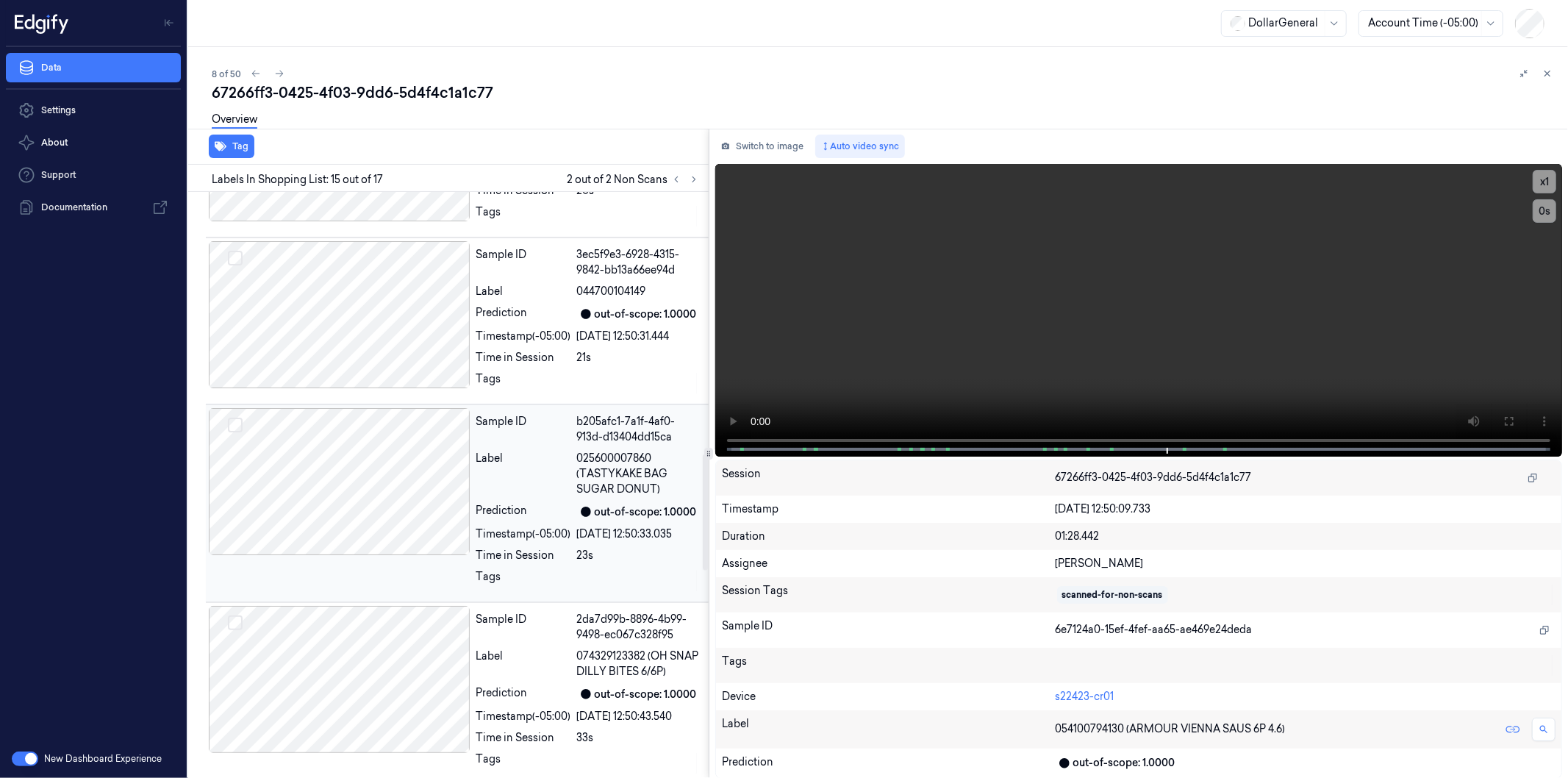
click at [386, 408] on div at bounding box center [340, 481] width 262 height 147
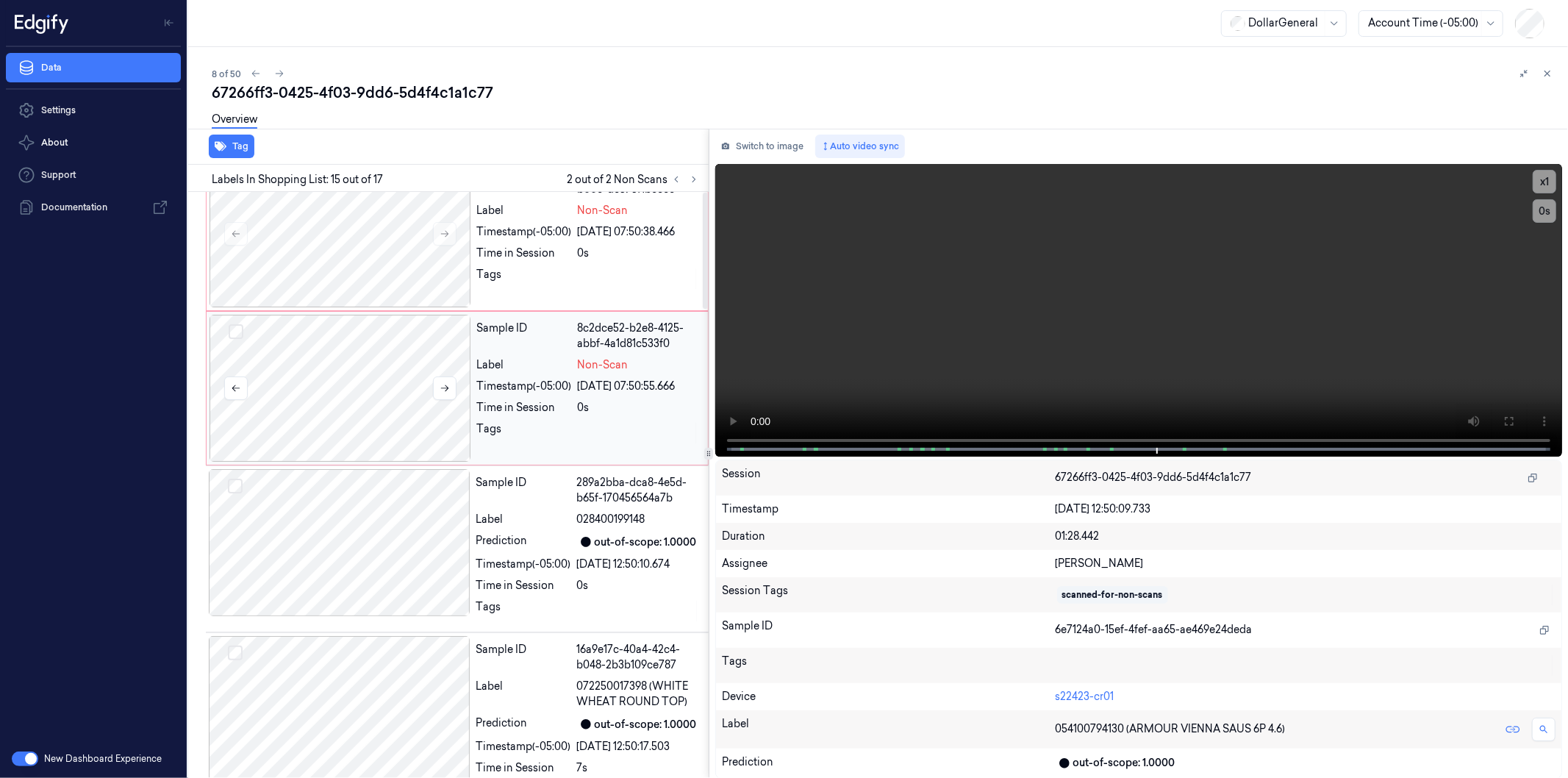
scroll to position [0, 0]
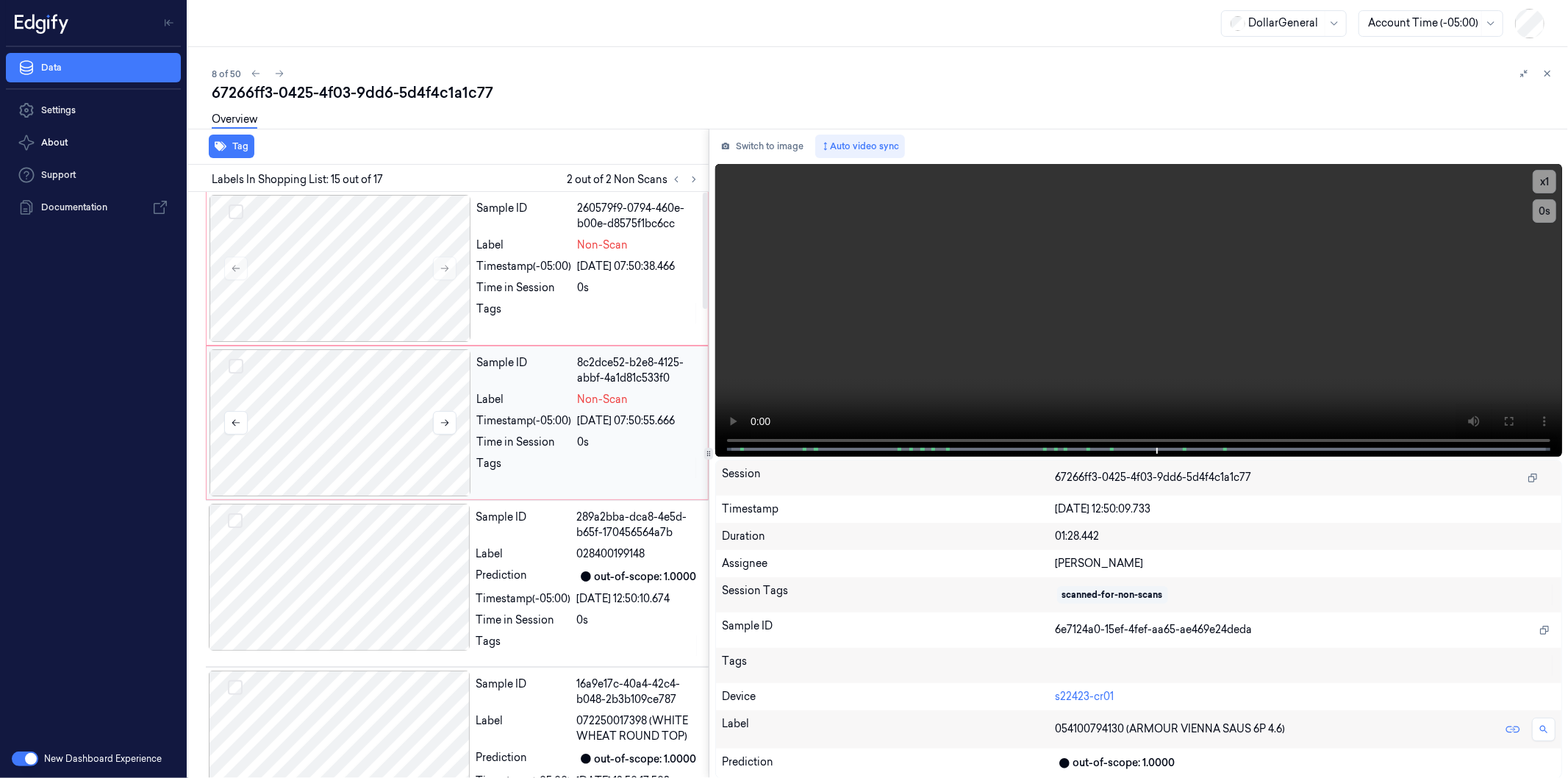
click at [235, 367] on button "Select row" at bounding box center [235, 365] width 15 height 15
click at [232, 208] on button "Select row" at bounding box center [235, 212] width 15 height 15
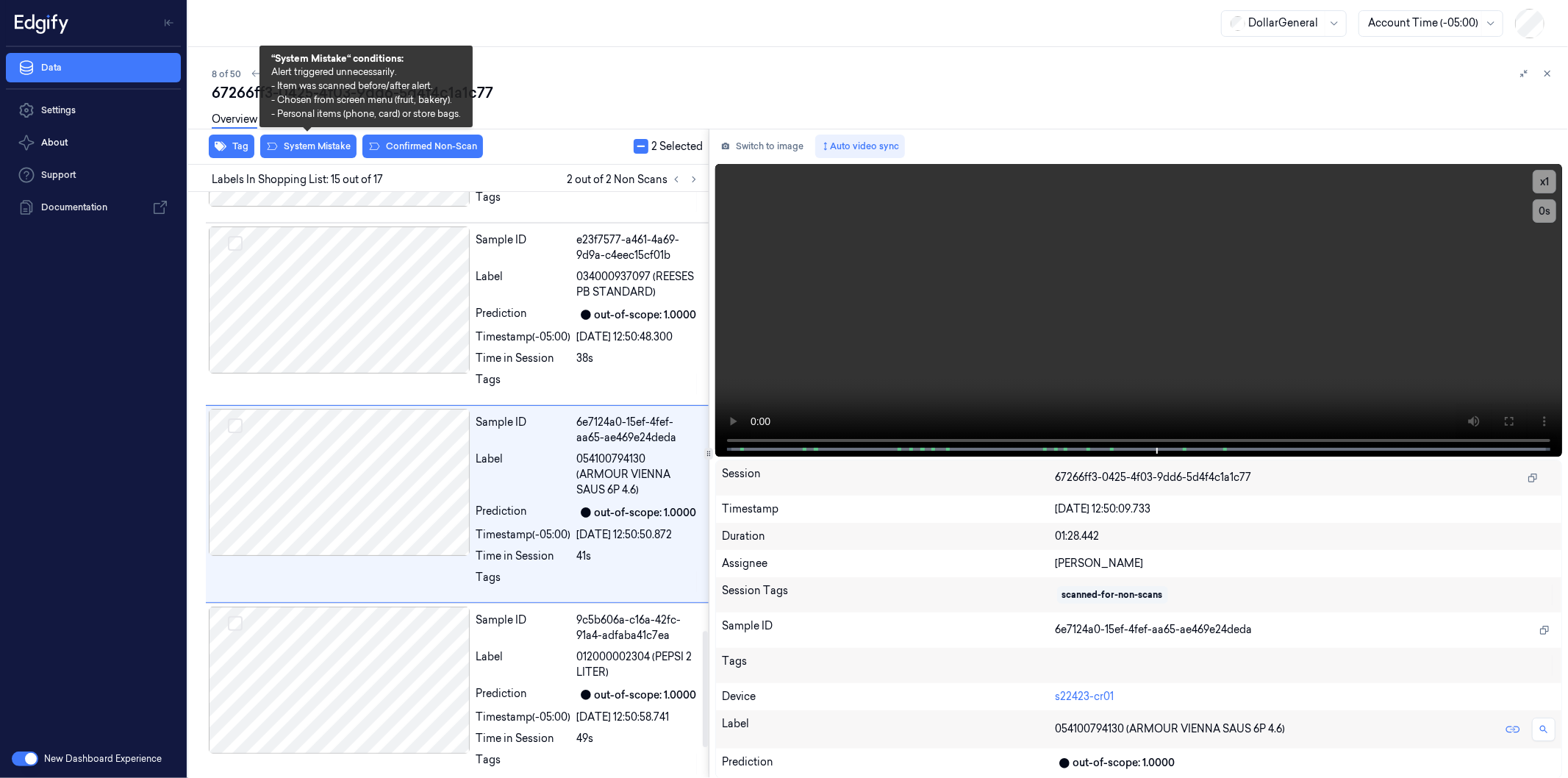
scroll to position [2224, 0]
click at [324, 143] on button "System Mistake" at bounding box center [308, 147] width 97 height 24
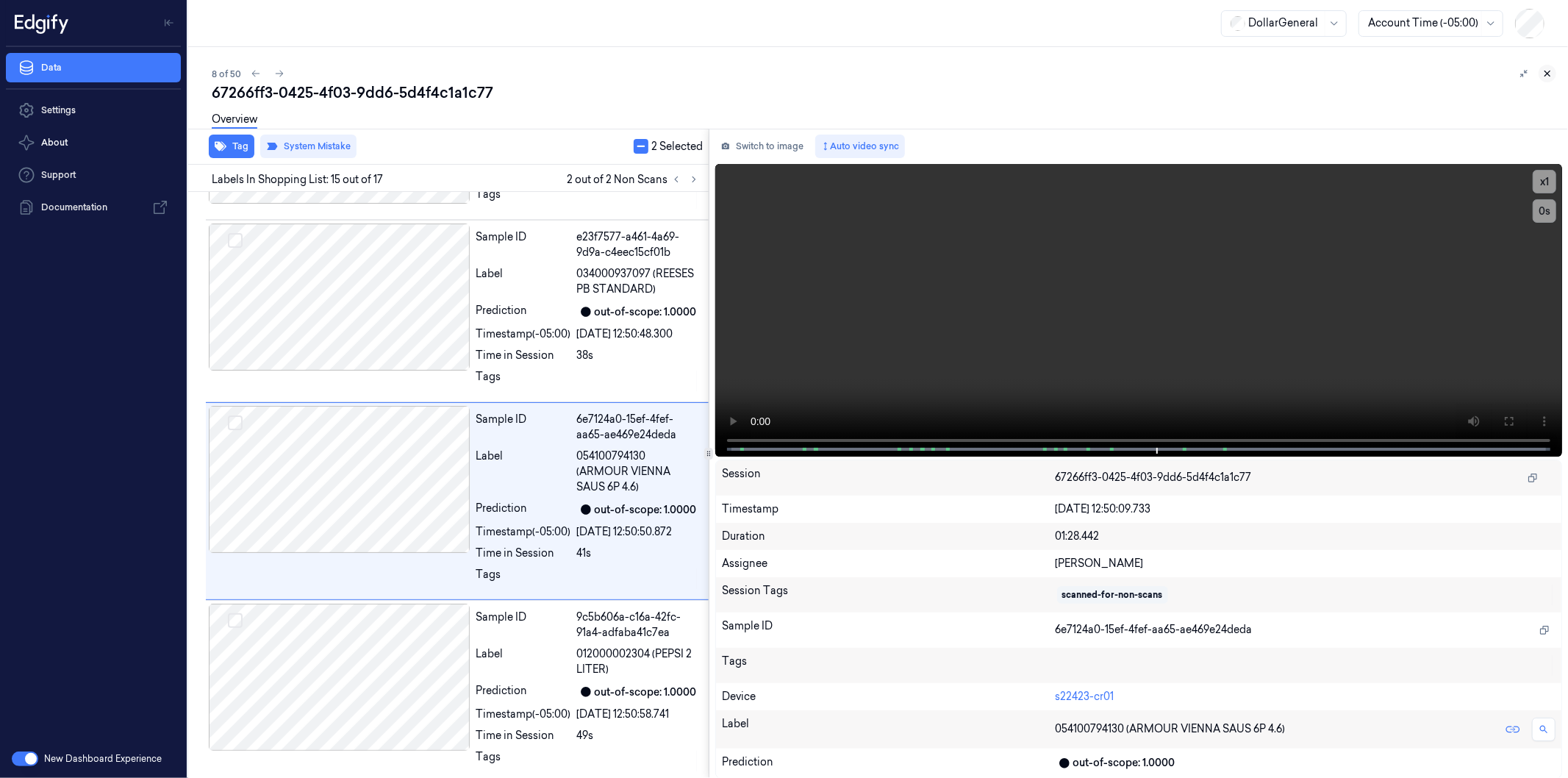
click at [1544, 74] on icon at bounding box center [1547, 73] width 10 height 10
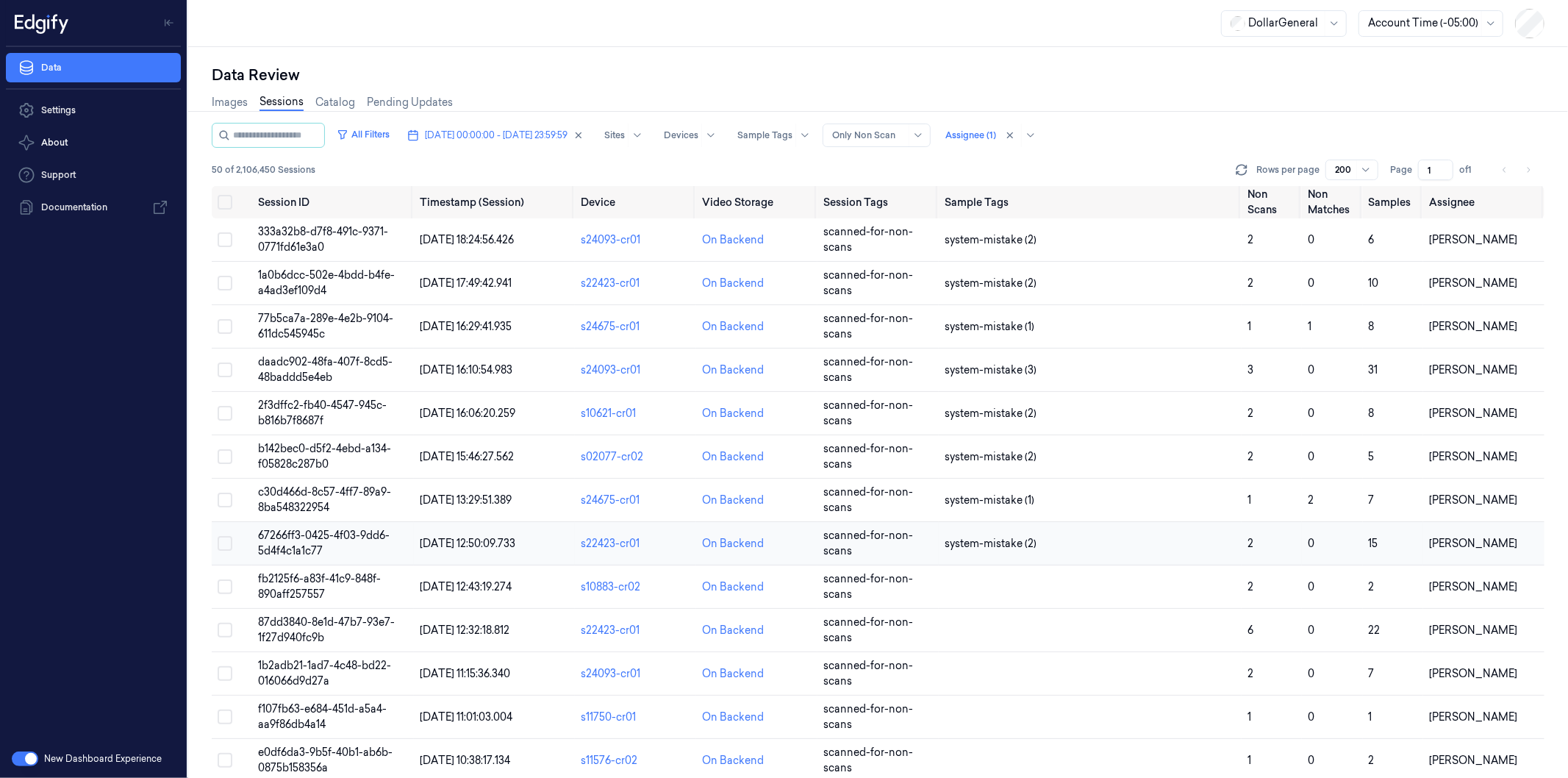
scroll to position [61, 0]
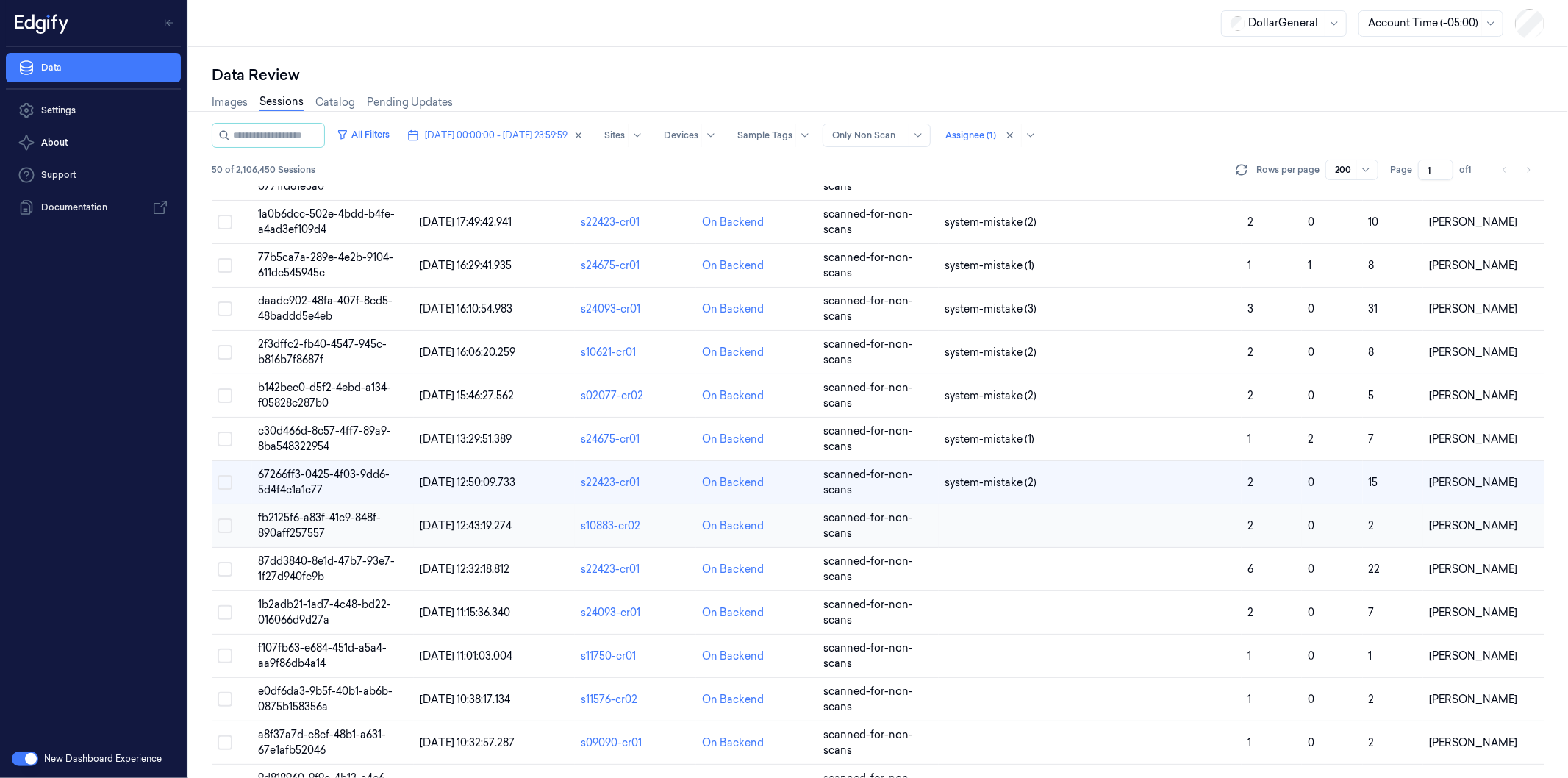
click at [275, 525] on span "fb2125f6-a83f-41c9-848f-890aff257557" at bounding box center [319, 525] width 123 height 29
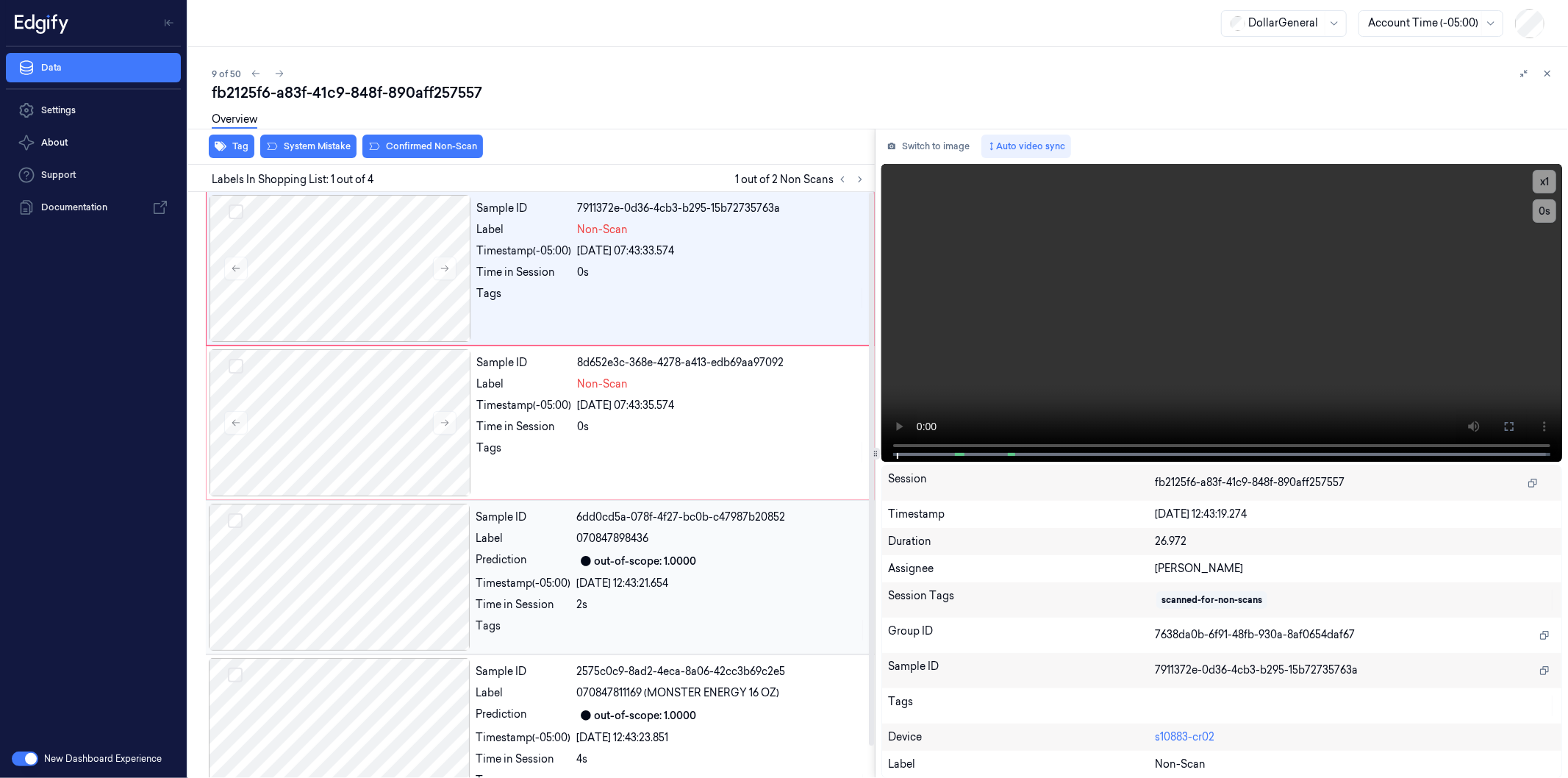
click at [369, 573] on div at bounding box center [340, 576] width 262 height 147
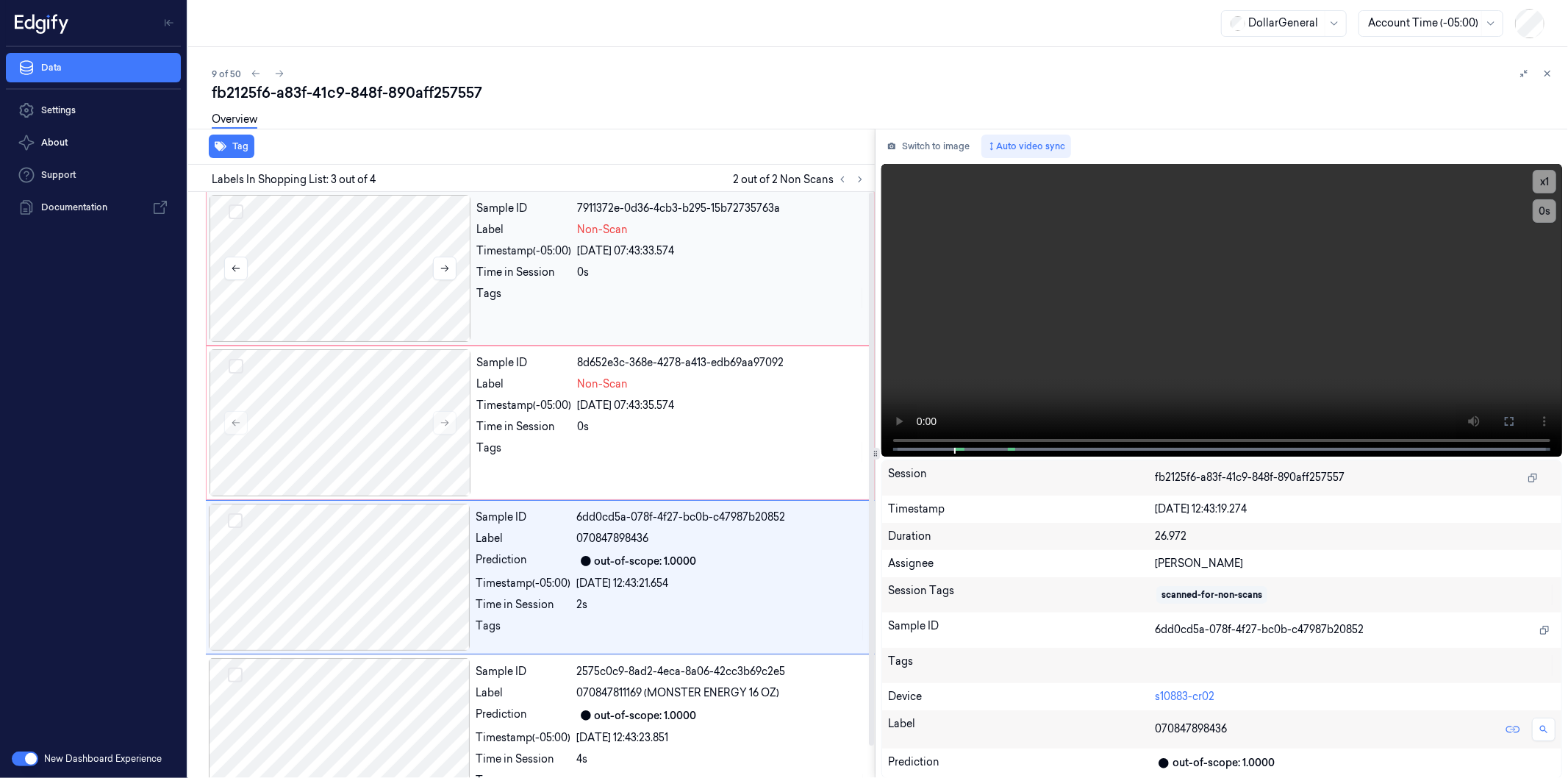
click at [277, 216] on div at bounding box center [341, 268] width 262 height 147
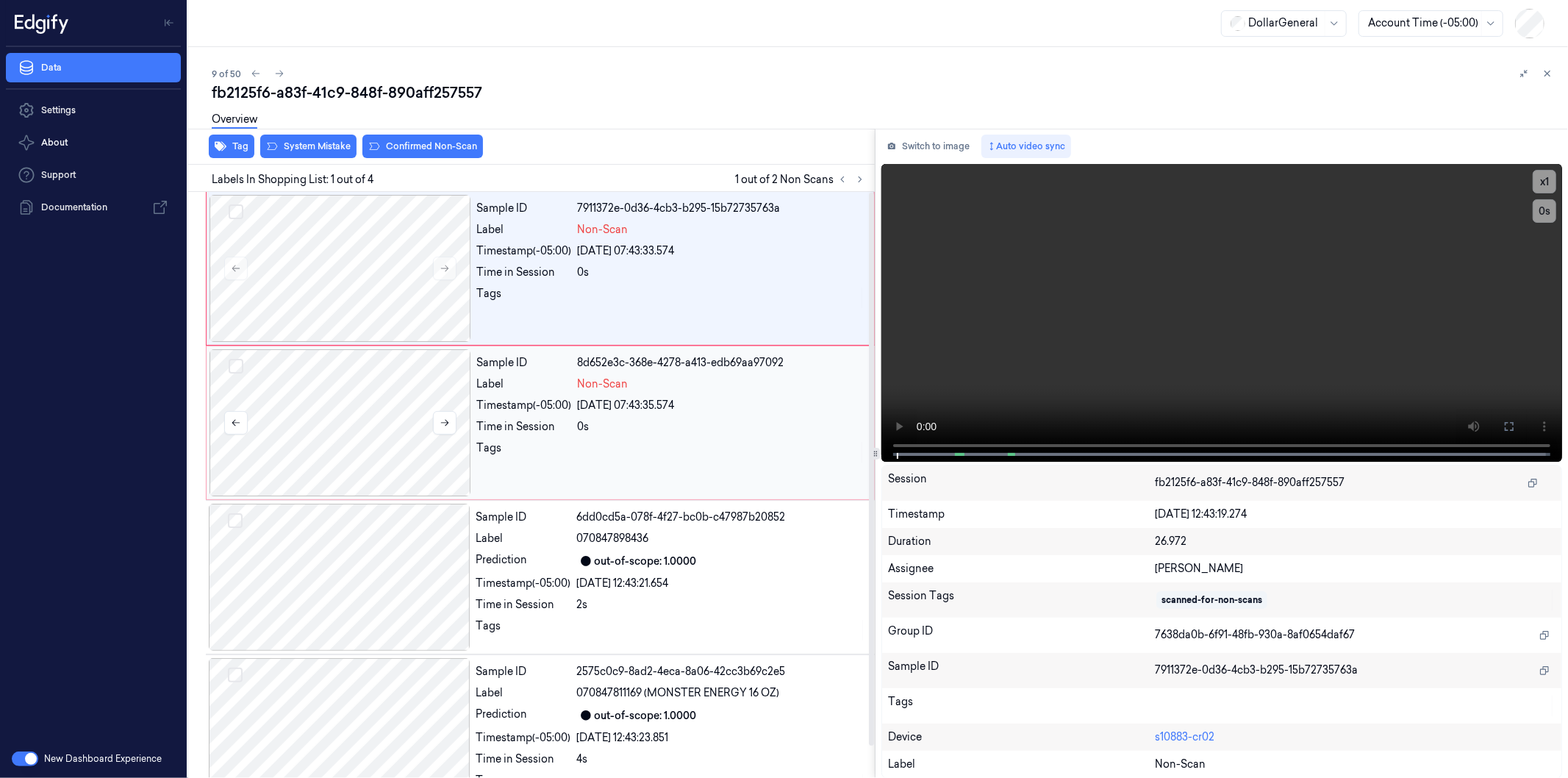
click at [229, 369] on button "Select row" at bounding box center [235, 365] width 15 height 15
click at [243, 202] on div at bounding box center [341, 268] width 262 height 147
click at [235, 211] on button "Select row" at bounding box center [235, 212] width 15 height 15
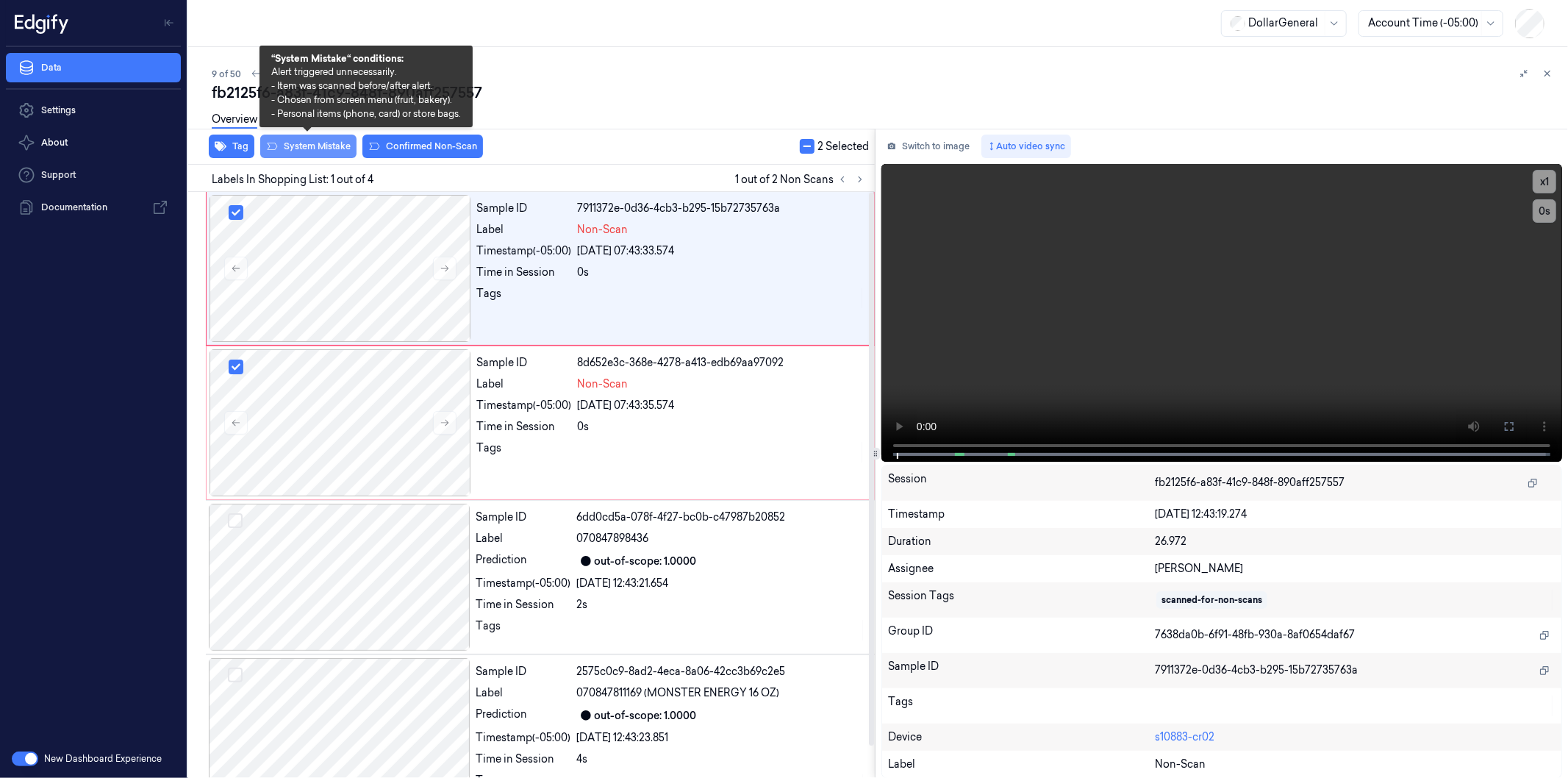
click at [312, 142] on button "System Mistake" at bounding box center [308, 147] width 97 height 24
